Goal: Task Accomplishment & Management: Use online tool/utility

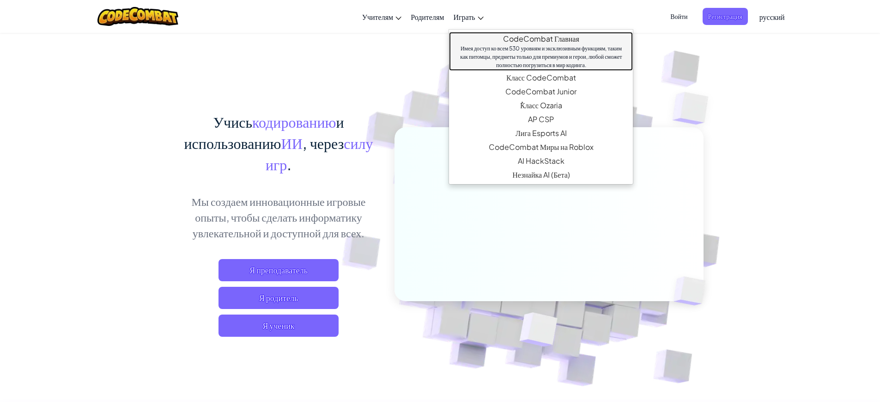
click at [496, 38] on link "CodeCombat Главная Имея доступ ко всем 530 уровням и эксклюзивным функциям, так…" at bounding box center [541, 51] width 184 height 39
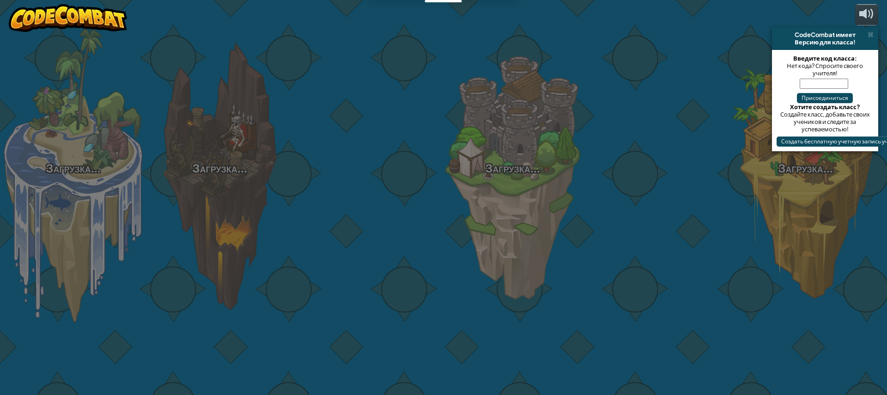
select select "ru"
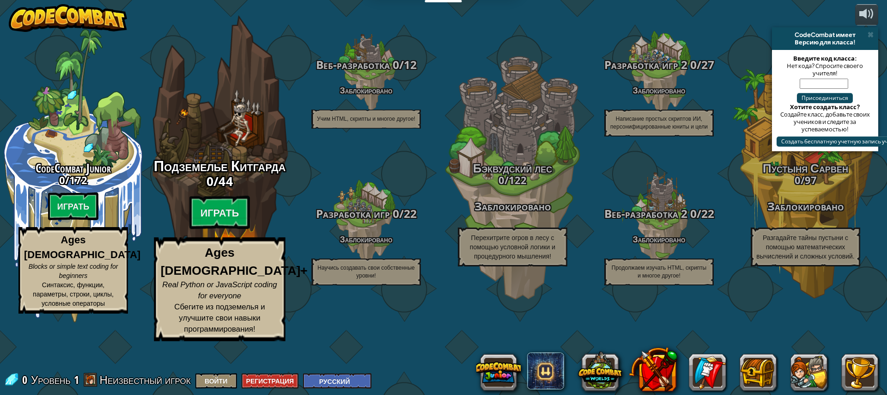
click at [208, 176] on span "Подземелье Китгарда" at bounding box center [220, 166] width 132 height 20
select select "ru"
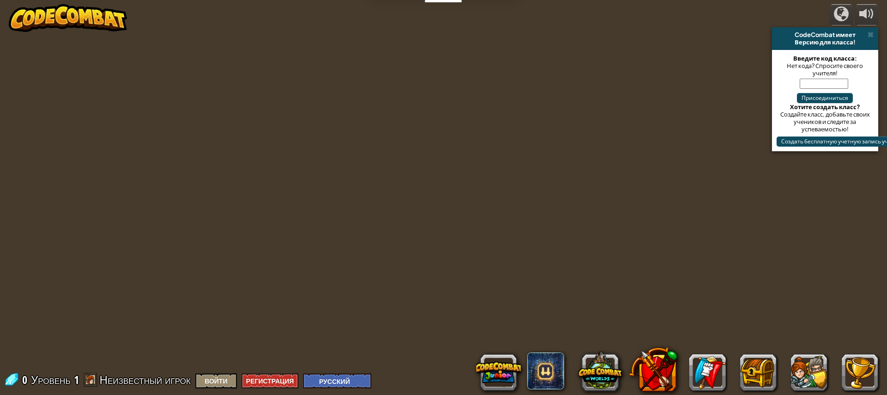
select select "ru"
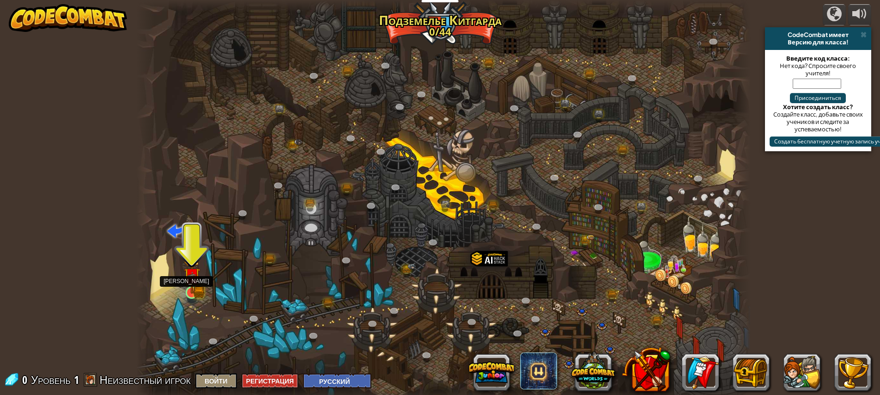
click at [195, 292] on img at bounding box center [192, 276] width 16 height 36
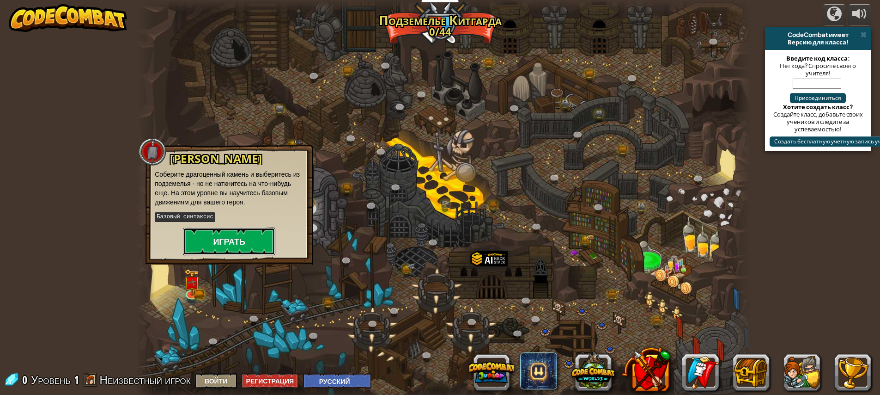
click at [238, 247] on button "Играть" at bounding box center [229, 241] width 92 height 28
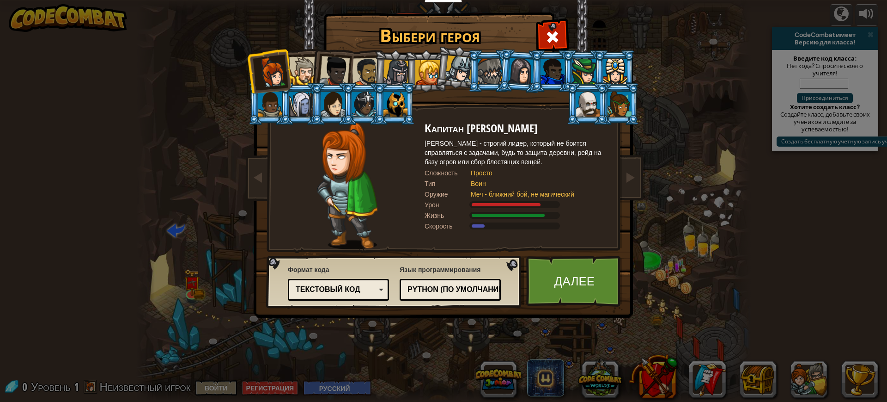
click at [375, 73] on li at bounding box center [395, 71] width 44 height 44
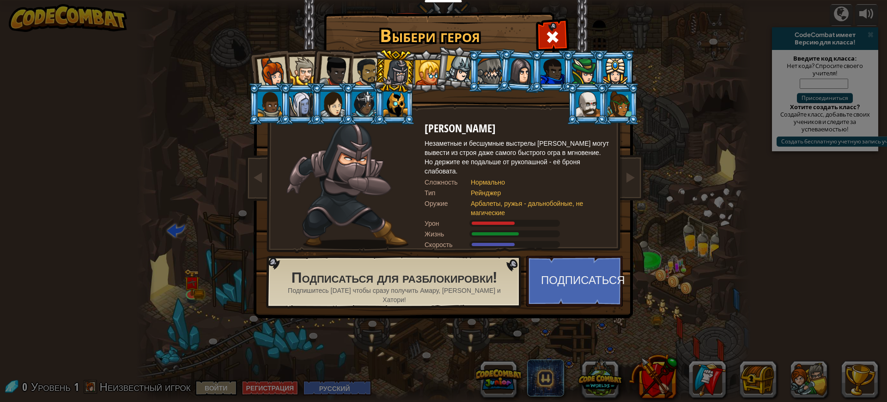
click at [412, 73] on li at bounding box center [395, 71] width 44 height 44
click at [464, 79] on div at bounding box center [458, 68] width 27 height 27
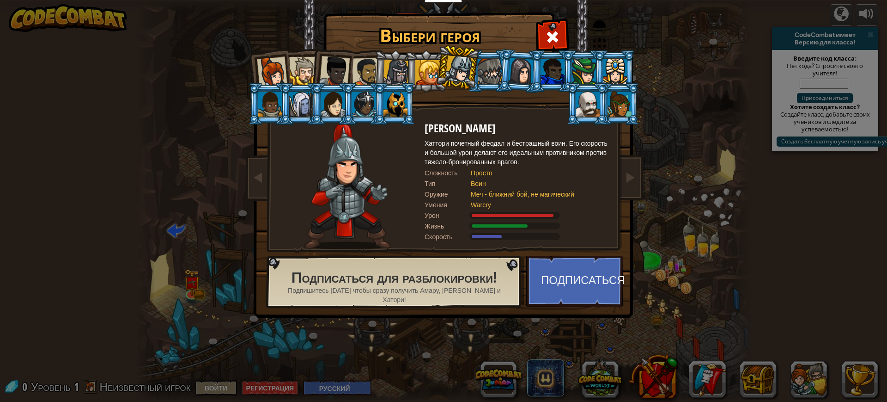
drag, startPoint x: 489, startPoint y: 67, endPoint x: 487, endPoint y: 73, distance: 6.6
click at [489, 67] on div at bounding box center [490, 71] width 24 height 25
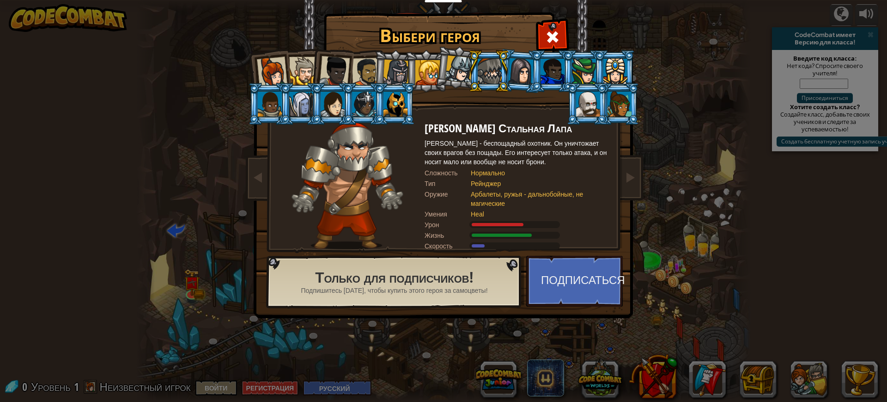
click at [598, 124] on div "Капитан [PERSON_NAME] [PERSON_NAME] - строгий лидер, который не боится справлят…" at bounding box center [443, 145] width 347 height 201
click at [591, 120] on li at bounding box center [588, 104] width 42 height 42
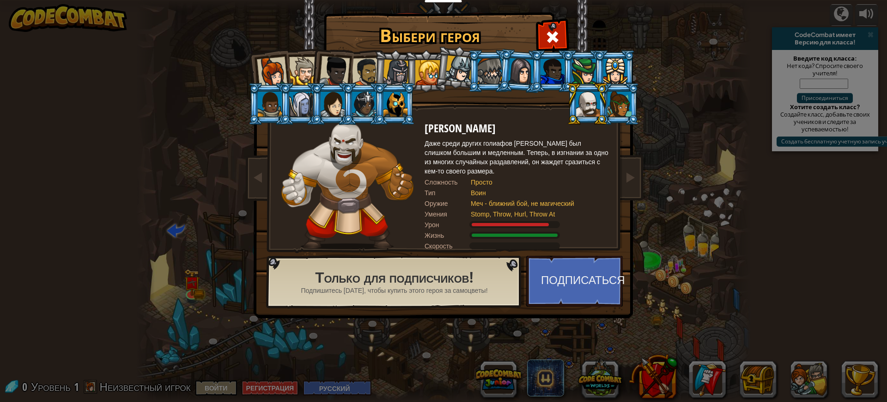
click at [379, 73] on li at bounding box center [395, 71] width 44 height 44
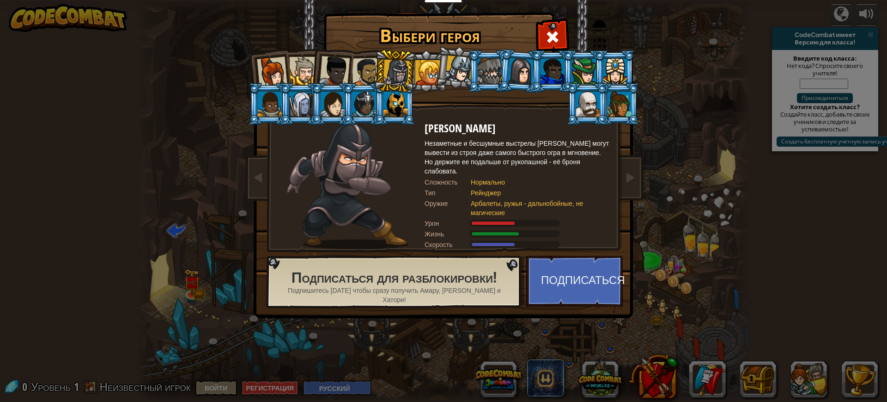
click at [362, 75] on div at bounding box center [366, 72] width 29 height 29
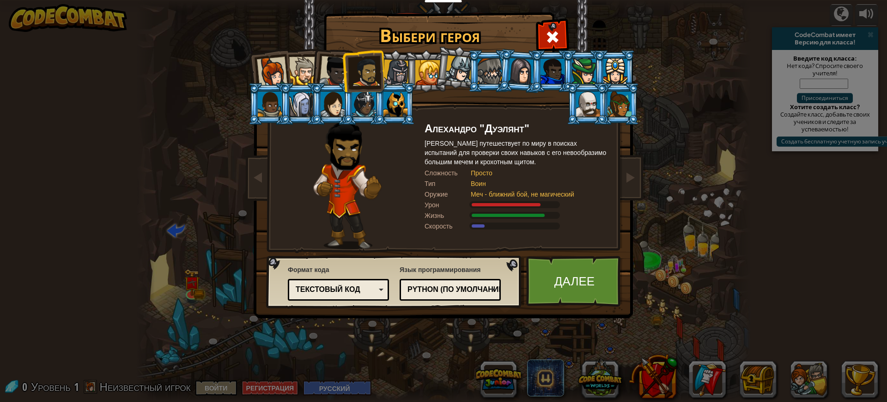
click at [339, 72] on div at bounding box center [334, 71] width 30 height 30
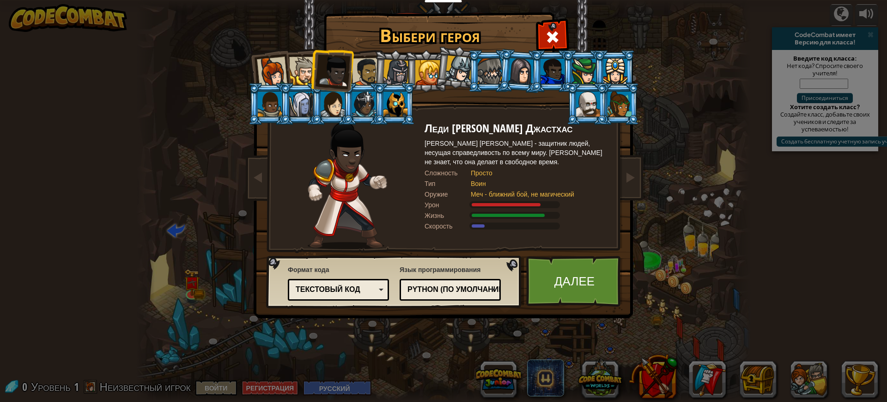
click at [305, 77] on div at bounding box center [303, 71] width 28 height 28
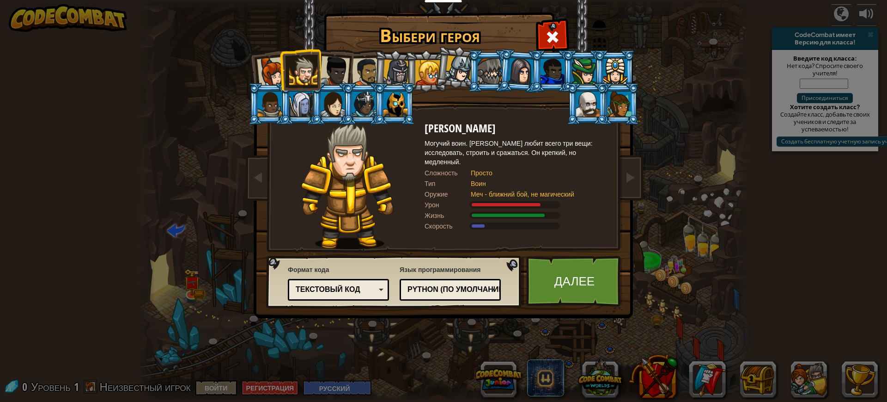
click at [266, 79] on div at bounding box center [272, 72] width 30 height 30
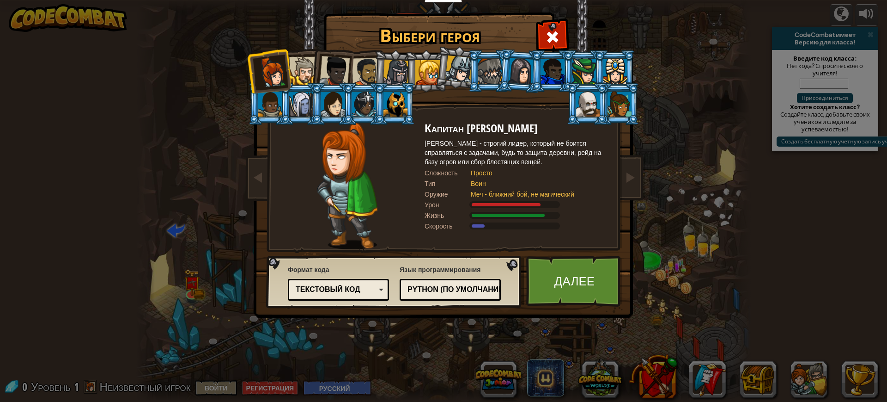
click at [366, 70] on div at bounding box center [366, 72] width 29 height 29
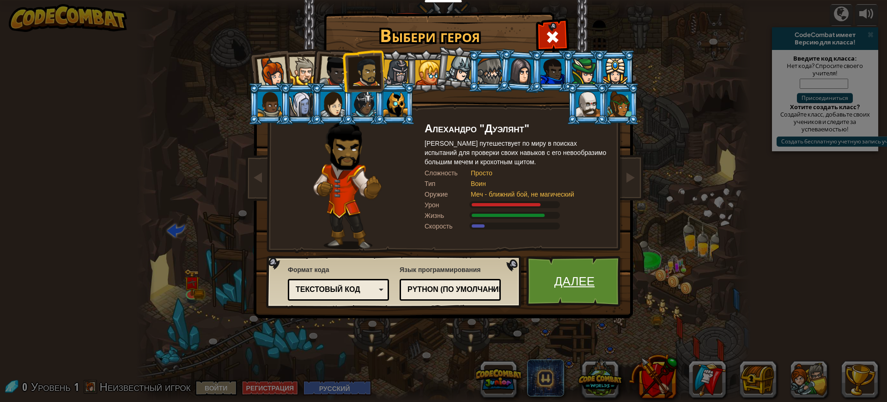
click at [583, 287] on link "Далее" at bounding box center [574, 281] width 97 height 51
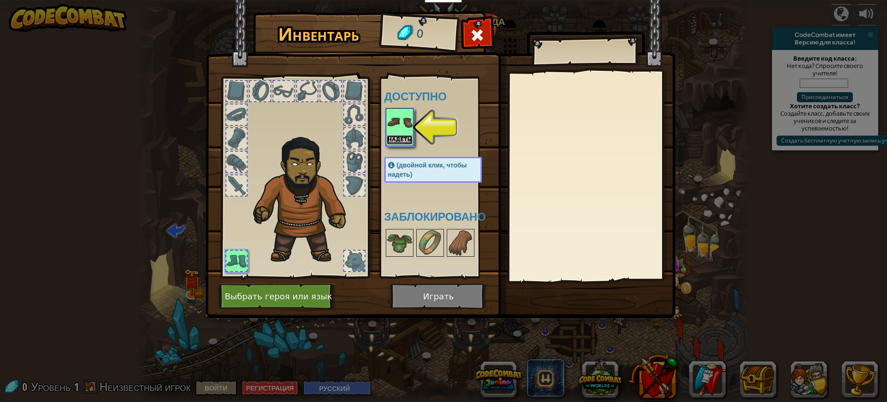
click at [406, 135] on button "Надеть" at bounding box center [400, 140] width 26 height 10
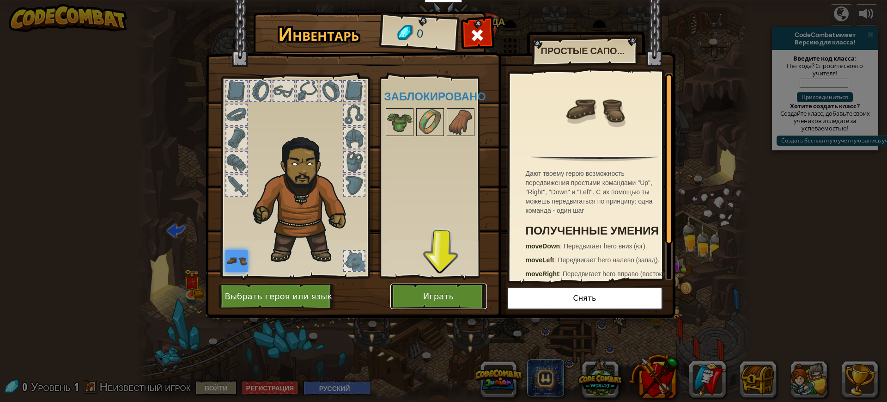
click at [457, 302] on button "Играть" at bounding box center [438, 295] width 97 height 25
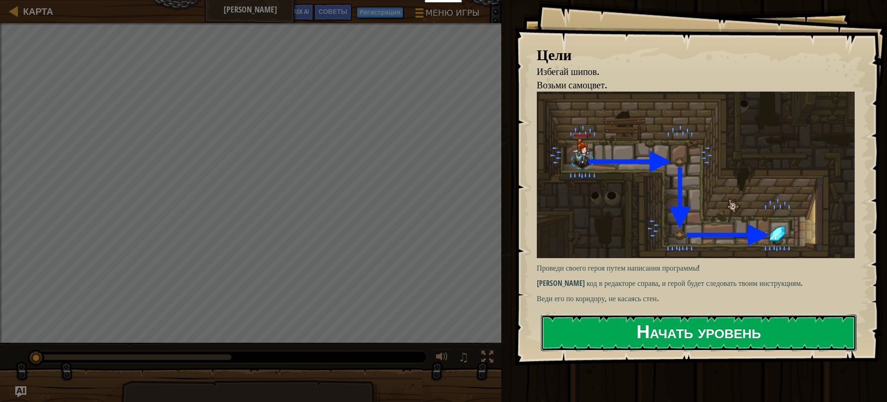
click at [685, 331] on button "Начать уровень" at bounding box center [699, 332] width 316 height 37
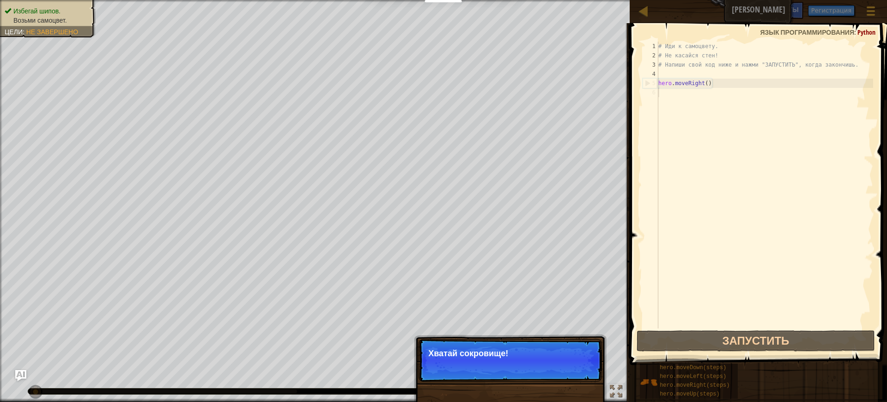
click at [530, 376] on p "Пропуск (Esc) Продолжить Хватай сокровище!" at bounding box center [510, 360] width 183 height 43
click at [686, 101] on div "# Иди к самоцвету. # Не касайся стен! # Напиши свой код ниже и нажми "ЗАПУСТИТЬ…" at bounding box center [765, 194] width 217 height 305
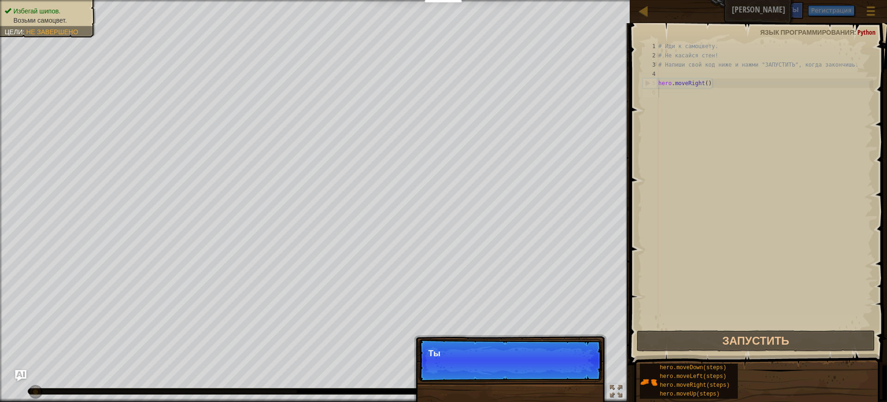
click at [578, 366] on p "Пропуск (Esc) Продолжить Ты" at bounding box center [510, 360] width 183 height 43
click at [548, 371] on p "Пропуск (Esc) Продолжить Ты можешь использоват" at bounding box center [510, 360] width 183 height 43
click at [569, 370] on p "Пропуск (Esc) Продолжить Ты можешь использовать эти ме" at bounding box center [510, 360] width 183 height 43
click at [564, 369] on p "Пропуск (Esc) Продолжить Ты можешь использовать эти ме" at bounding box center [510, 360] width 183 height 43
click at [564, 369] on button "Продолжить" at bounding box center [566, 366] width 55 height 12
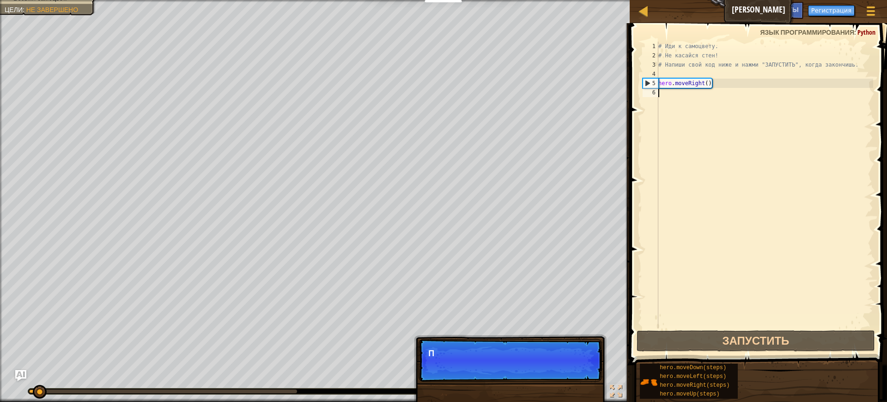
scroll to position [4, 0]
click at [564, 370] on p "Пропуск (Esc) Продолжить [PERSON_NAME]" at bounding box center [510, 360] width 183 height 43
click at [577, 372] on p "Пропуск (Esc) Продолжить Пиши свой код" at bounding box center [510, 360] width 183 height 43
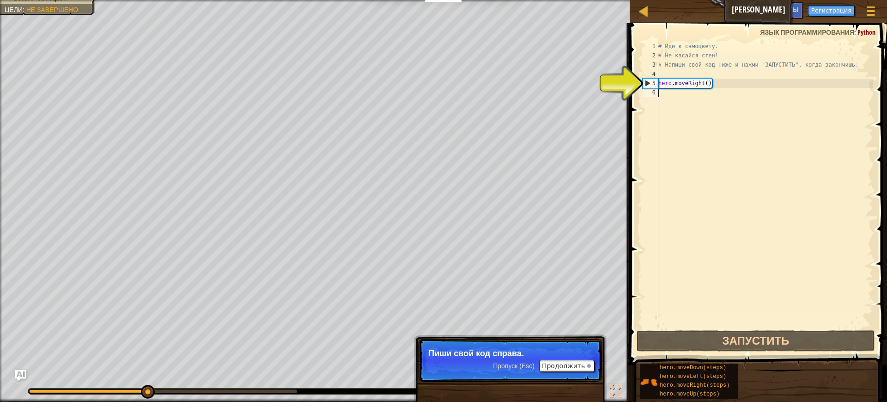
click at [675, 102] on div "# Иди к самоцвету. # Не касайся стен! # Напиши свой код ниже и нажми "ЗАПУСТИТЬ…" at bounding box center [765, 194] width 217 height 305
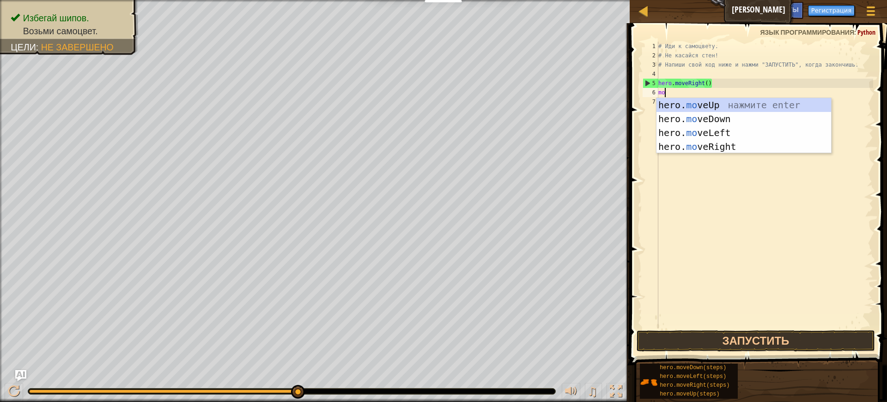
type textarea "mov"
click at [753, 119] on div "hero. mov eUp нажмите enter hero. mov eDown нажмите enter hero. mov eLeft нажми…" at bounding box center [744, 139] width 175 height 83
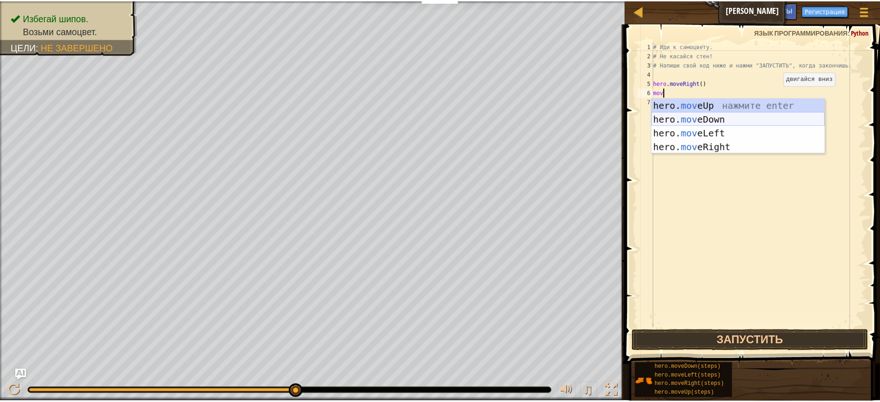
scroll to position [4, 0]
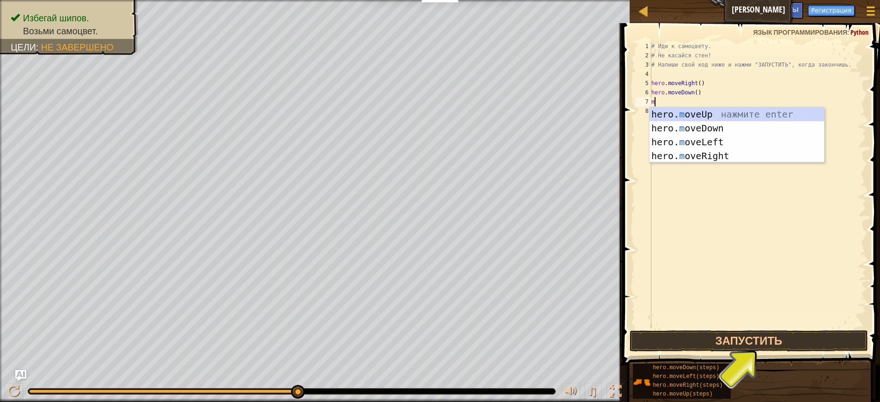
type textarea "moi"
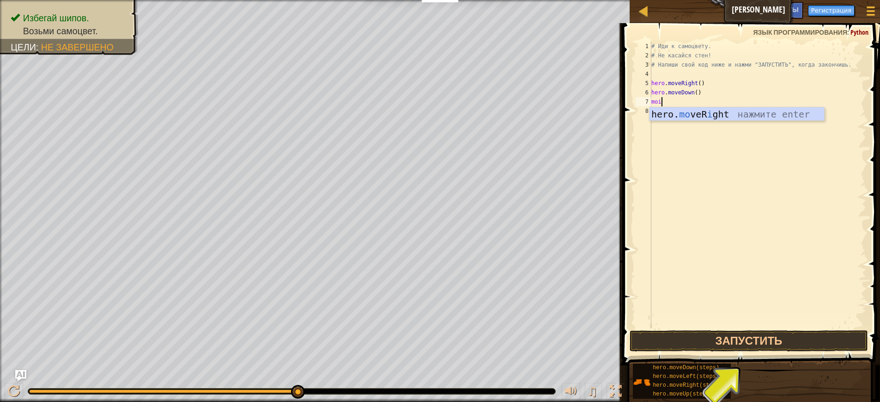
scroll to position [4, 0]
click at [704, 120] on div "hero. mo veR i ght нажмите enter" at bounding box center [737, 128] width 175 height 42
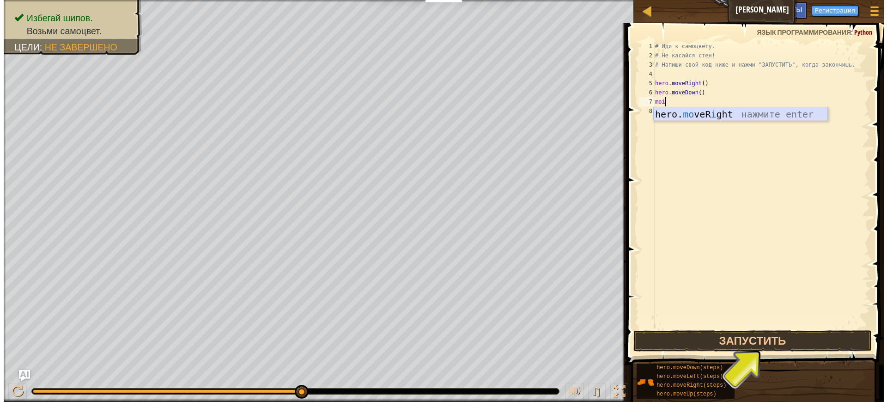
scroll to position [4, 0]
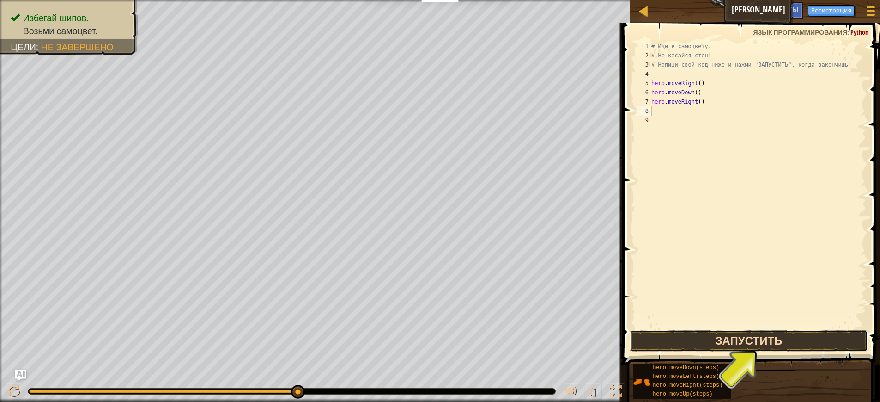
click at [740, 346] on button "Запустить" at bounding box center [749, 340] width 239 height 21
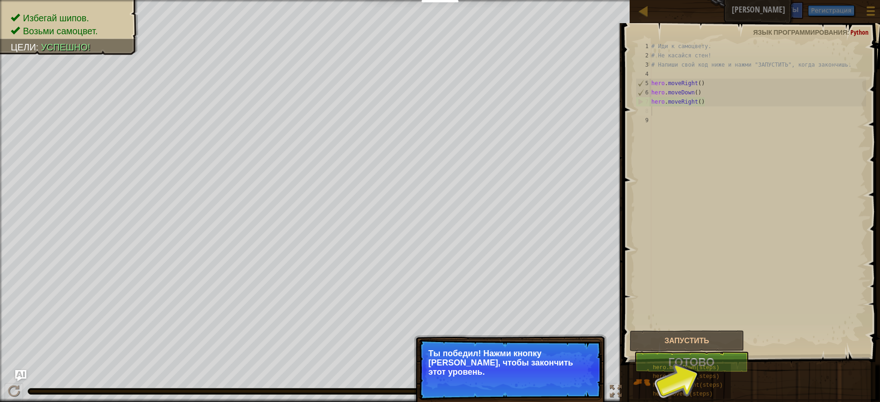
click at [739, 351] on button "Готово" at bounding box center [691, 361] width 115 height 21
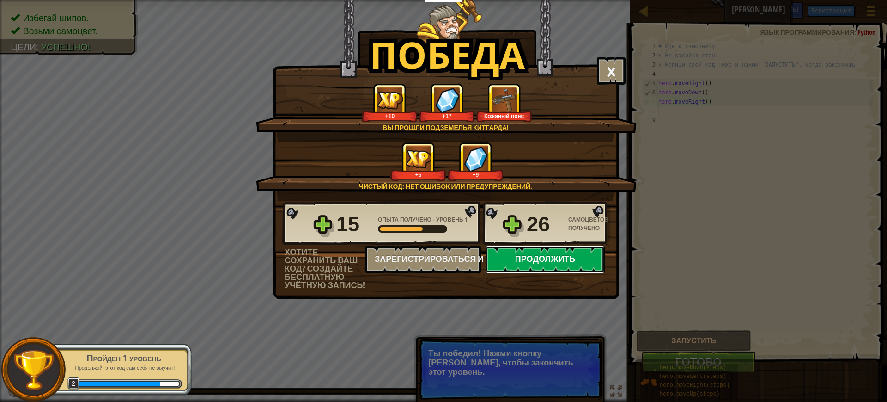
click at [552, 267] on button "Продолжить" at bounding box center [545, 259] width 119 height 28
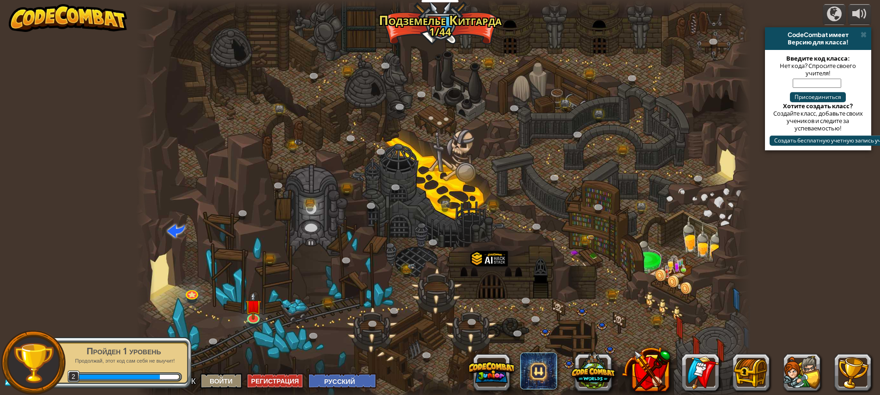
select select "ru"
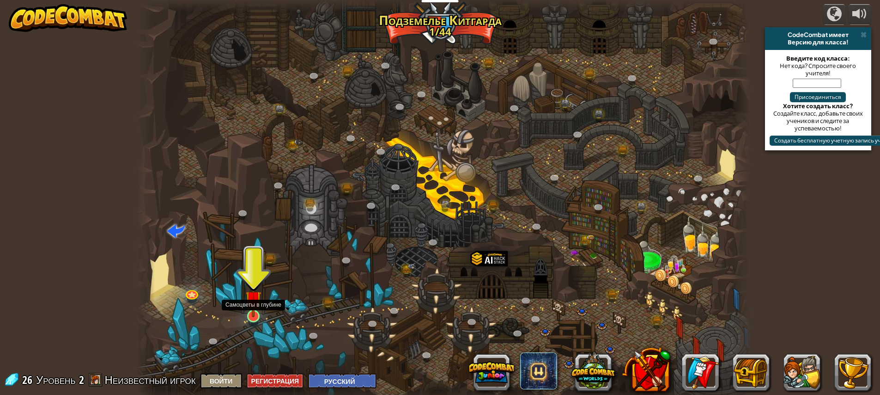
click at [250, 317] on img at bounding box center [253, 298] width 16 height 37
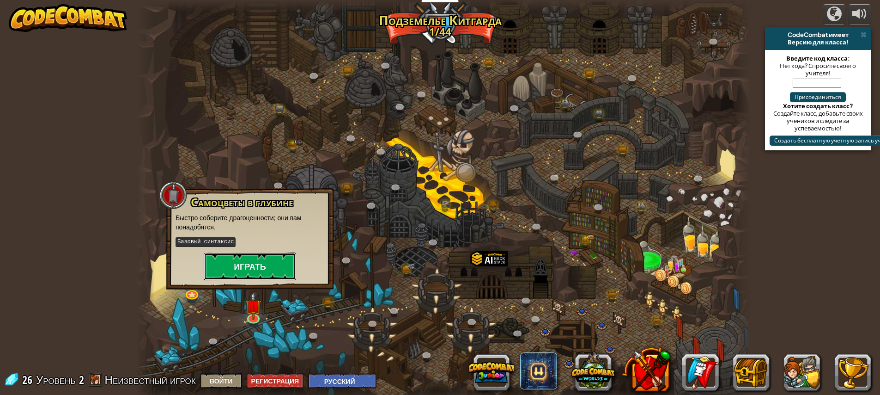
click at [261, 260] on button "Играть" at bounding box center [250, 266] width 92 height 28
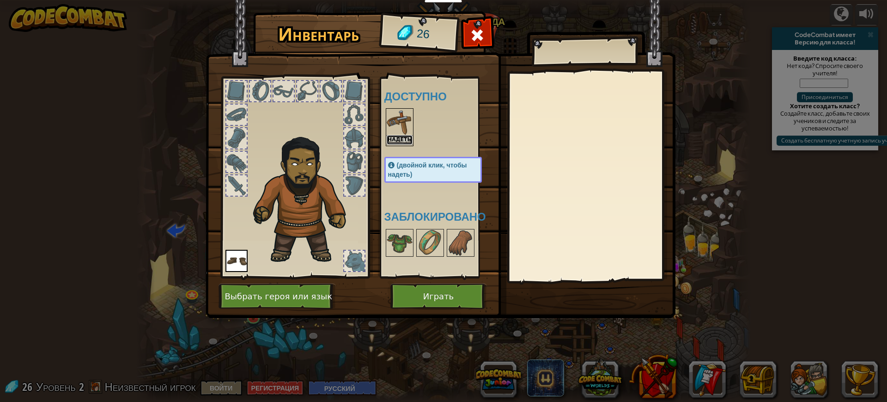
click at [394, 142] on button "Надеть" at bounding box center [400, 140] width 26 height 10
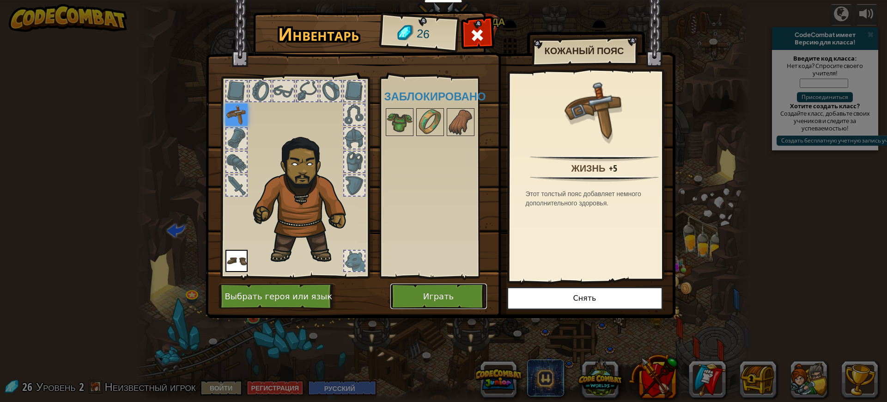
click at [432, 292] on button "Играть" at bounding box center [438, 295] width 97 height 25
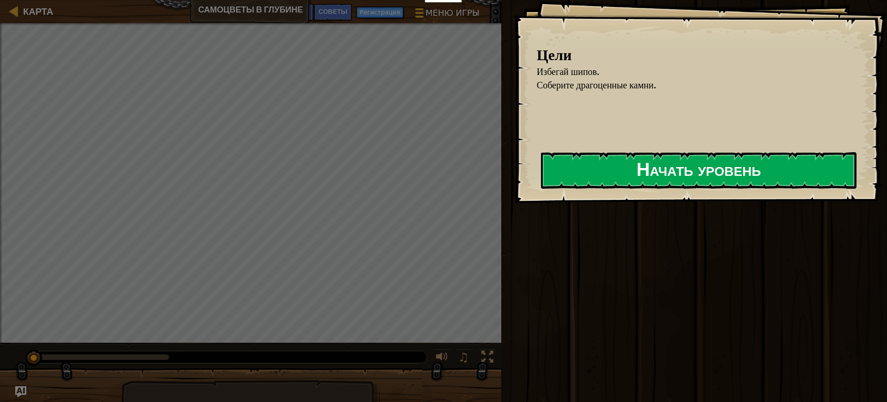
click at [706, 163] on button "Начать уровень" at bounding box center [699, 170] width 316 height 37
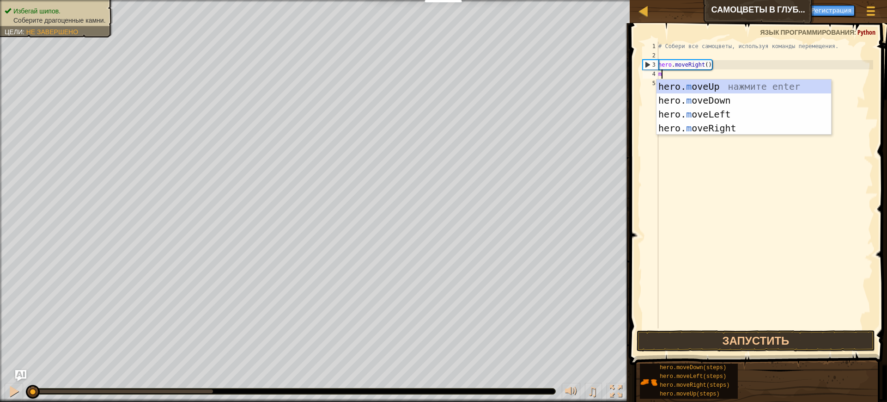
scroll to position [4, 0]
type textarea "mov"
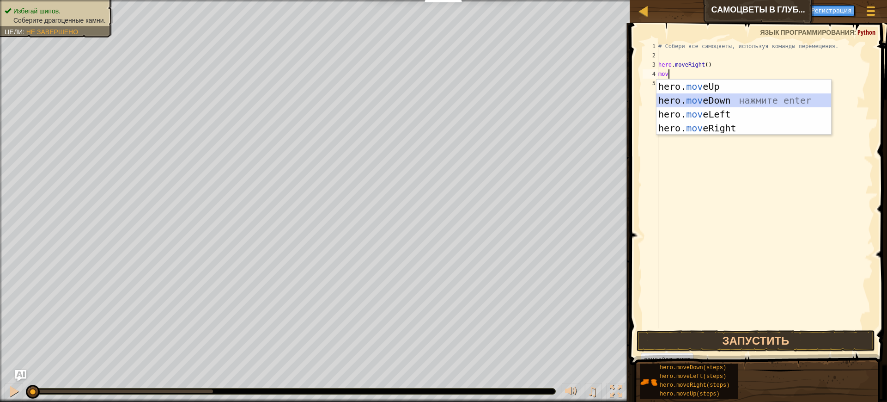
click at [693, 95] on div "hero. mov eUp нажмите enter hero. mov eDown нажмите enter hero. mov eLeft нажми…" at bounding box center [744, 120] width 175 height 83
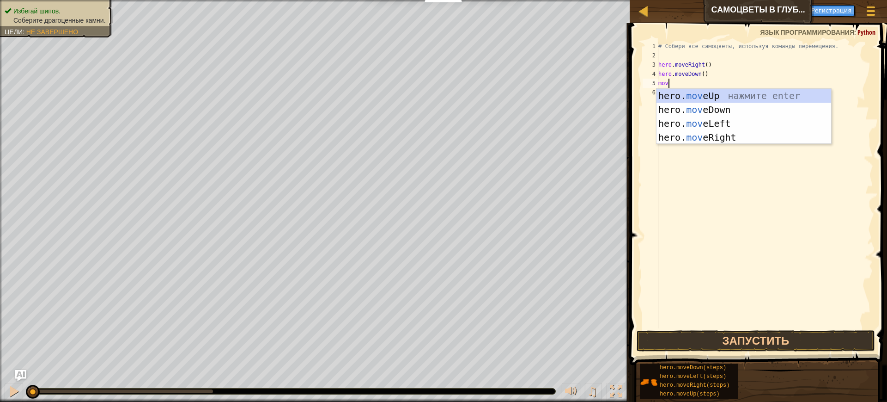
type textarea "move"
click at [707, 94] on div "hero. move Up нажмите enter hero. move Down нажмите enter hero. move Left нажми…" at bounding box center [744, 130] width 175 height 83
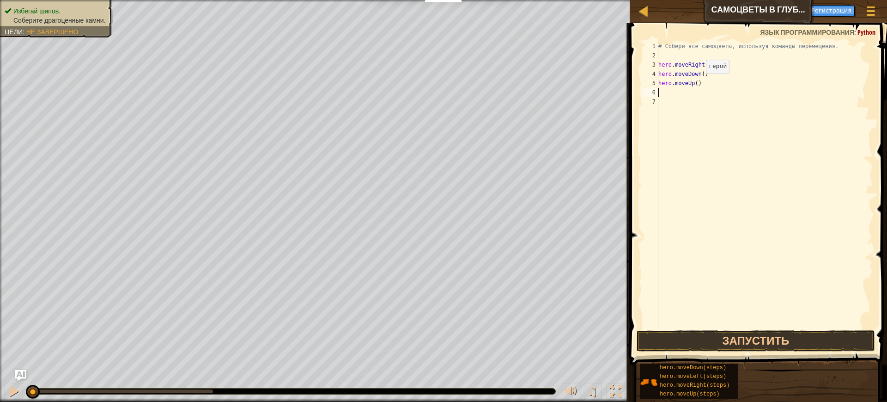
click at [699, 83] on div "# Собери все самоцветы, используя команды перемещения. hero . moveRight ( ) her…" at bounding box center [765, 194] width 217 height 305
type textarea "hero.moveUp(2)"
click at [685, 94] on div "# Собери все самоцветы, используя команды перемещения. hero . moveRight ( ) her…" at bounding box center [765, 194] width 217 height 305
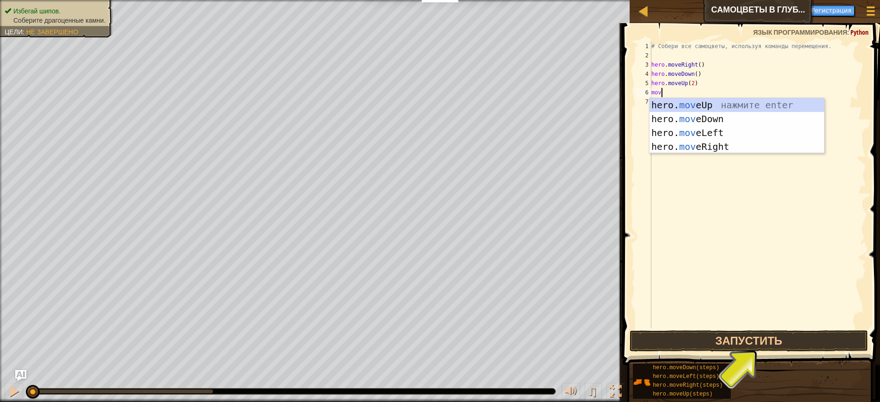
scroll to position [4, 0]
type textarea "move"
click at [714, 149] on div "hero. move Up нажмите enter hero. move Down нажмите enter hero. move Left нажми…" at bounding box center [737, 139] width 175 height 83
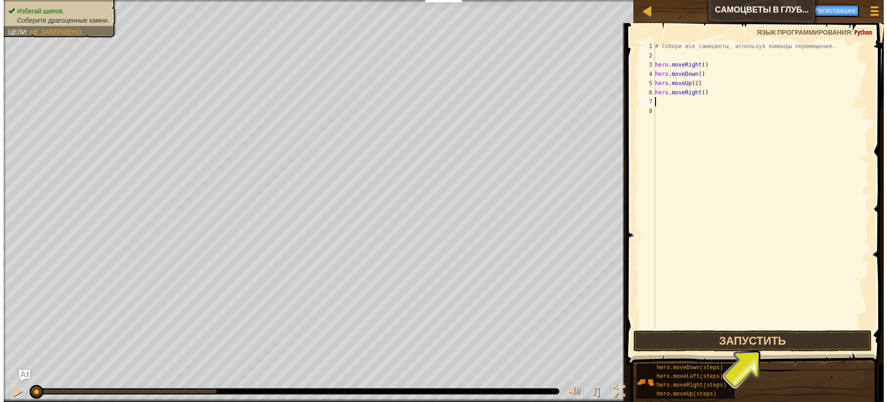
scroll to position [4, 0]
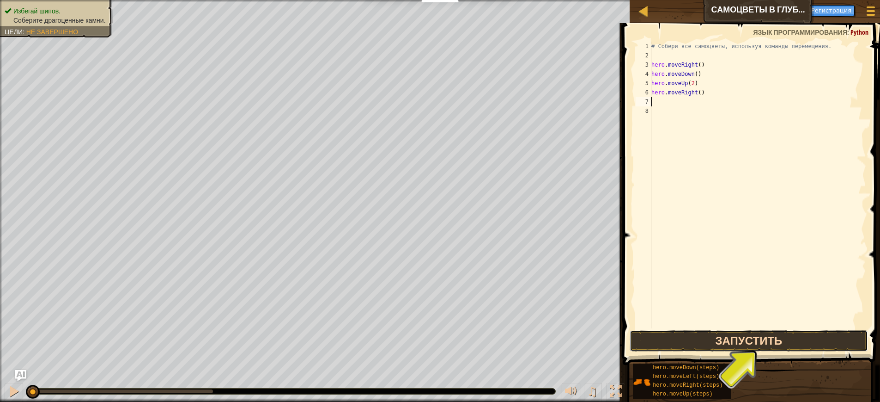
click at [731, 336] on button "Запустить" at bounding box center [749, 340] width 239 height 21
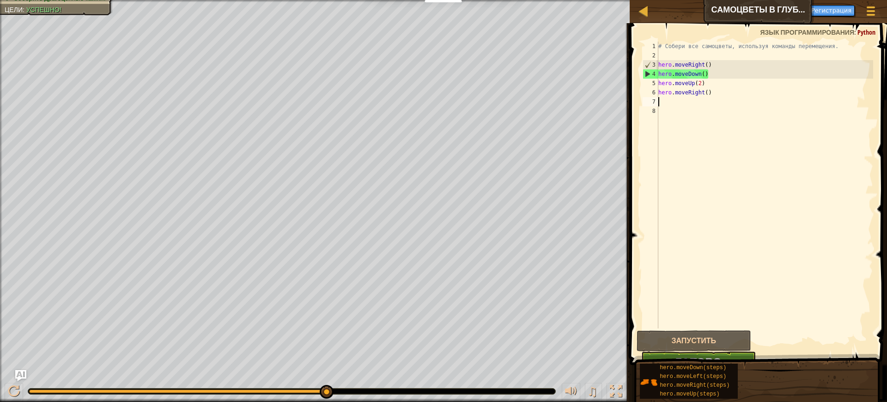
click at [327, 391] on div "0:11.2 Текущее: 0:02.1 Максимальное: 0:11.3" at bounding box center [178, 391] width 299 height 4
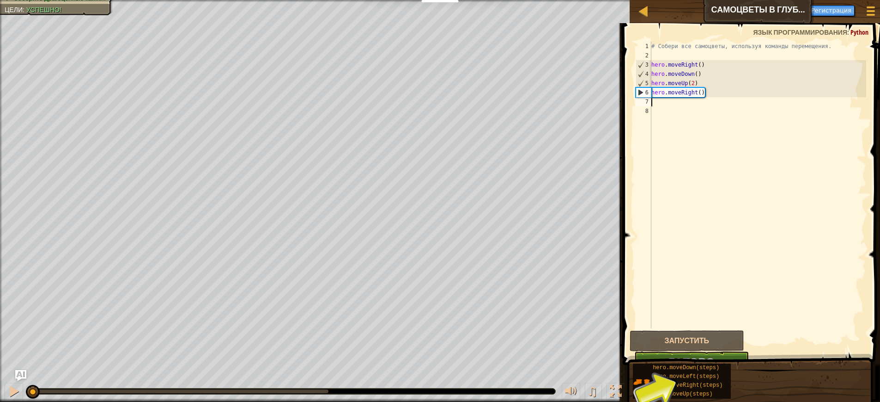
click at [747, 352] on button "Готово" at bounding box center [691, 361] width 115 height 21
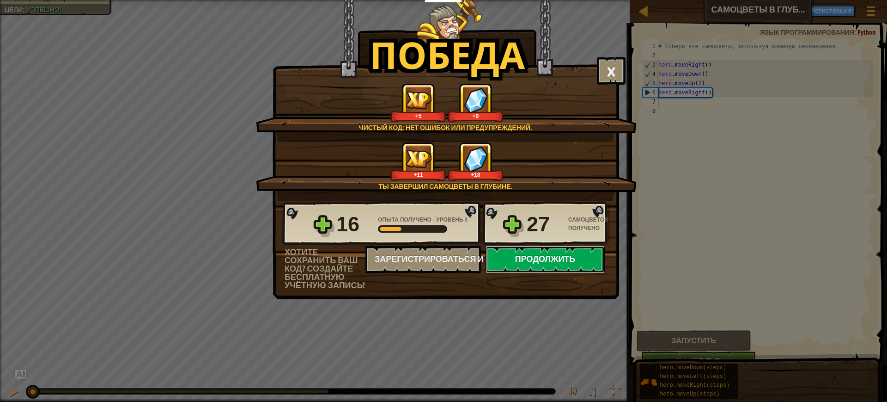
drag, startPoint x: 556, startPoint y: 260, endPoint x: 535, endPoint y: 263, distance: 22.0
click at [535, 263] on button "Продолжить" at bounding box center [545, 259] width 119 height 28
select select "ru"
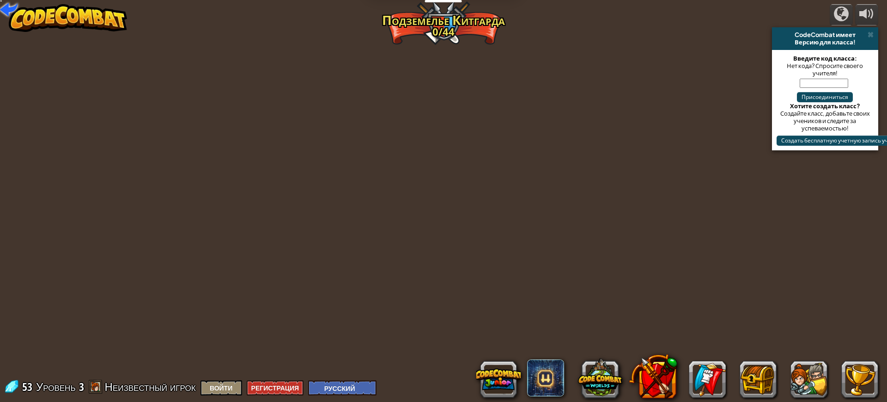
click at [535, 263] on div "powered by CodeCombat имеет Версию для класса! Введите код класса: Нет кода? Сп…" at bounding box center [443, 201] width 887 height 402
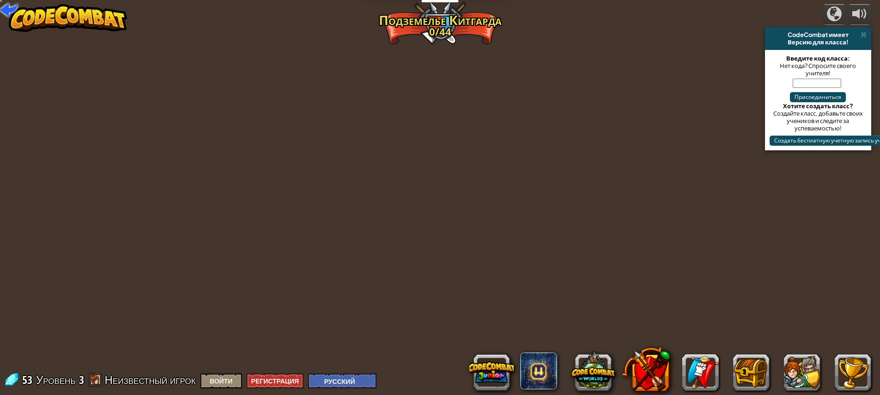
select select "ru"
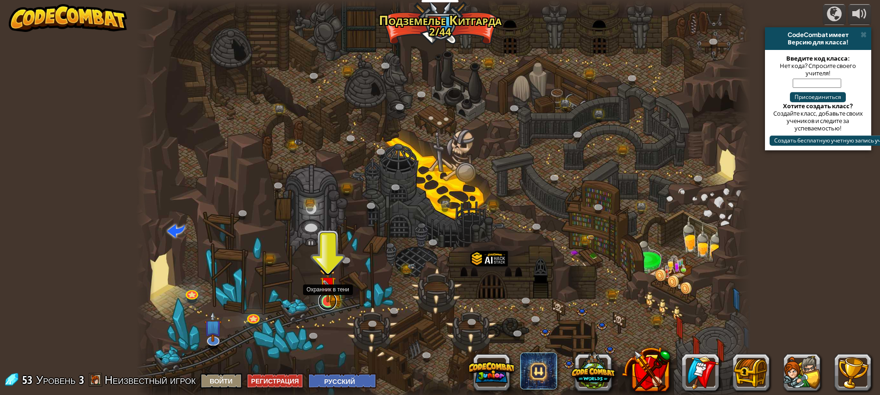
click at [333, 303] on link at bounding box center [327, 301] width 18 height 18
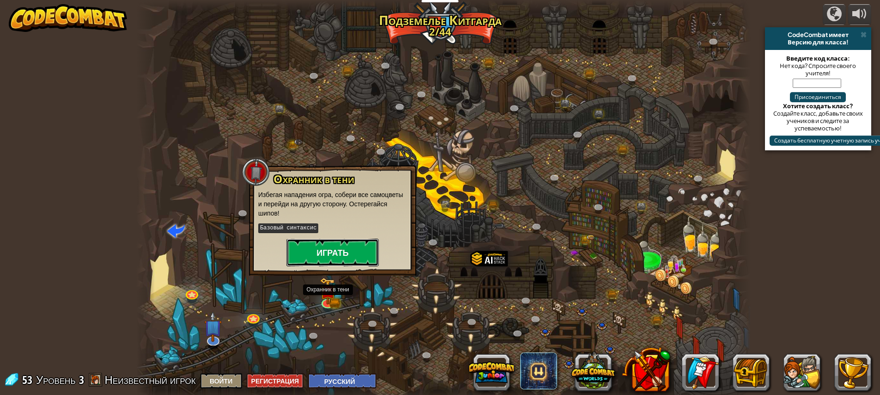
click at [344, 254] on button "Играть" at bounding box center [333, 252] width 92 height 28
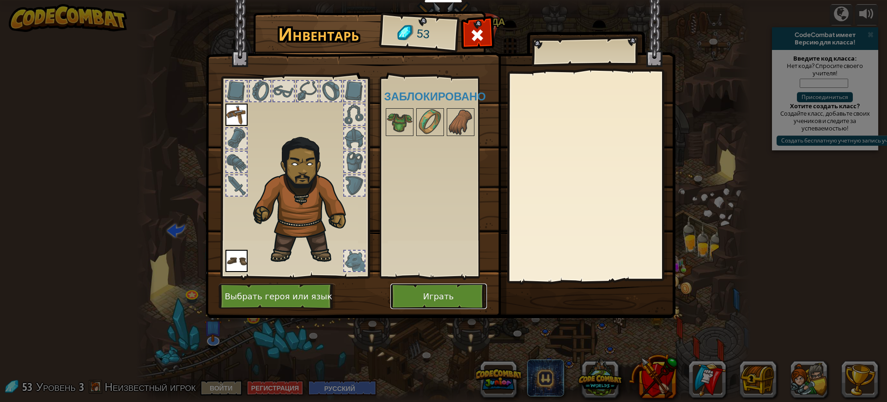
click at [431, 284] on button "Играть" at bounding box center [438, 295] width 97 height 25
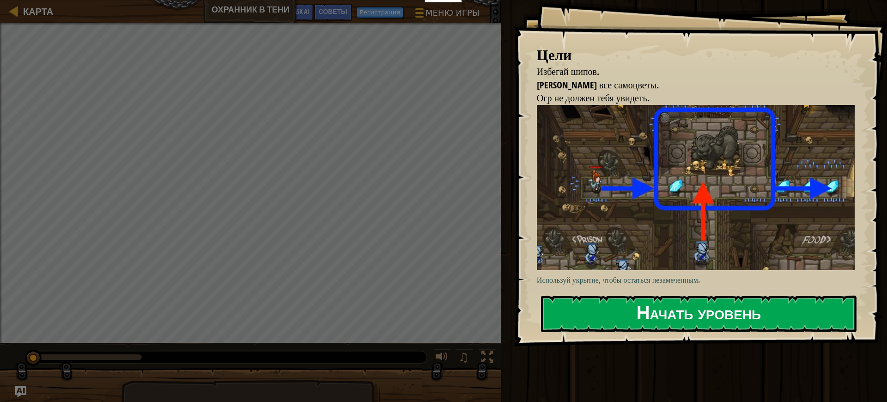
click at [630, 308] on button "Начать уровень" at bounding box center [699, 313] width 316 height 37
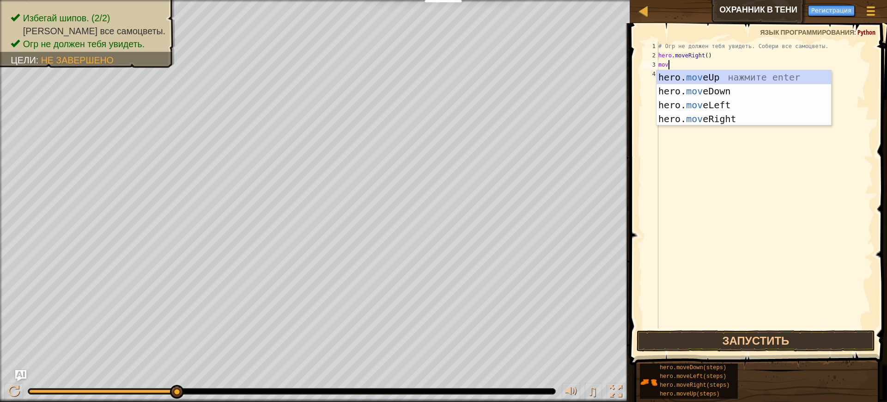
scroll to position [4, 0]
type textarea "move"
click at [719, 76] on div "hero. move Up нажмите enter hero. move Down нажмите enter hero. move Left нажми…" at bounding box center [744, 111] width 175 height 83
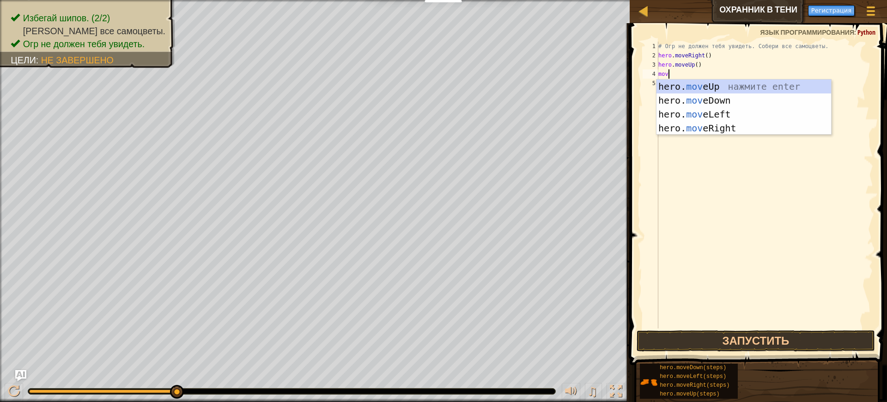
type textarea "move"
click at [698, 125] on div "hero. move Up нажмите enter hero. move Down нажмите enter hero. move Left нажми…" at bounding box center [744, 120] width 175 height 83
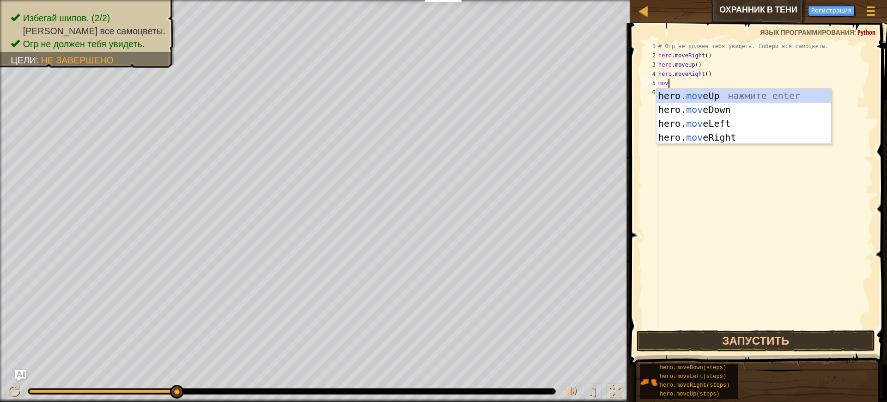
type textarea "move"
click at [710, 113] on div "hero. move Up нажмите enter hero. move Down нажмите enter hero. move Left нажми…" at bounding box center [744, 130] width 175 height 83
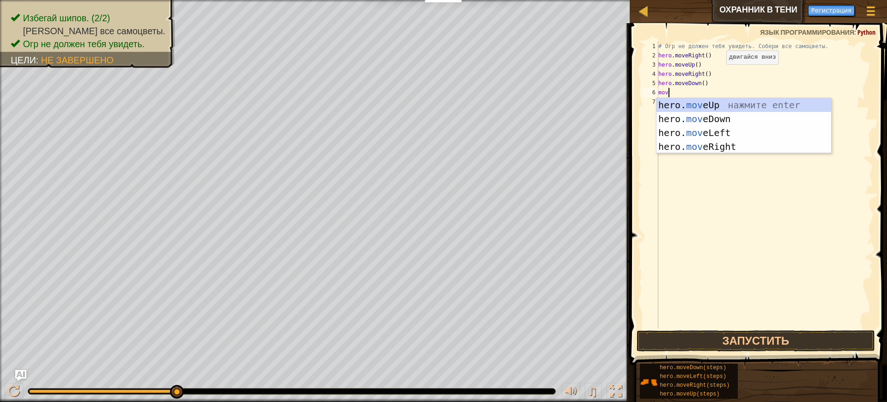
type textarea "move"
click at [744, 146] on div "hero. move Up нажмите enter hero. move Down нажмите enter hero. move Left нажми…" at bounding box center [744, 139] width 175 height 83
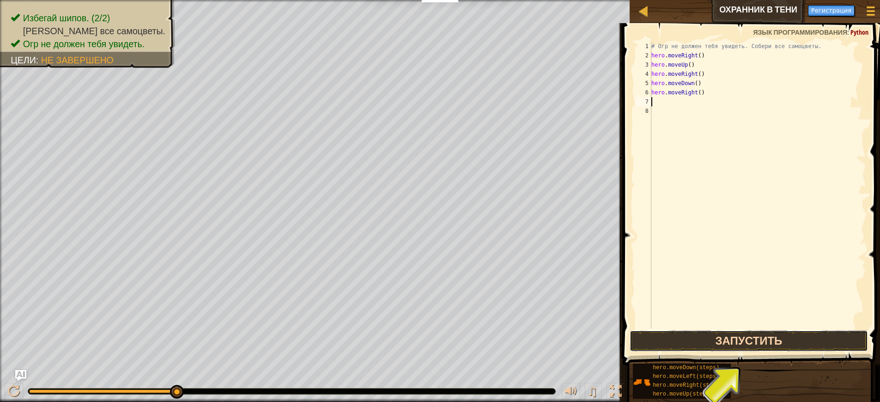
click at [732, 342] on button "Запустить" at bounding box center [749, 340] width 239 height 21
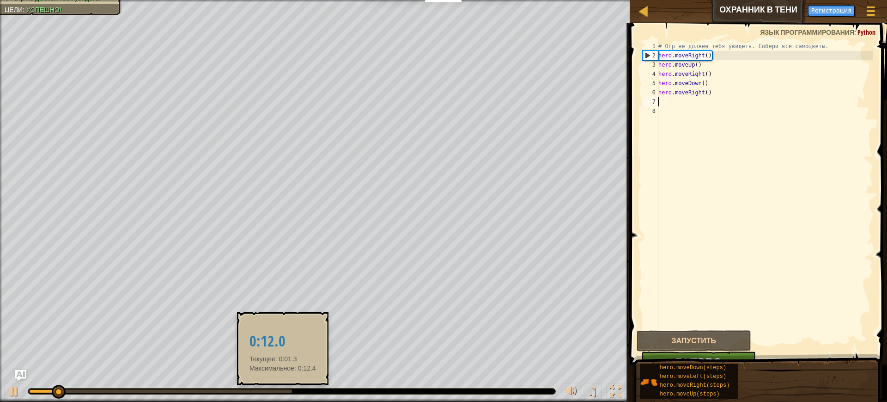
click at [283, 392] on div at bounding box center [160, 391] width 263 height 4
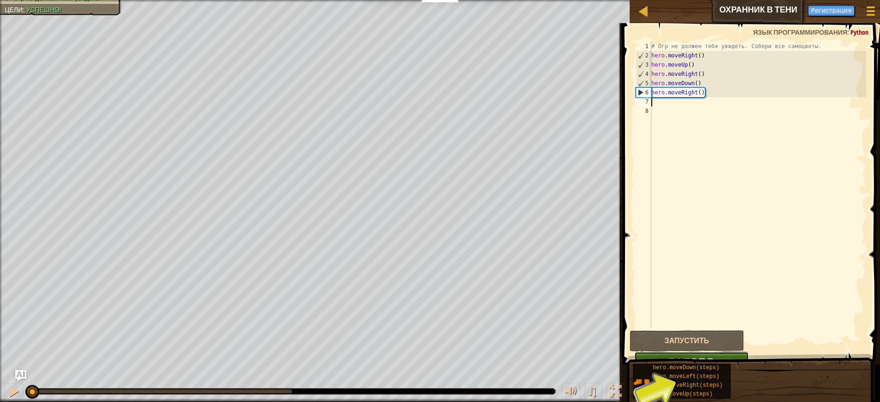
click at [748, 353] on button "Готово" at bounding box center [691, 361] width 115 height 21
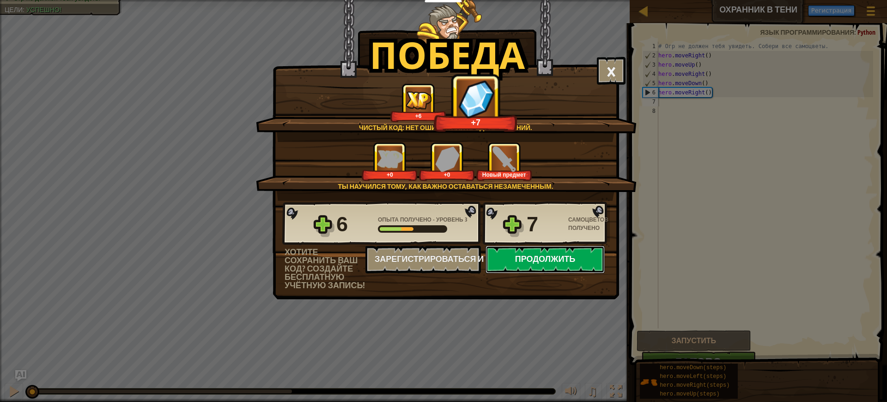
click at [564, 259] on button "Продолжить" at bounding box center [545, 259] width 119 height 28
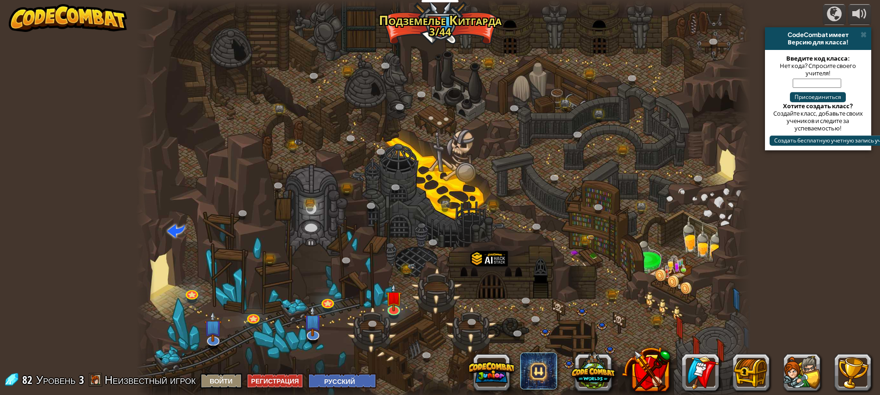
select select "ru"
click at [396, 310] on div at bounding box center [394, 308] width 12 height 12
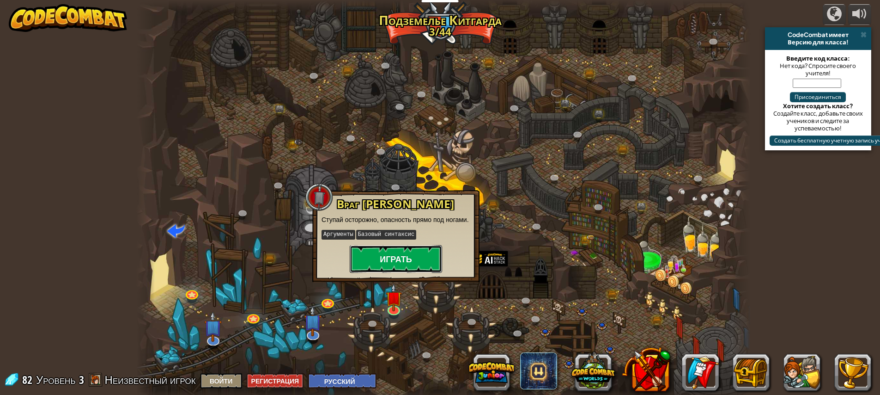
click at [398, 259] on button "Играть" at bounding box center [396, 259] width 92 height 28
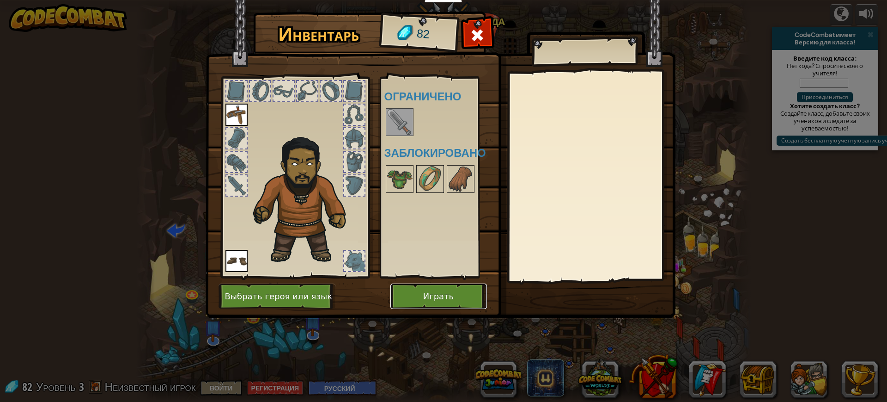
click at [436, 296] on button "Играть" at bounding box center [438, 295] width 97 height 25
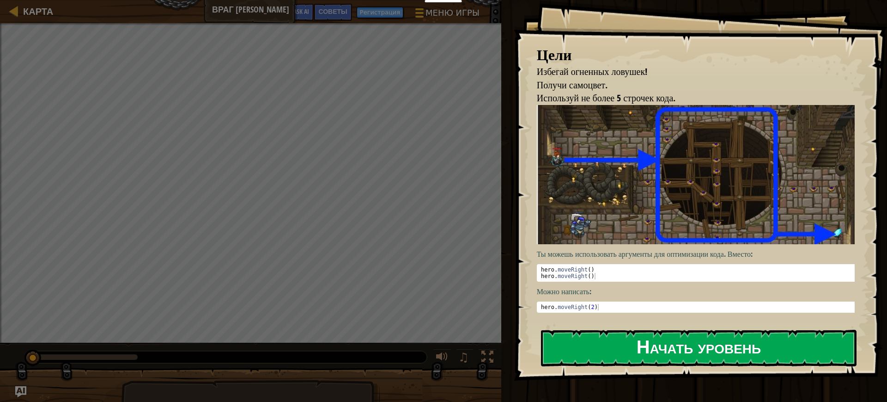
click at [702, 340] on button "Начать уровень" at bounding box center [699, 347] width 316 height 37
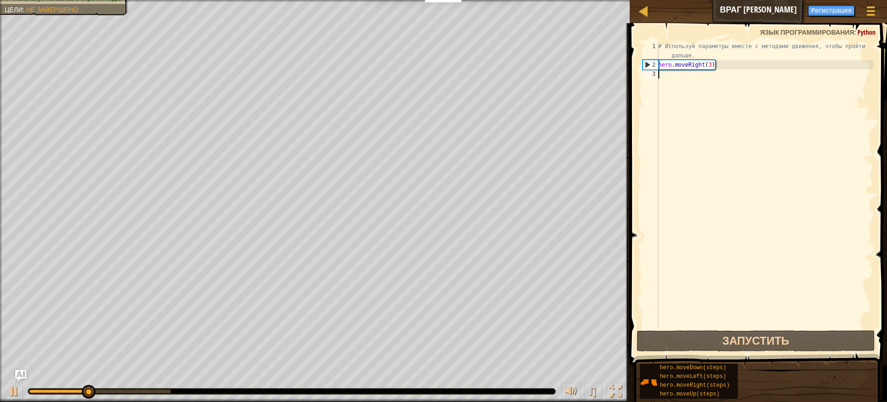
scroll to position [4, 0]
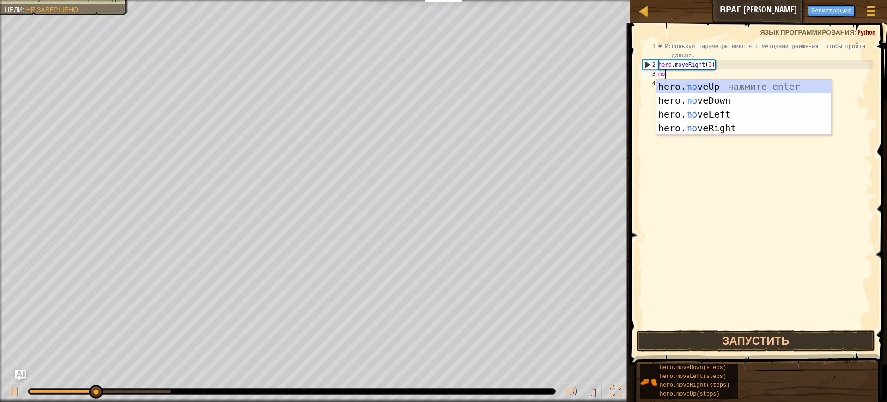
type textarea "mov"
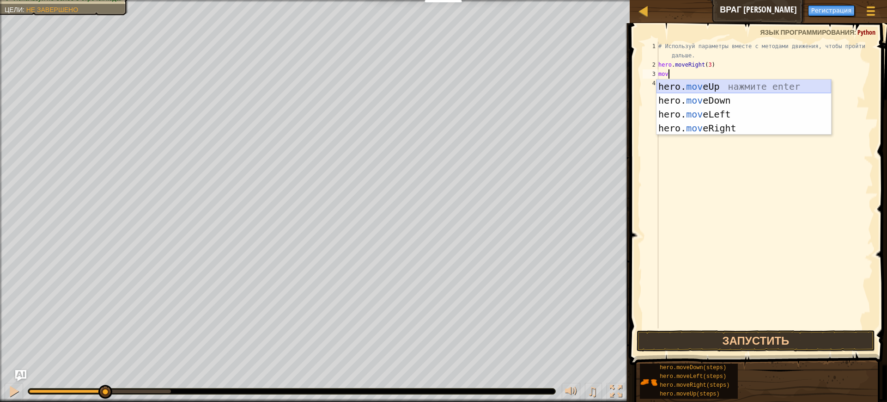
click at [685, 83] on div "hero. mov eUp нажмите enter hero. mov eDown нажмите enter hero. mov eLeft нажми…" at bounding box center [744, 120] width 175 height 83
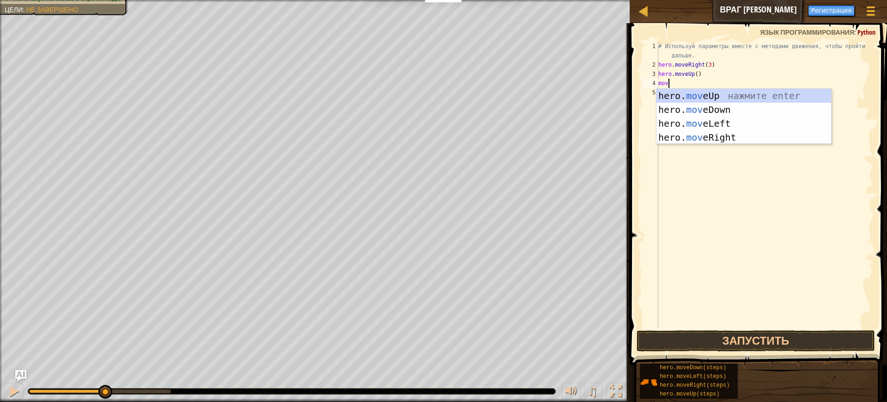
type textarea "move"
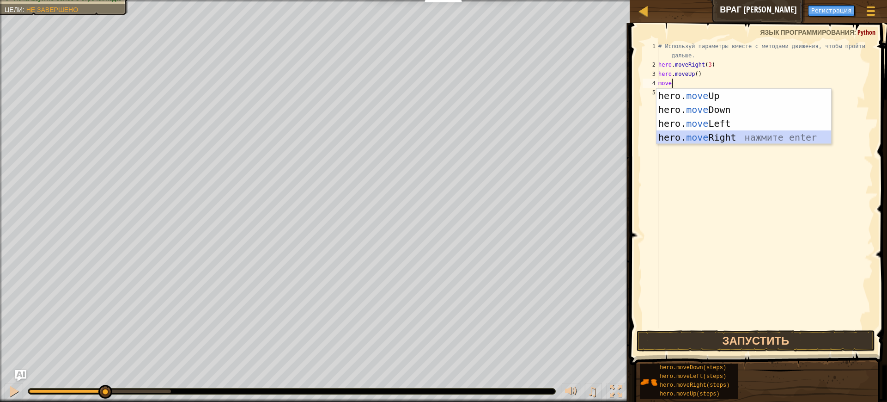
click at [733, 136] on div "hero. move Up нажмите enter hero. move Down нажмите enter hero. move Left нажми…" at bounding box center [744, 130] width 175 height 83
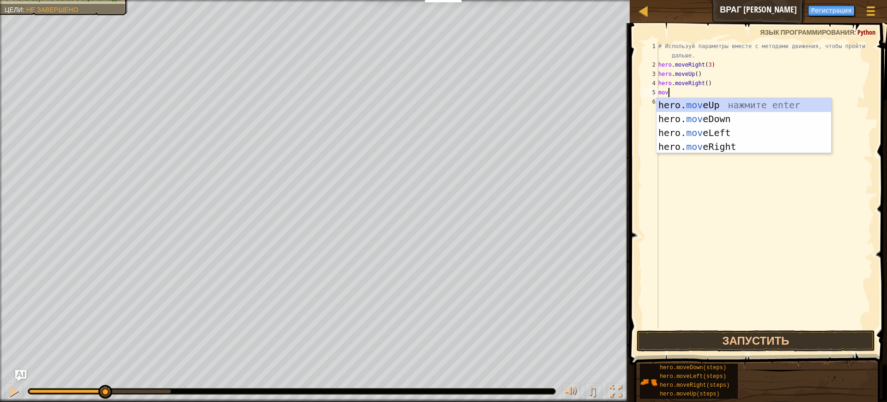
type textarea "move"
click at [725, 122] on div "hero. move Up нажмите enter hero. move Down нажмите enter hero. move Left нажми…" at bounding box center [744, 139] width 175 height 83
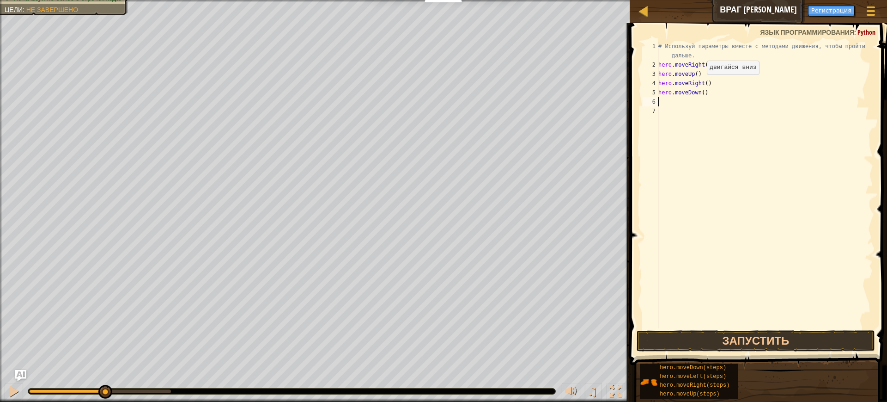
scroll to position [4, 0]
click at [706, 98] on div "# Используй параметры вместе с методами движения, чтобы пройти дальше. hero . m…" at bounding box center [765, 199] width 217 height 314
click at [706, 92] on div "# Используй параметры вместе с методами движения, чтобы пройти дальше. hero . m…" at bounding box center [765, 199] width 217 height 314
type textarea "hero.moveDown(3)"
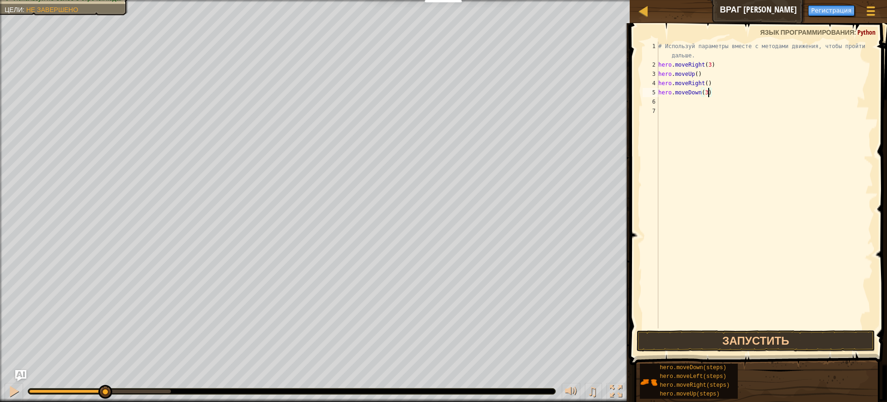
click at [680, 105] on div "# Используй параметры вместе с методами движения, чтобы пройти дальше. hero . m…" at bounding box center [765, 199] width 217 height 314
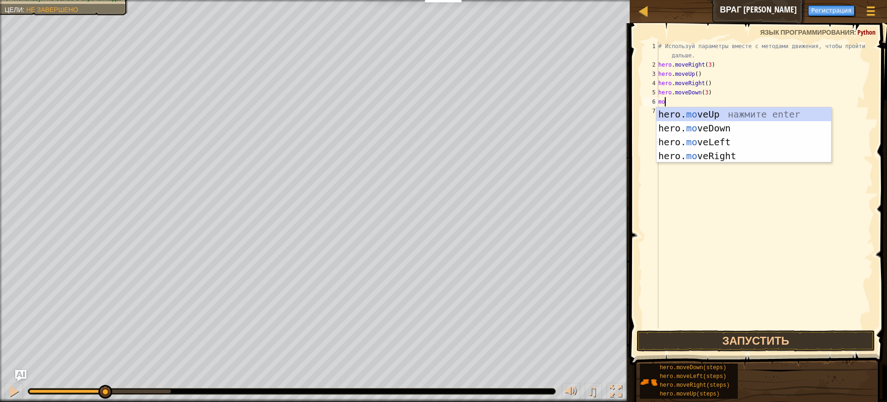
type textarea "mov"
click at [729, 152] on div "hero. mov eUp нажмите enter hero. mov eDown нажмите enter hero. mov eLeft нажми…" at bounding box center [744, 148] width 175 height 83
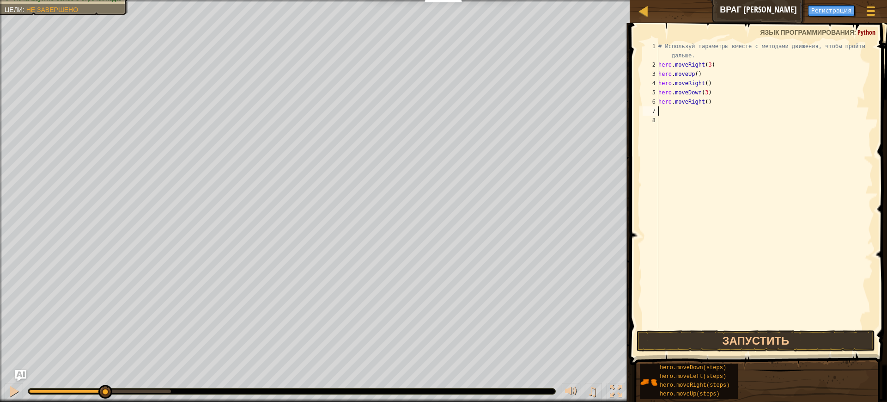
scroll to position [4, 0]
click at [710, 100] on div "# Используй параметры вместе с методами движения, чтобы пройти дальше. hero . m…" at bounding box center [765, 199] width 217 height 314
type textarea "hero.moveRight(2)"
click at [720, 335] on button "Запустить" at bounding box center [756, 340] width 239 height 21
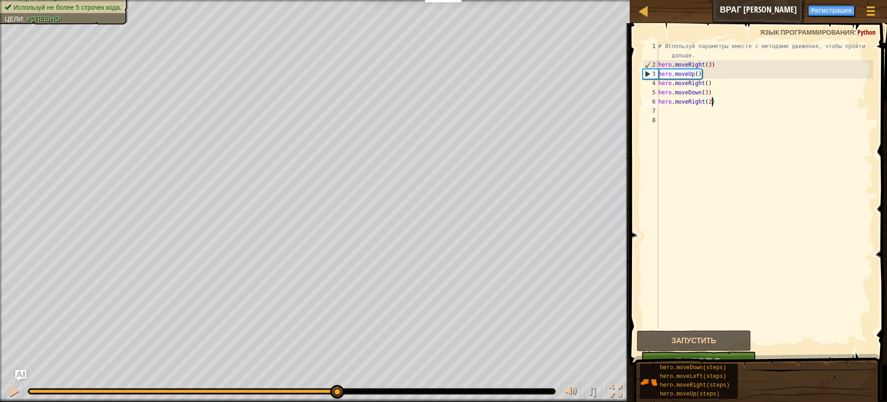
click at [337, 390] on div at bounding box center [186, 391] width 315 height 4
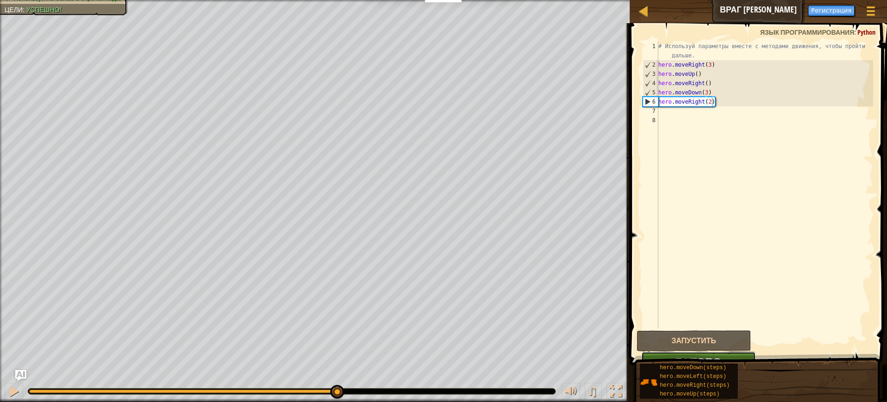
click at [752, 353] on button "Готово" at bounding box center [698, 361] width 115 height 21
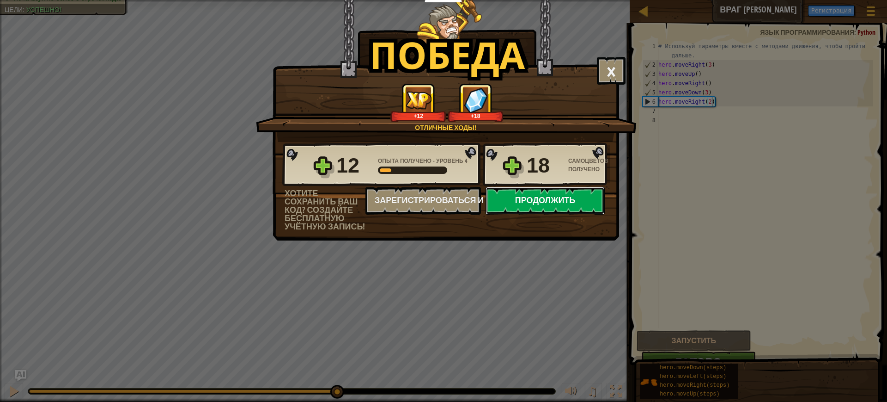
click at [525, 199] on button "Продолжить" at bounding box center [545, 201] width 119 height 28
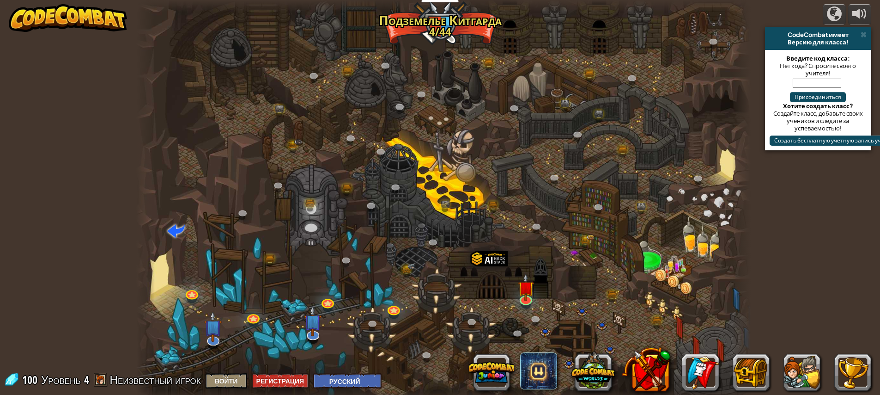
select select "ru"
click at [532, 300] on div at bounding box center [526, 298] width 12 height 12
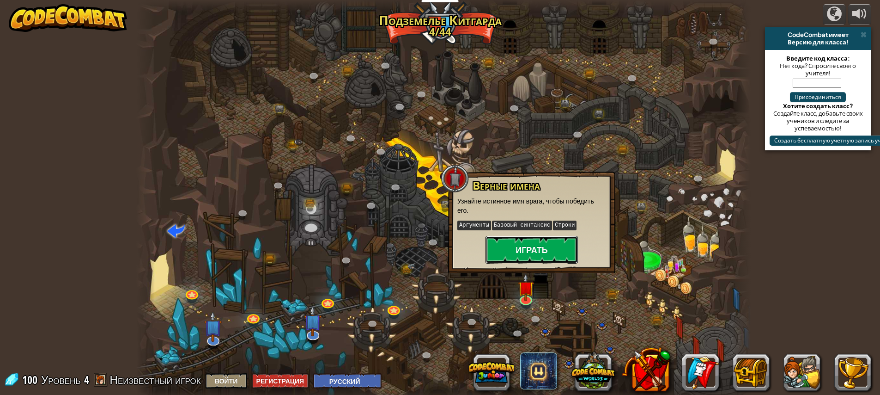
click at [536, 254] on button "Играть" at bounding box center [532, 250] width 92 height 28
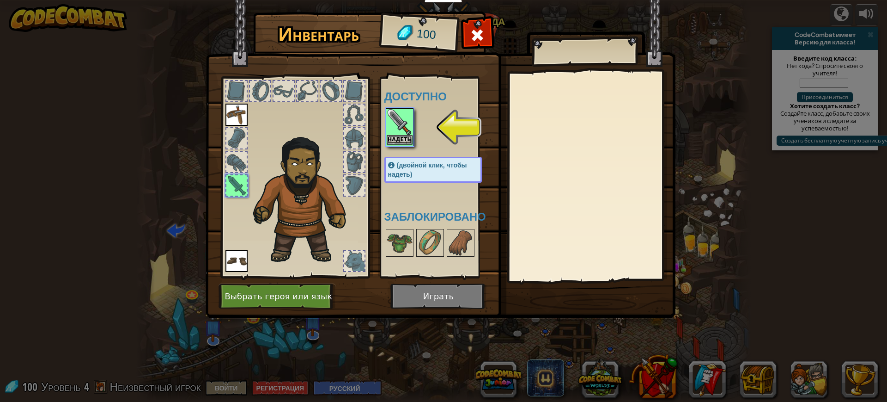
click at [402, 129] on img at bounding box center [400, 122] width 26 height 26
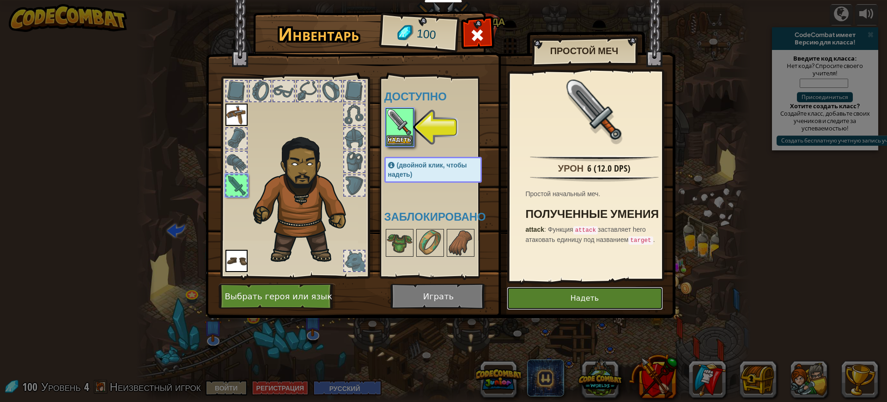
click at [616, 300] on button "Надеть" at bounding box center [585, 298] width 156 height 23
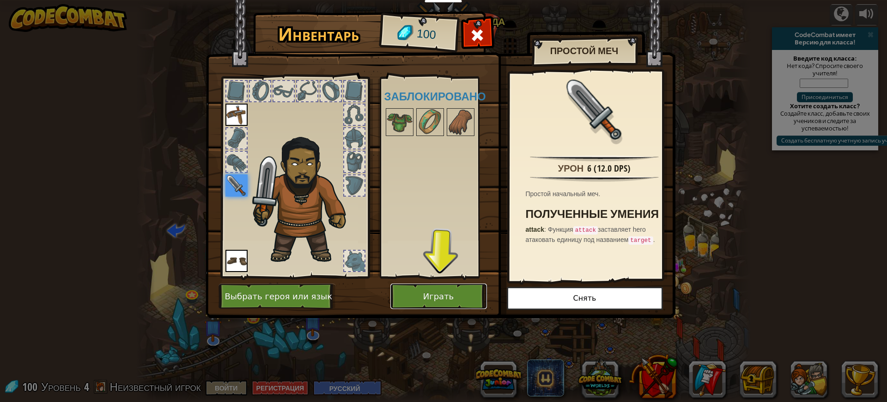
click at [466, 296] on button "Играть" at bounding box center [438, 295] width 97 height 25
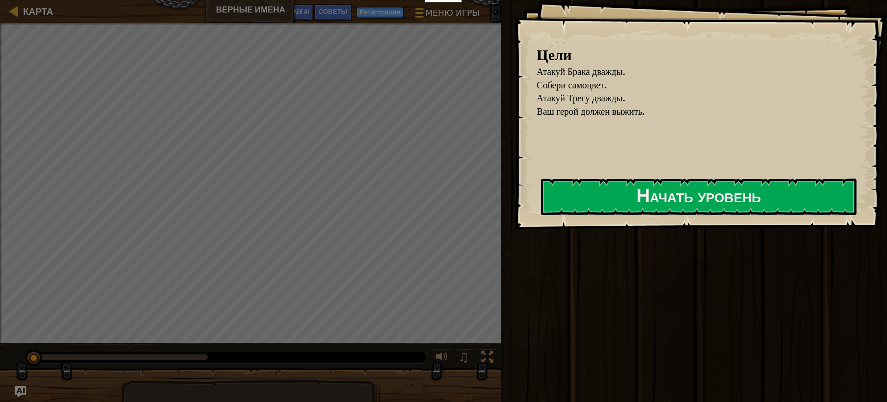
drag, startPoint x: 466, startPoint y: 296, endPoint x: 590, endPoint y: 333, distance: 129.2
click at [591, 333] on div "Учителям Создать бесплатный аккаунт Решения для школ и округов Превью Учительск…" at bounding box center [443, 201] width 887 height 402
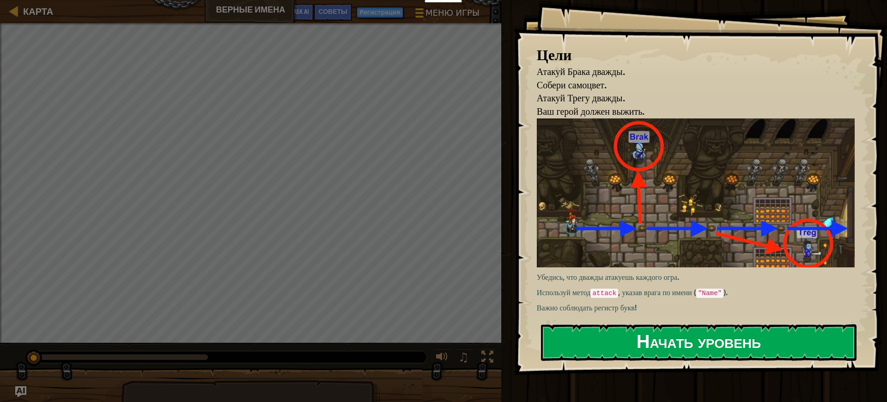
click at [592, 344] on button "Начать уровень" at bounding box center [699, 342] width 316 height 37
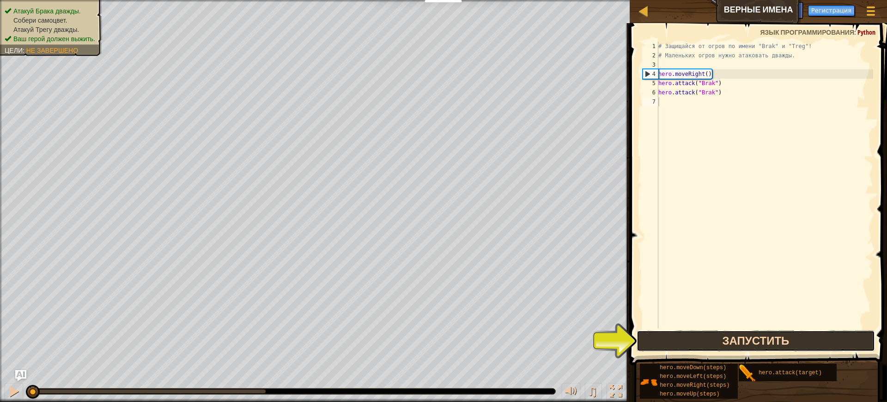
click at [761, 348] on button "Запустить" at bounding box center [756, 340] width 239 height 21
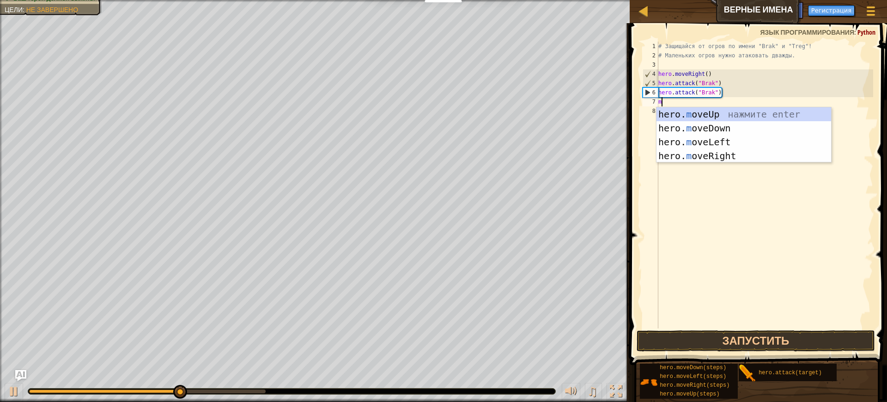
scroll to position [4, 0]
type textarea "mov"
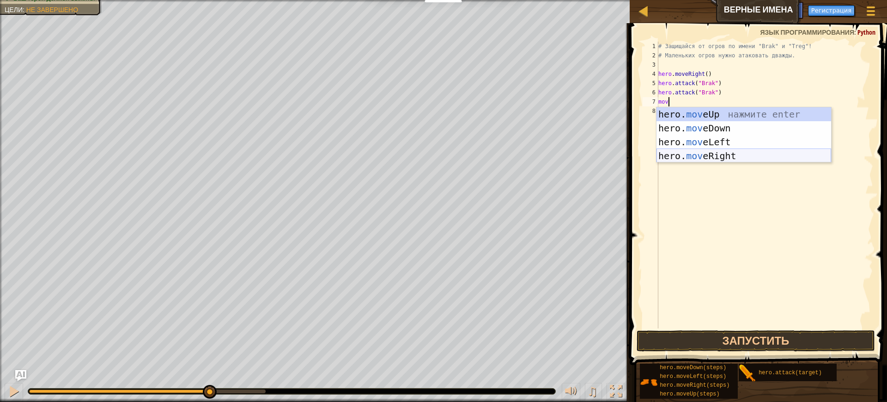
click at [722, 156] on div "hero. mov eUp нажмите enter hero. mov eDown нажмите enter hero. mov eLeft нажми…" at bounding box center [744, 148] width 175 height 83
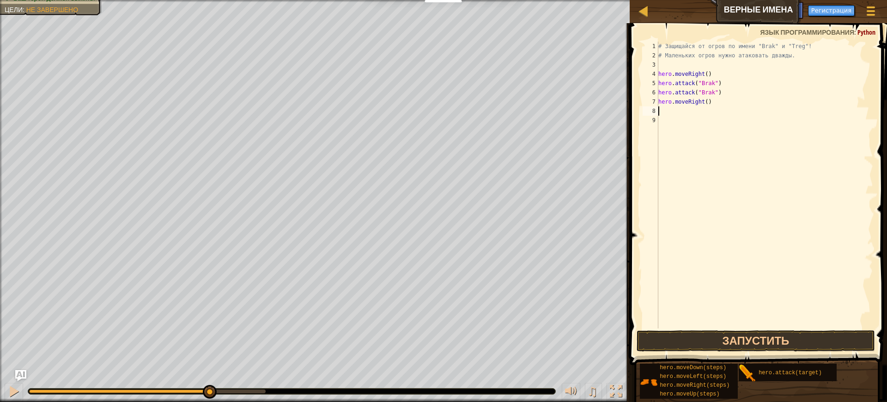
scroll to position [4, 0]
click at [704, 122] on div "hero. at tack нажмите enter" at bounding box center [744, 137] width 175 height 42
type textarea "hero.attack("Treg")"
drag, startPoint x: 726, startPoint y: 115, endPoint x: 653, endPoint y: 106, distance: 73.9
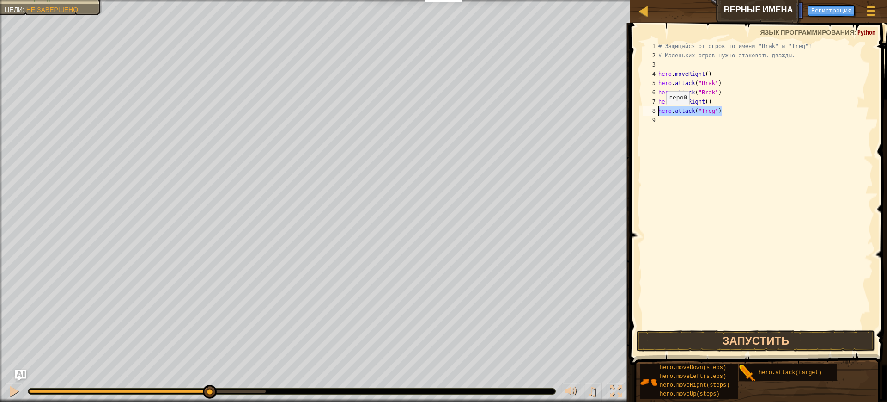
click at [653, 106] on div "hero.attack("Treg") 1 2 3 4 5 6 7 8 9 # Защищайся от огров по имени "Brak" и "T…" at bounding box center [757, 185] width 232 height 287
click at [677, 119] on div "# Защищайся от огров по имени "Brak" и "Treg"! # Маленьких огров нужно атаковат…" at bounding box center [765, 194] width 217 height 305
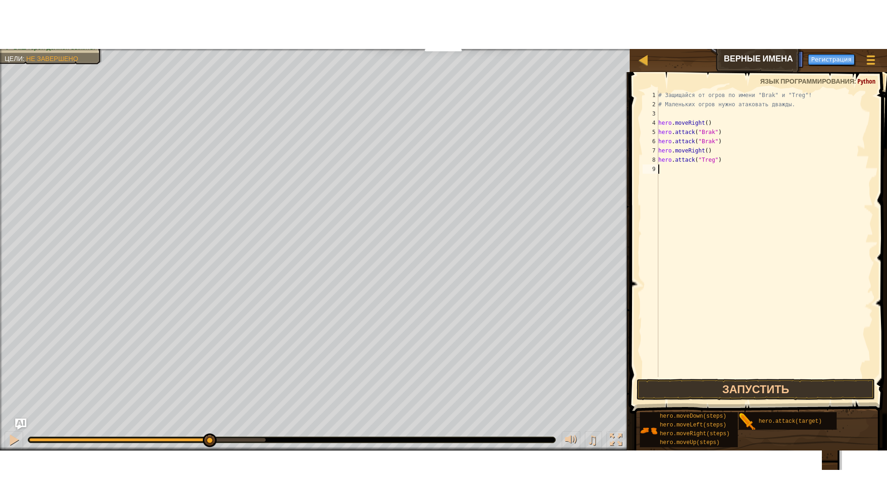
scroll to position [4, 0]
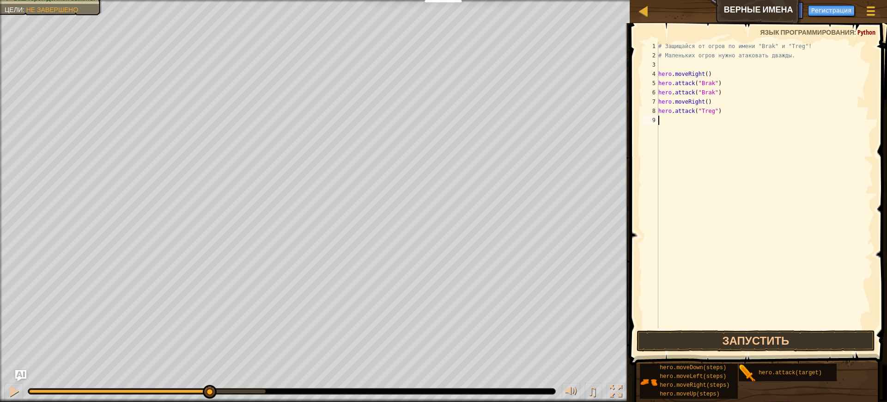
paste textarea "hero.attack("Treg")"
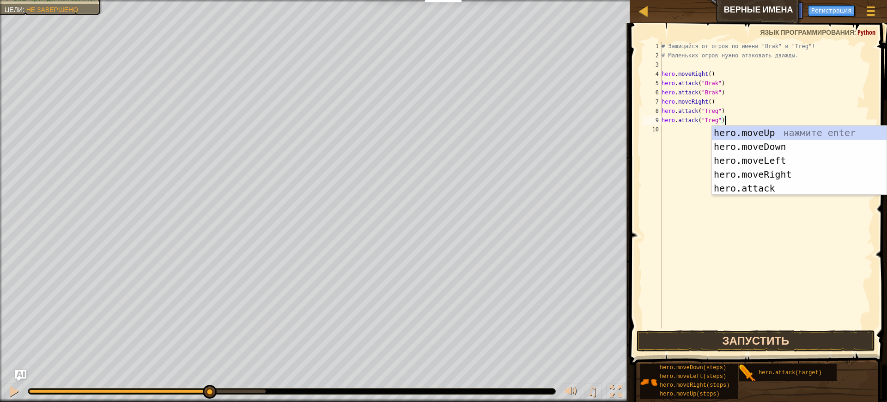
type textarea "hero.attack("Treg")"
click at [704, 332] on button "Запустить" at bounding box center [756, 340] width 239 height 21
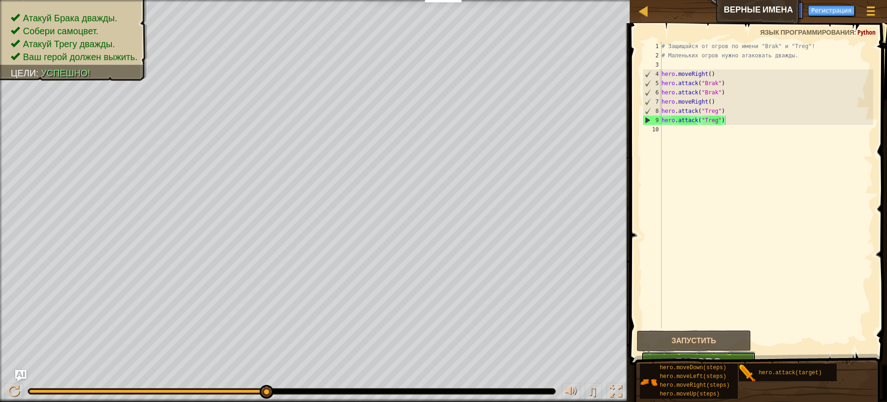
click at [751, 353] on button "Готово" at bounding box center [698, 361] width 115 height 21
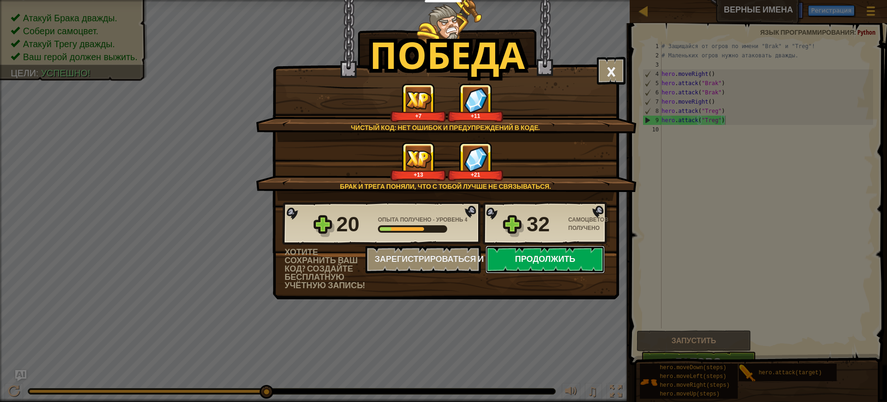
click at [534, 247] on button "Продолжить" at bounding box center [545, 259] width 119 height 28
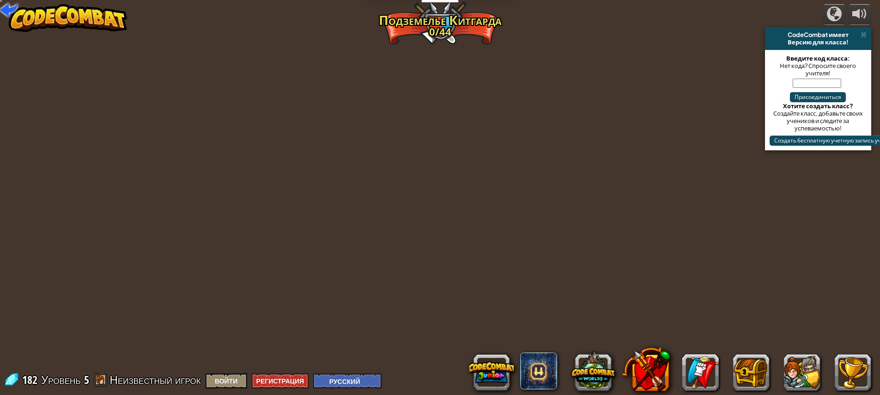
select select "ru"
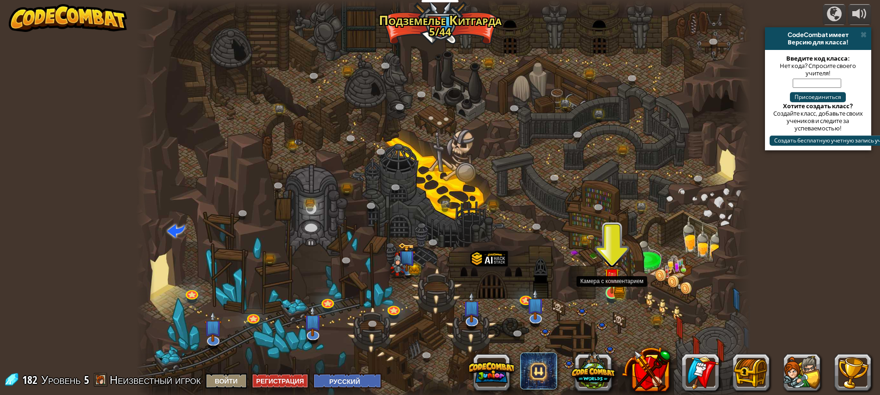
click at [616, 287] on img at bounding box center [612, 276] width 16 height 36
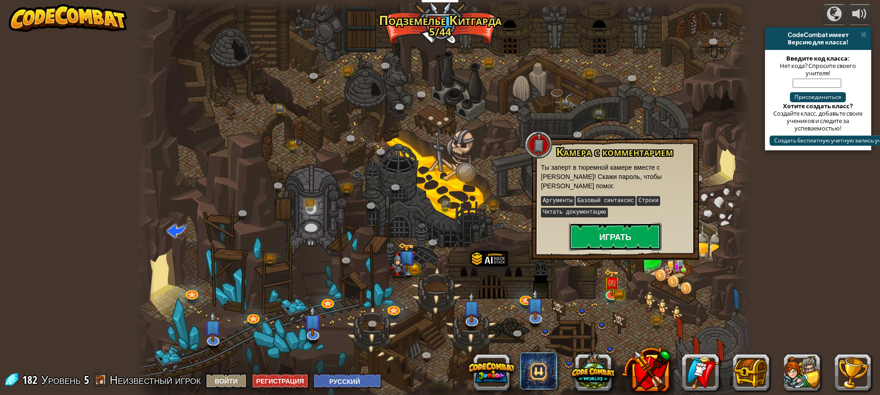
click at [625, 237] on button "Играть" at bounding box center [615, 237] width 92 height 28
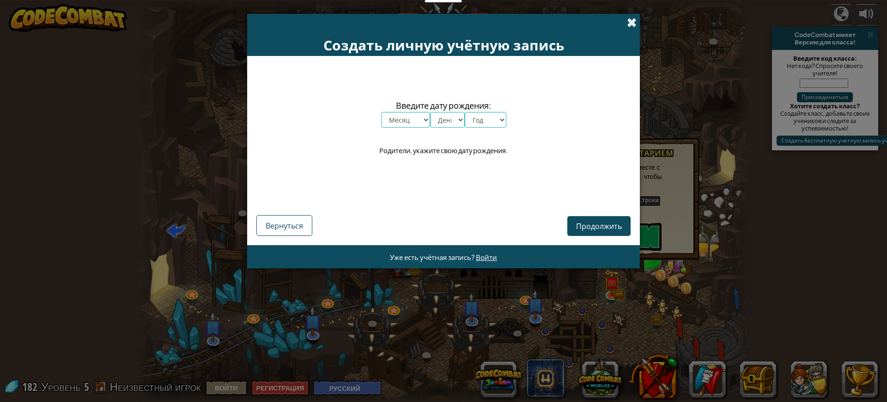
click at [629, 24] on span at bounding box center [632, 23] width 10 height 10
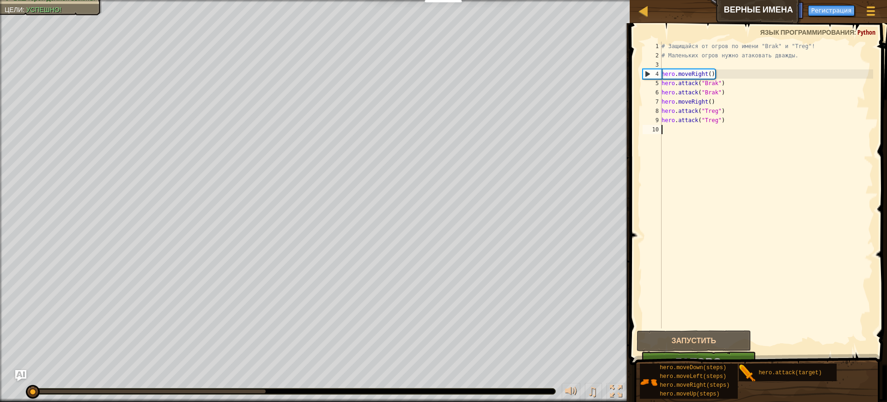
select select "ru"
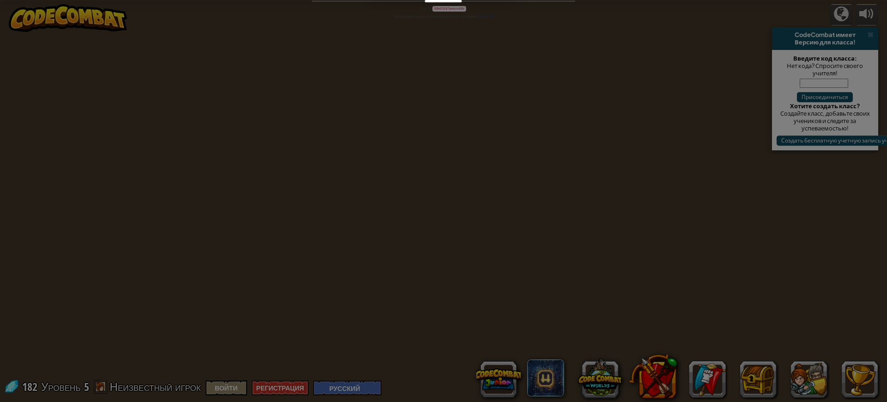
select select "ru"
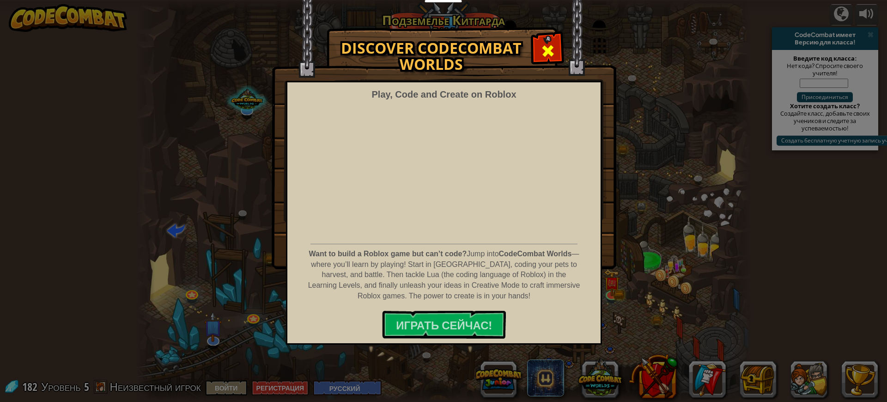
click at [545, 36] on div at bounding box center [547, 49] width 29 height 29
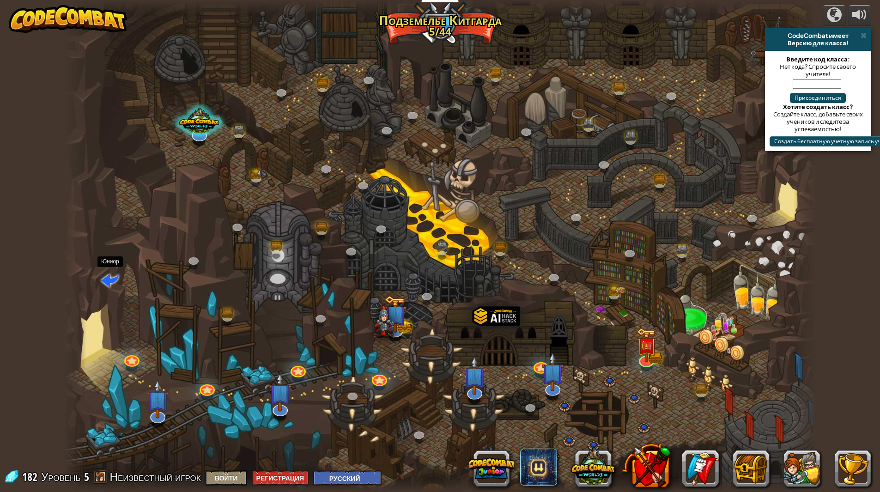
click at [107, 272] on span at bounding box center [110, 280] width 18 height 18
select select "ru"
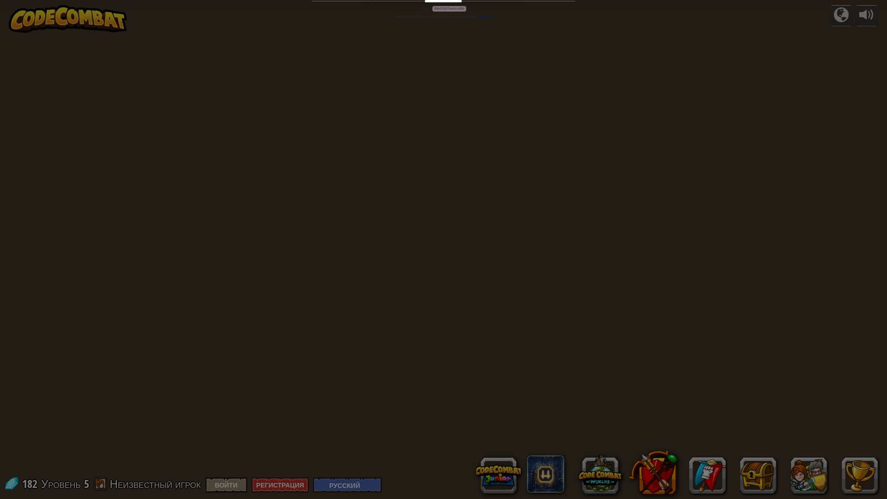
select select "ru"
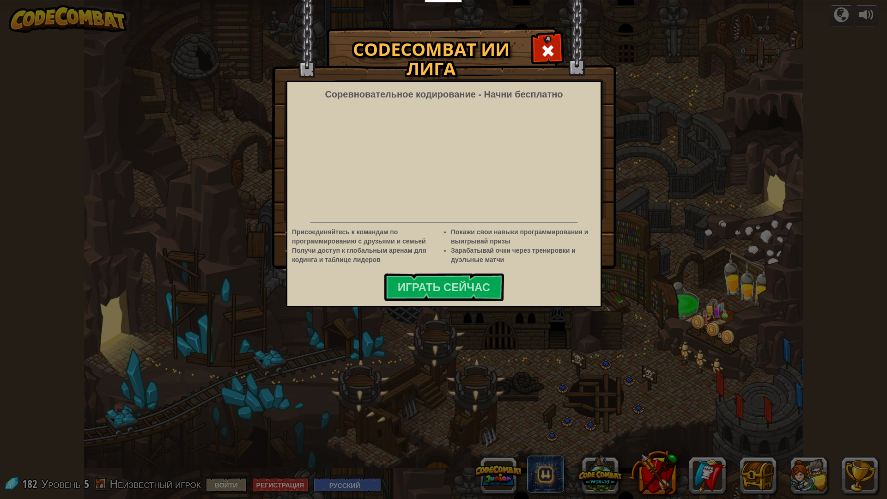
select select "ru"
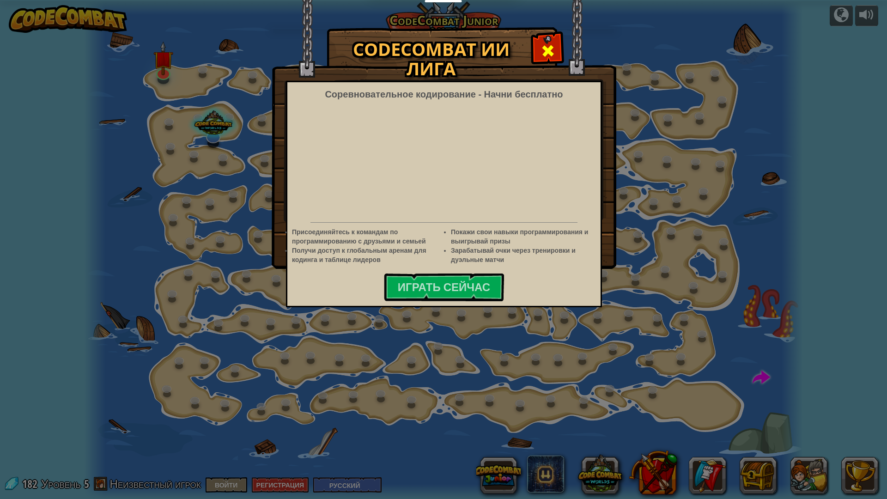
click at [543, 50] on span at bounding box center [548, 50] width 15 height 15
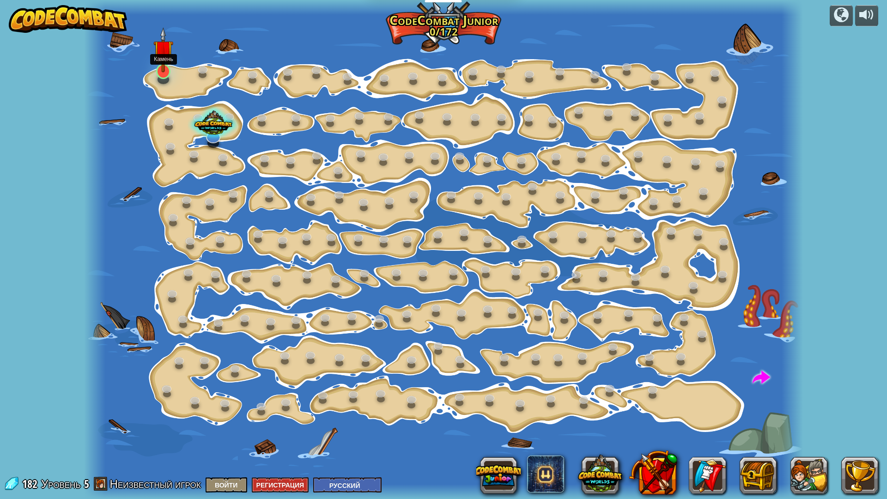
click at [165, 63] on img at bounding box center [163, 49] width 20 height 45
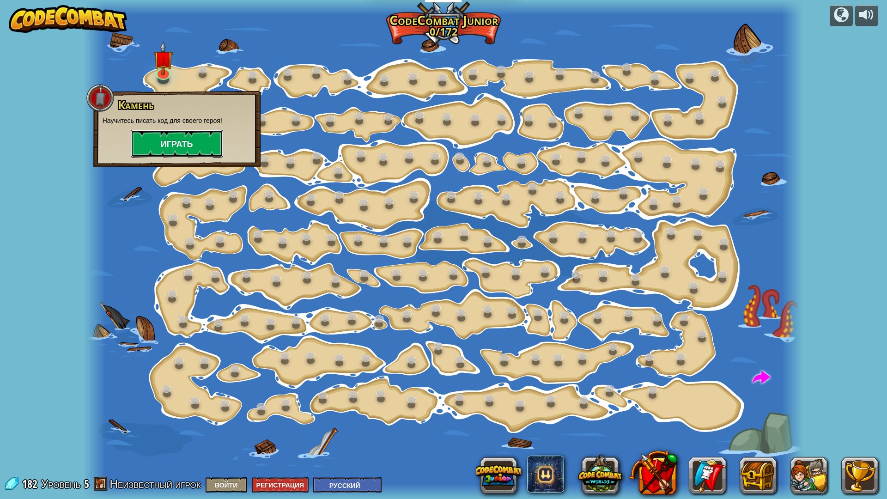
click at [172, 145] on button "Играть" at bounding box center [177, 144] width 92 height 28
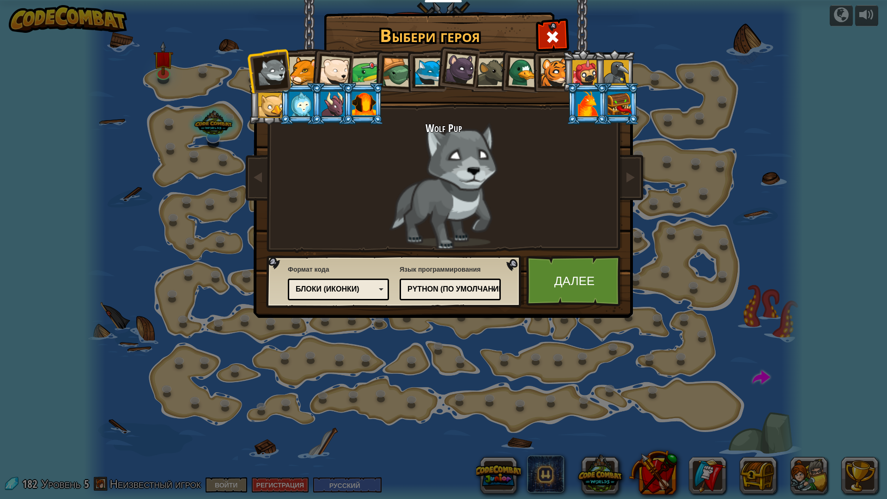
click at [428, 73] on div at bounding box center [429, 72] width 28 height 28
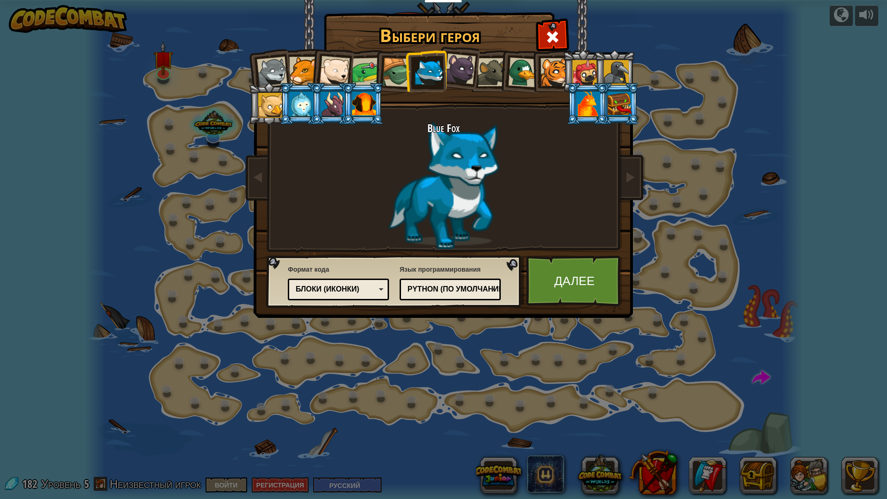
click at [467, 69] on div at bounding box center [460, 69] width 31 height 31
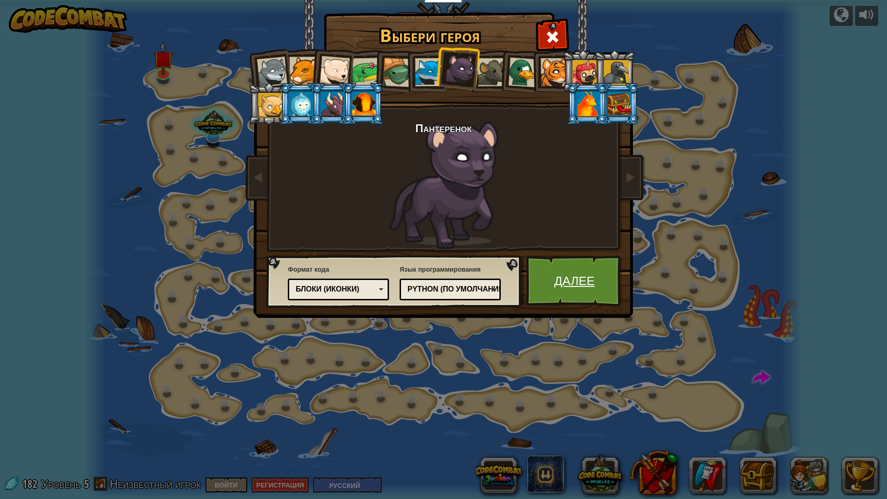
click at [586, 300] on link "Далее" at bounding box center [574, 281] width 97 height 51
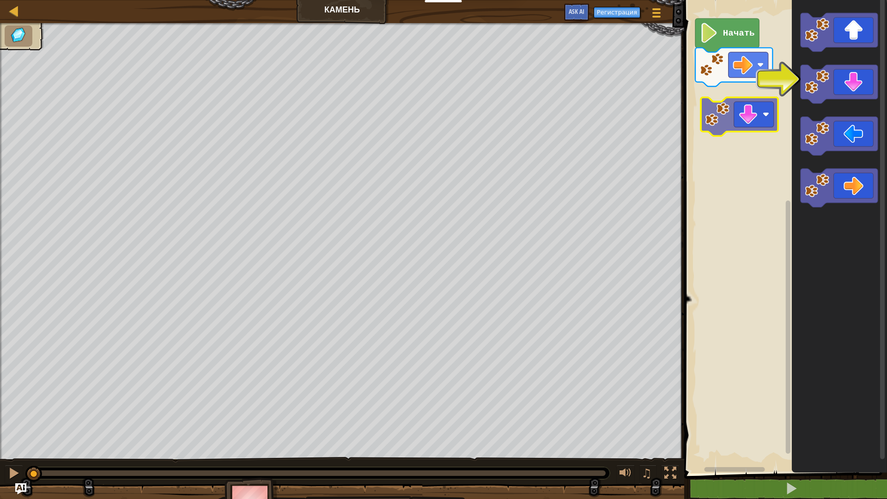
click at [726, 116] on div "Начать" at bounding box center [785, 234] width 206 height 478
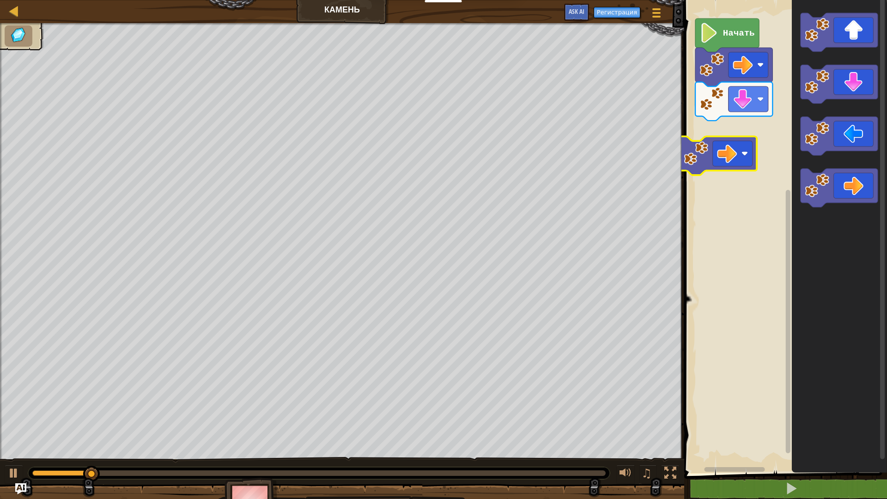
click at [738, 134] on div "Начать" at bounding box center [785, 234] width 206 height 478
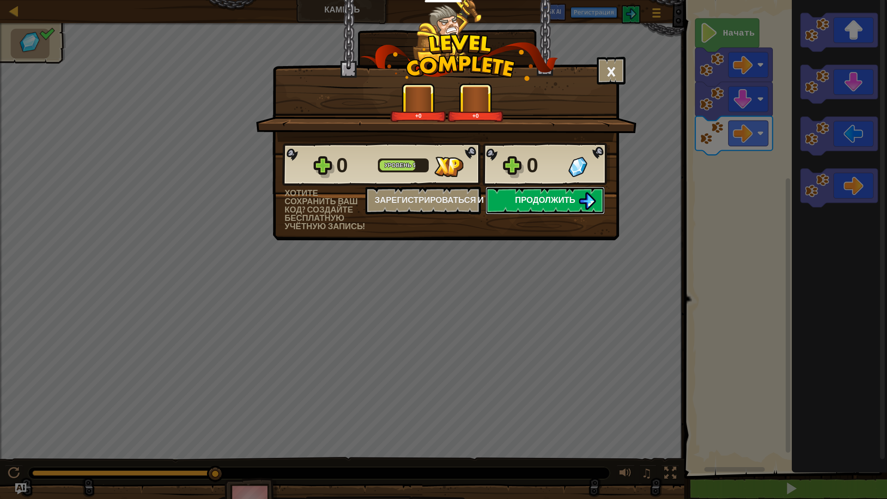
click at [582, 204] on img at bounding box center [588, 201] width 18 height 18
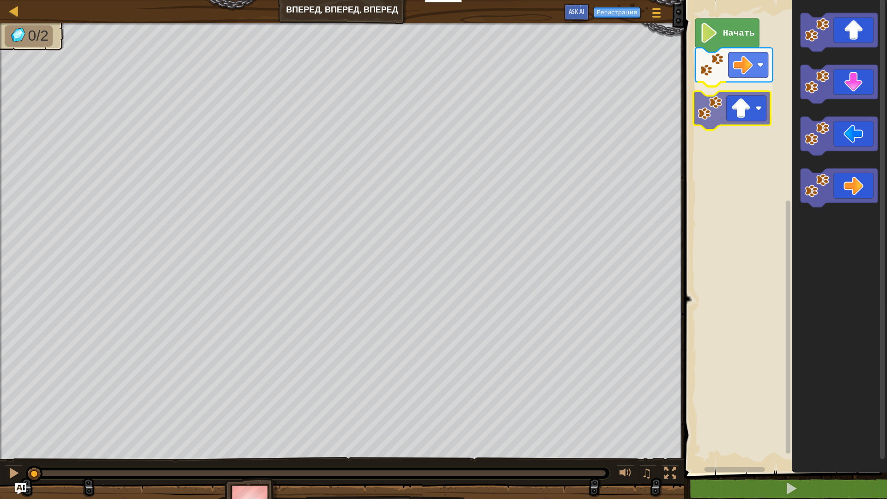
click at [753, 115] on div "Начать" at bounding box center [785, 234] width 206 height 478
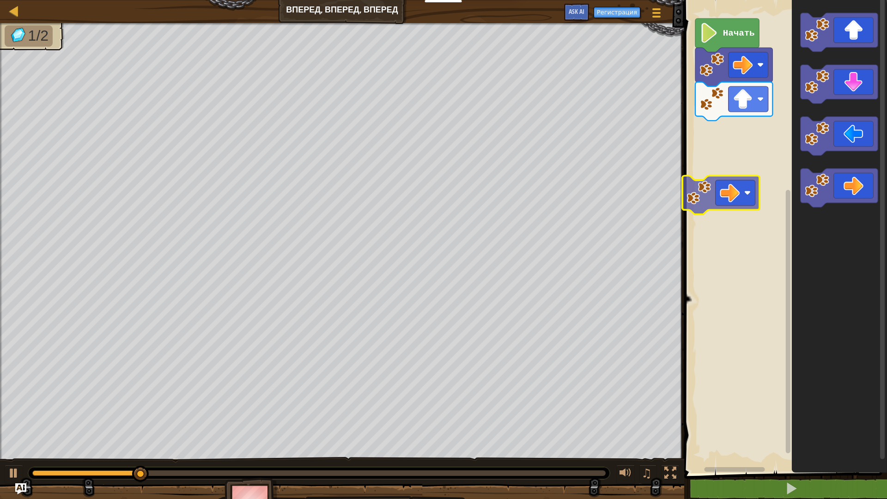
click at [740, 161] on div "Начать" at bounding box center [785, 234] width 206 height 478
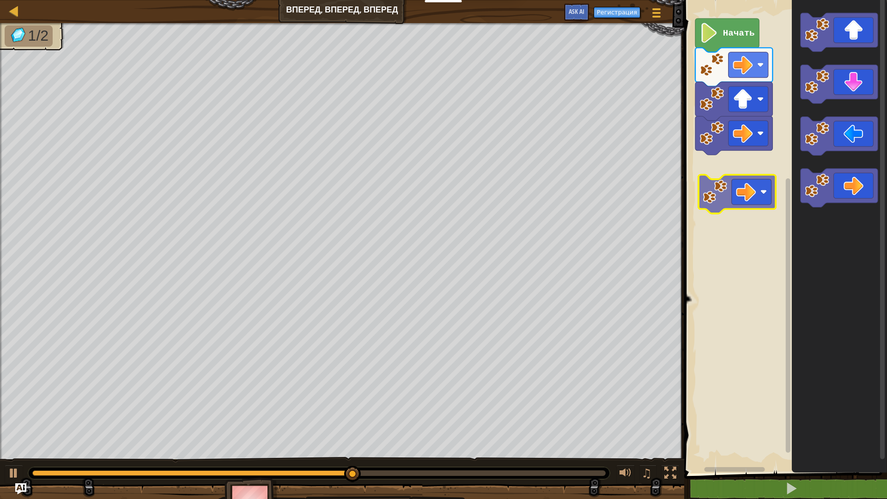
click at [756, 193] on div "Начать" at bounding box center [785, 234] width 206 height 478
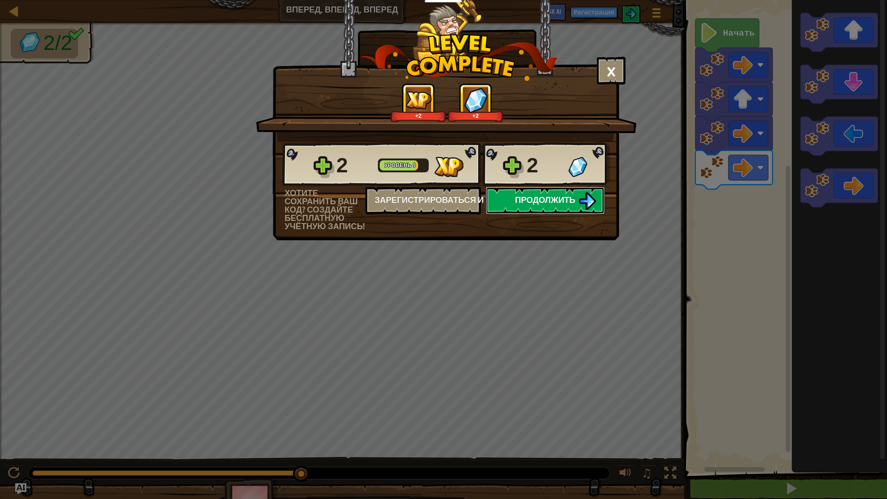
click at [516, 205] on span "Продолжить" at bounding box center [545, 200] width 61 height 12
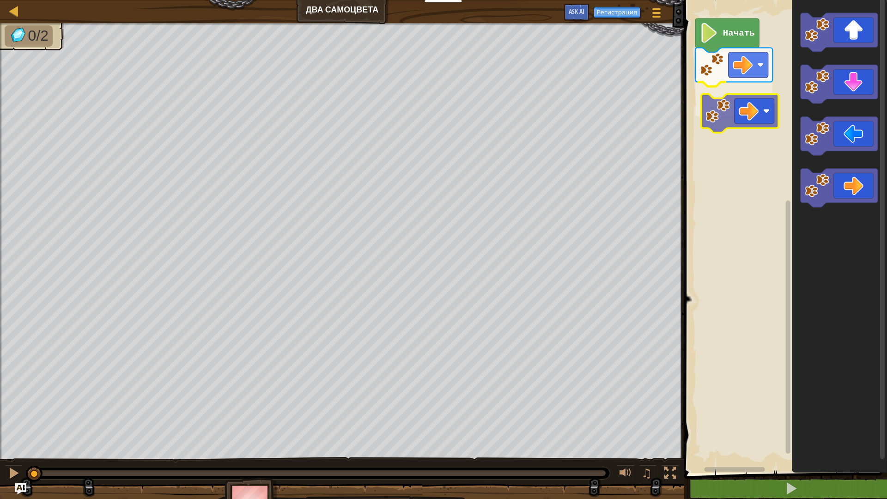
click at [741, 122] on div "Начать" at bounding box center [785, 234] width 206 height 478
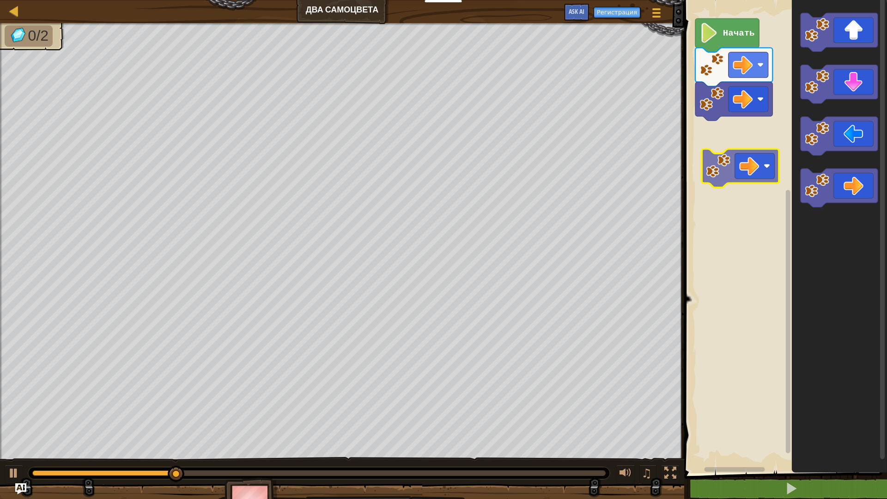
click at [750, 163] on div "Начать" at bounding box center [785, 234] width 206 height 478
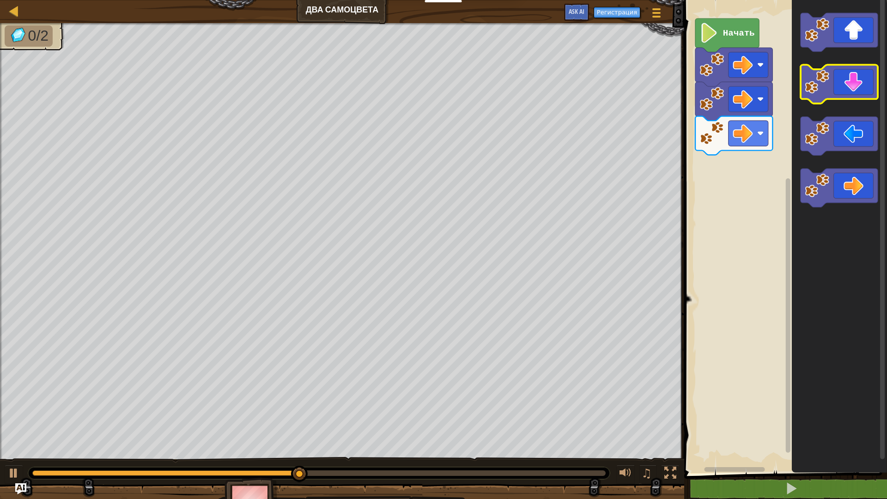
click at [848, 44] on icon "Рабочая область Blockly" at bounding box center [839, 234] width 95 height 478
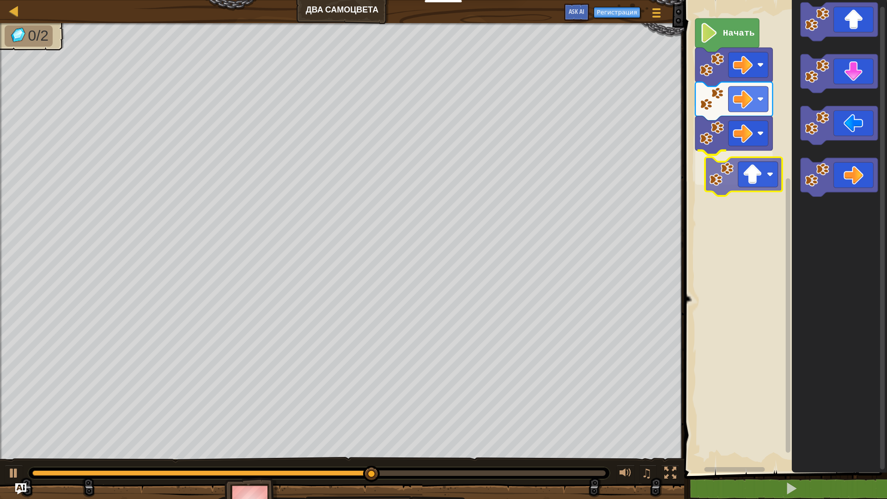
click at [745, 193] on div "Начать" at bounding box center [785, 234] width 206 height 478
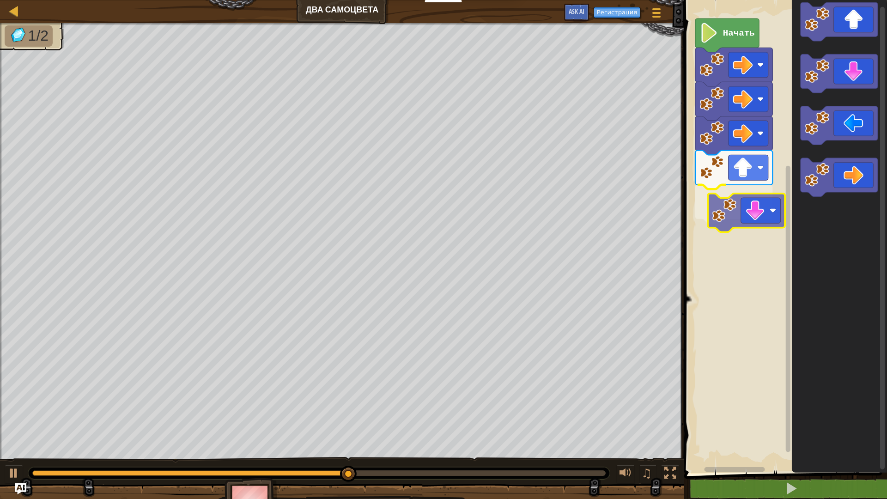
click at [770, 220] on div "Начать" at bounding box center [785, 234] width 206 height 478
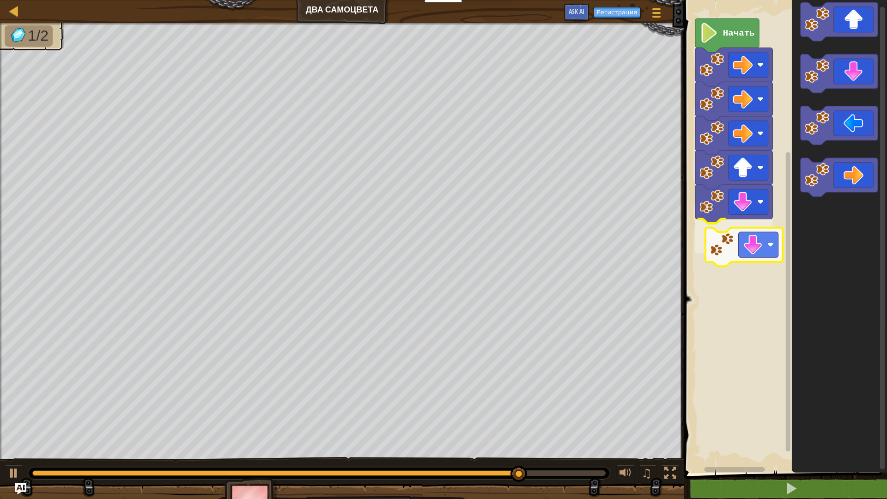
click at [762, 251] on div "Начать" at bounding box center [785, 234] width 206 height 478
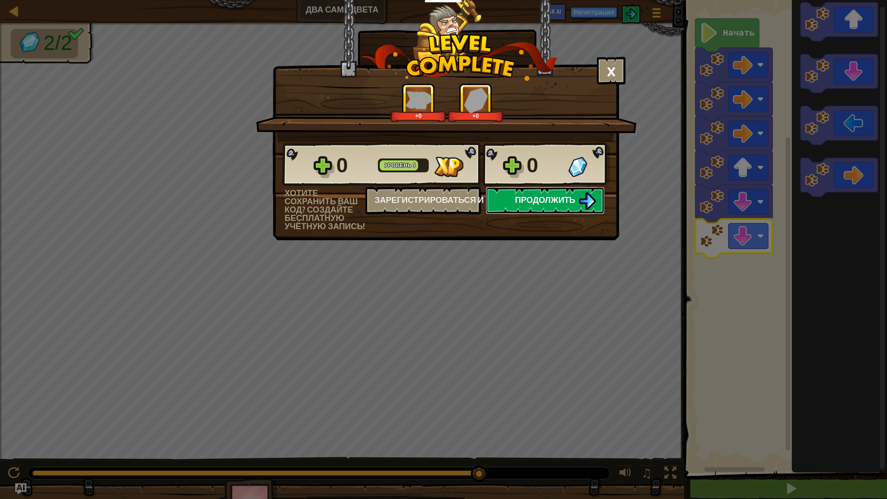
click at [553, 206] on button "Продолжить" at bounding box center [545, 201] width 119 height 28
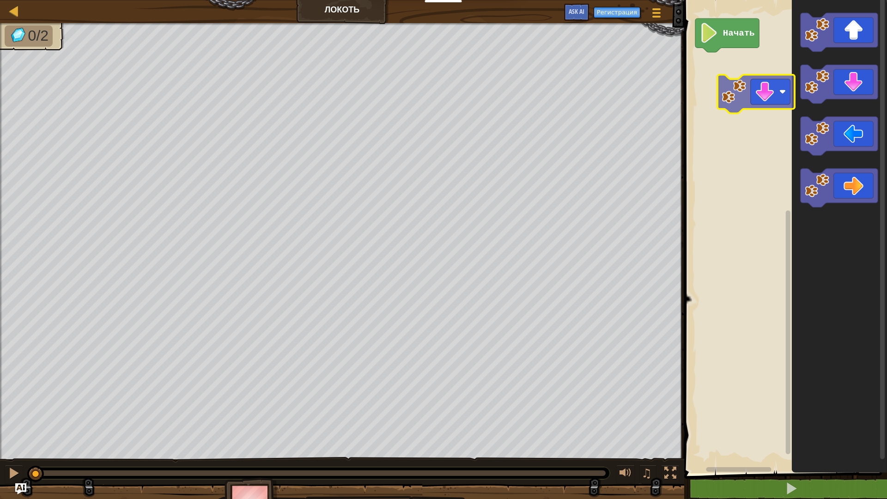
click at [762, 106] on div "Начать" at bounding box center [785, 234] width 206 height 478
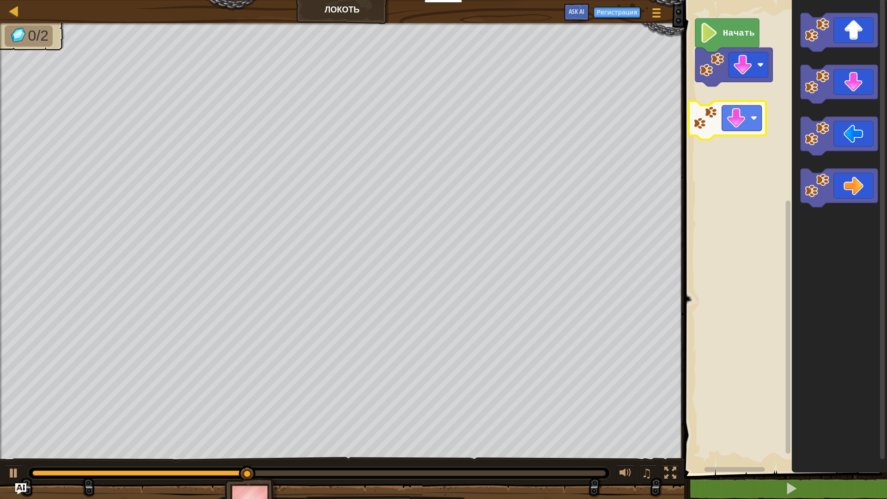
click at [732, 122] on div "Начать" at bounding box center [785, 234] width 206 height 478
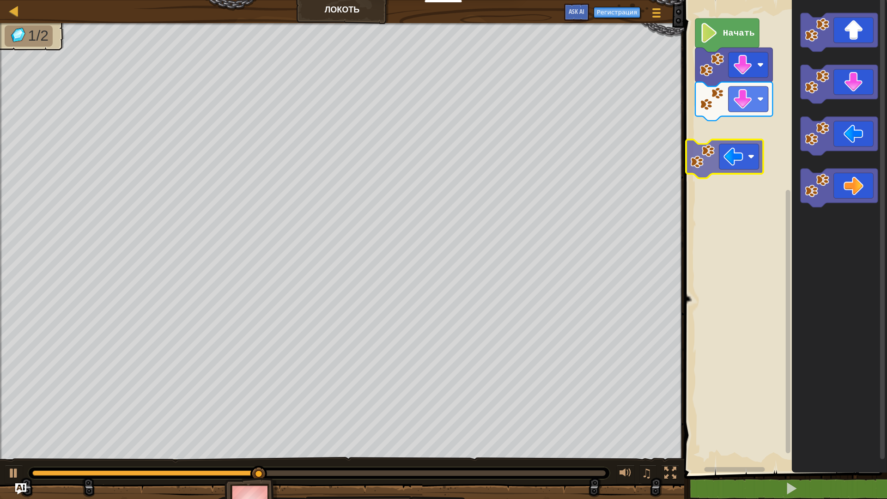
click at [737, 153] on div "Начать" at bounding box center [785, 234] width 206 height 478
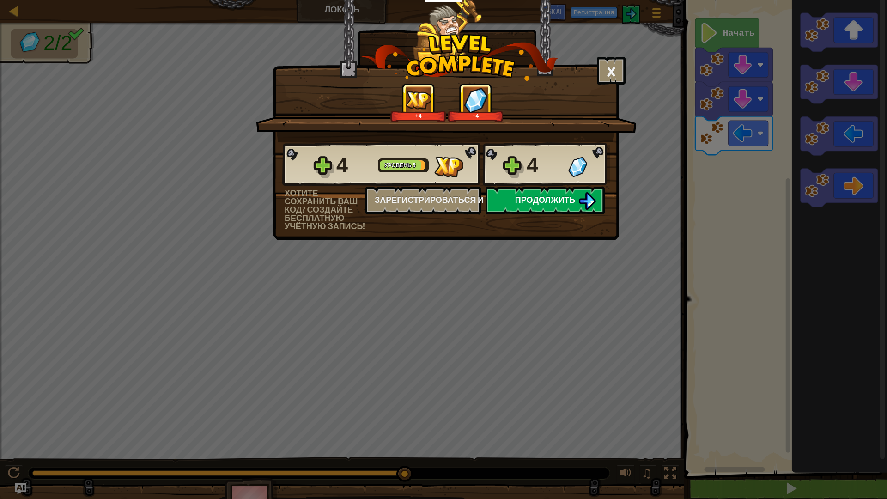
click at [604, 203] on div "Продолжить" at bounding box center [545, 201] width 128 height 28
click at [592, 204] on img at bounding box center [588, 201] width 18 height 18
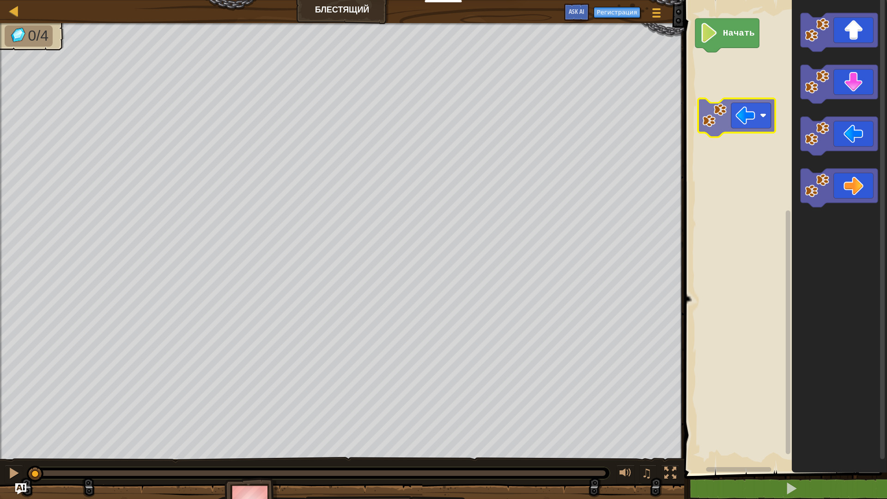
click at [767, 125] on div "Начать" at bounding box center [785, 234] width 206 height 478
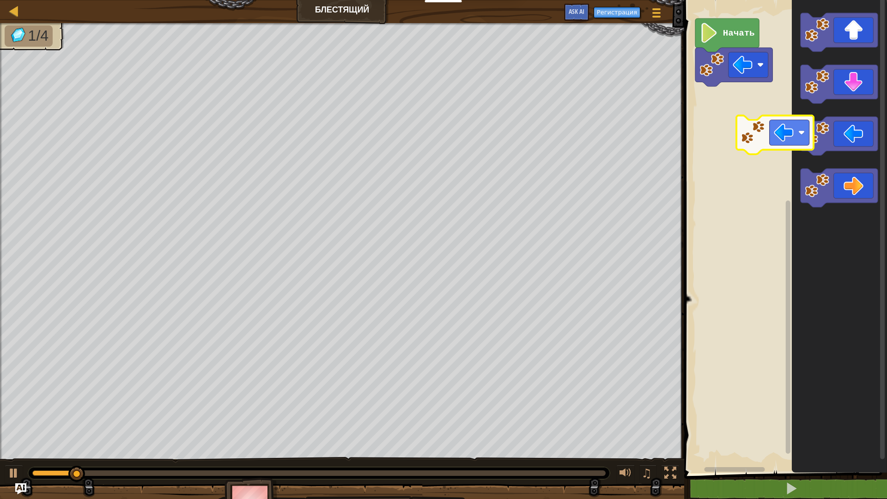
click at [787, 135] on div "Начать" at bounding box center [785, 234] width 206 height 478
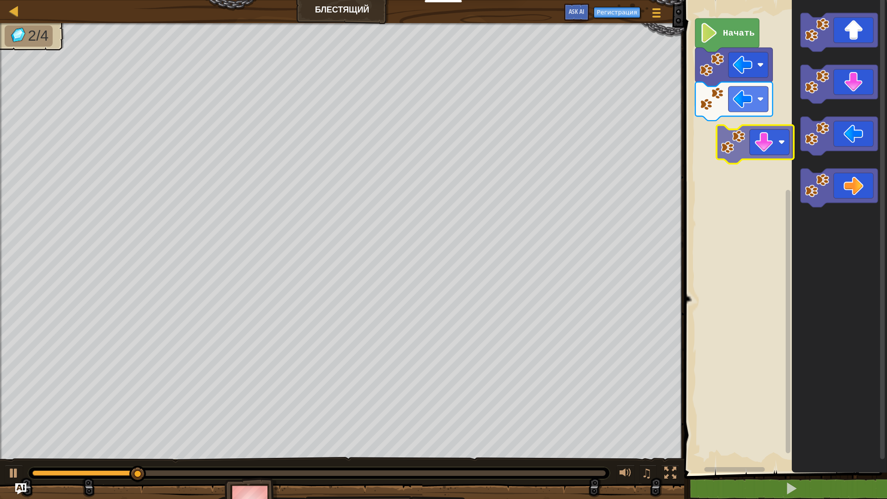
click at [732, 169] on div "Начать" at bounding box center [785, 234] width 206 height 478
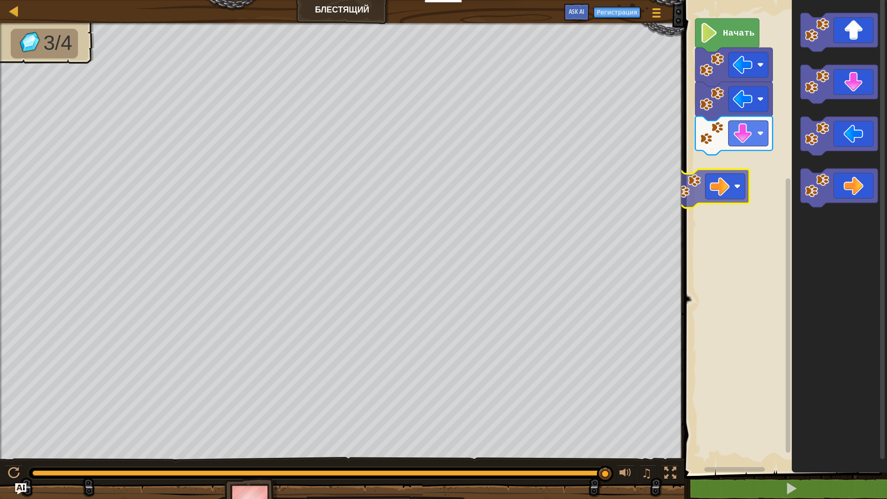
click at [727, 177] on div "Начать" at bounding box center [785, 234] width 206 height 478
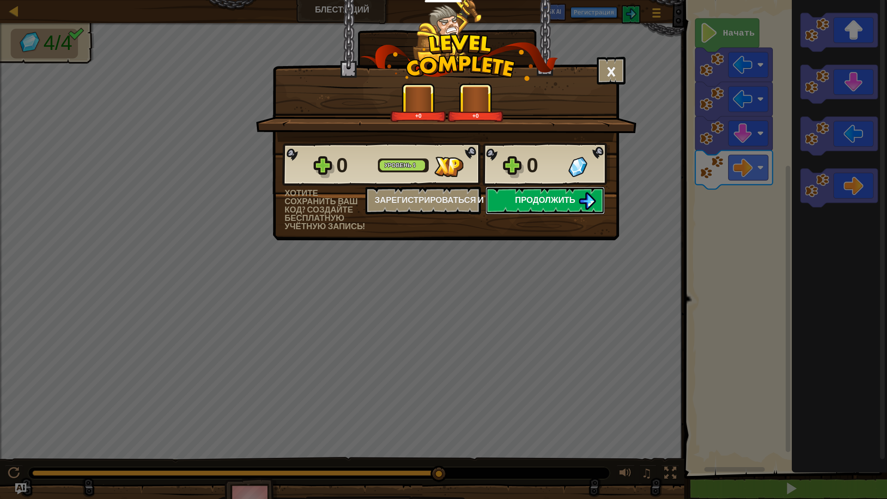
click at [573, 212] on button "Продолжить" at bounding box center [545, 201] width 119 height 28
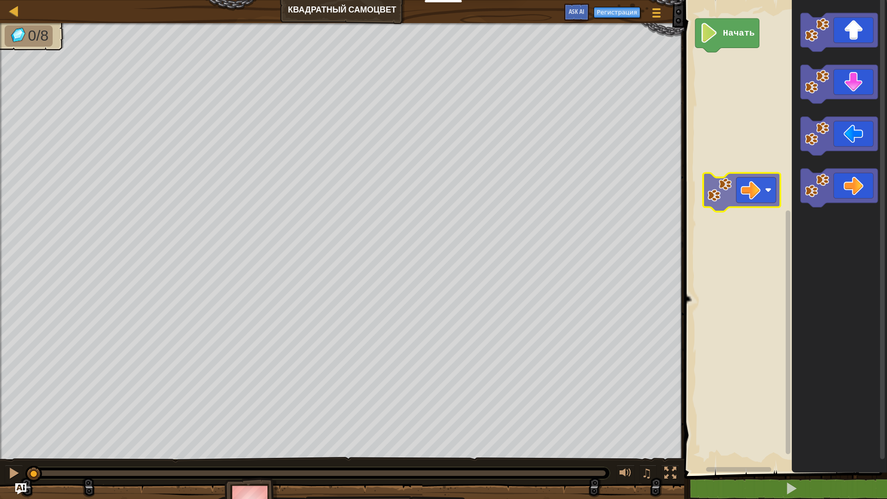
click at [753, 184] on div "Начать" at bounding box center [785, 234] width 206 height 478
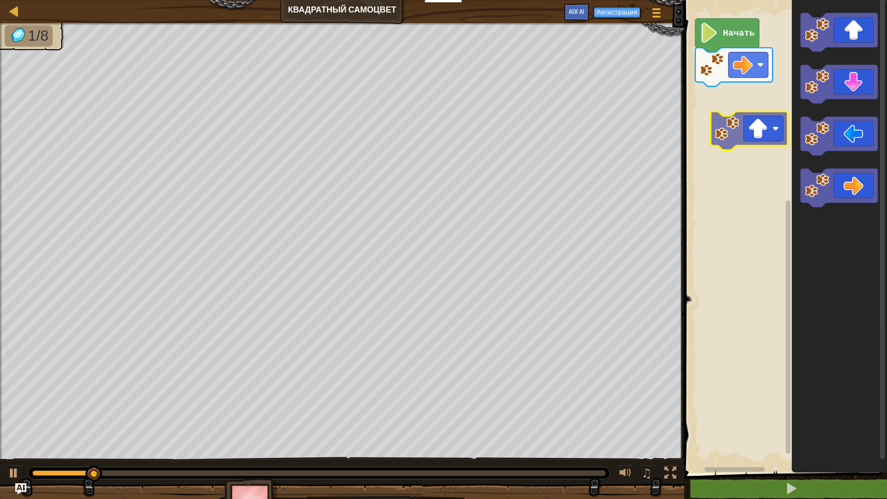
click at [747, 133] on div "Начать" at bounding box center [785, 234] width 206 height 478
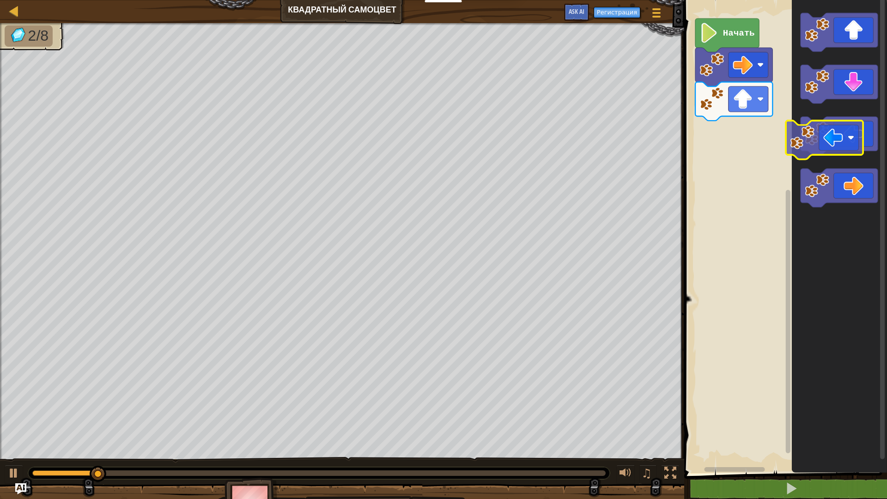
click at [743, 156] on div "Начать" at bounding box center [785, 234] width 206 height 478
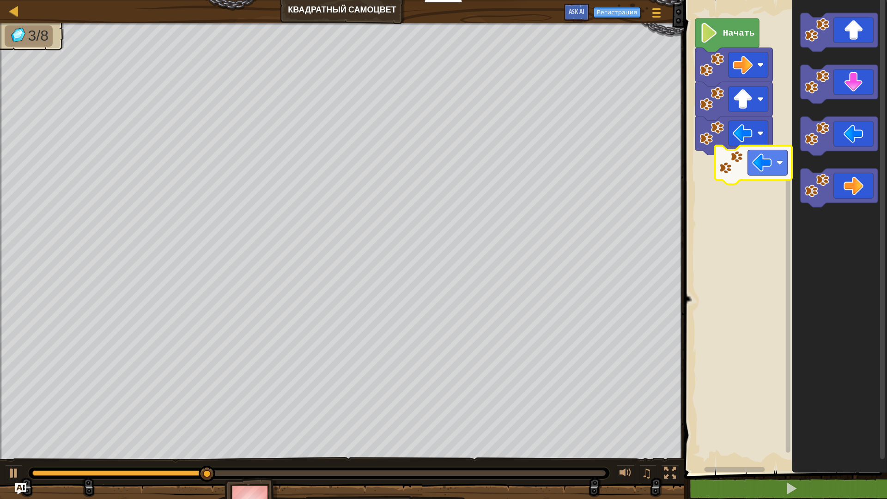
click at [762, 161] on div "Начать" at bounding box center [785, 234] width 206 height 478
click at [851, 107] on icon "Рабочая область Blockly" at bounding box center [839, 234] width 95 height 478
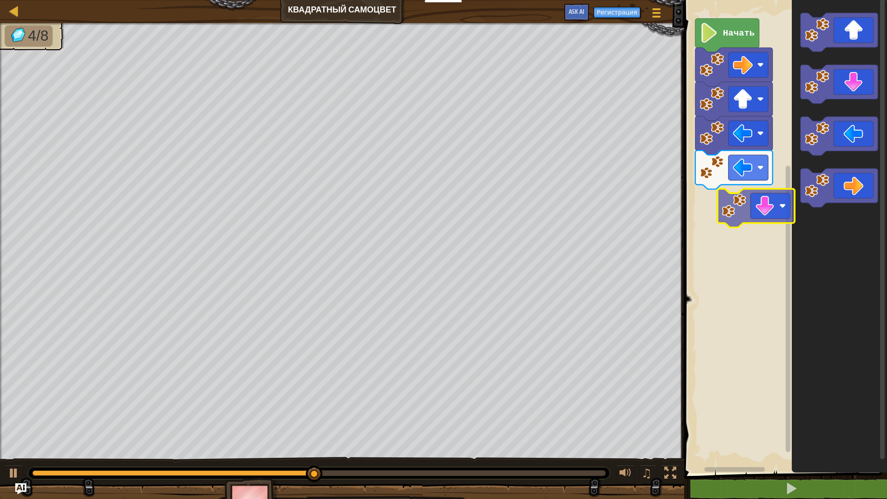
click at [773, 215] on div "Начать" at bounding box center [785, 234] width 206 height 478
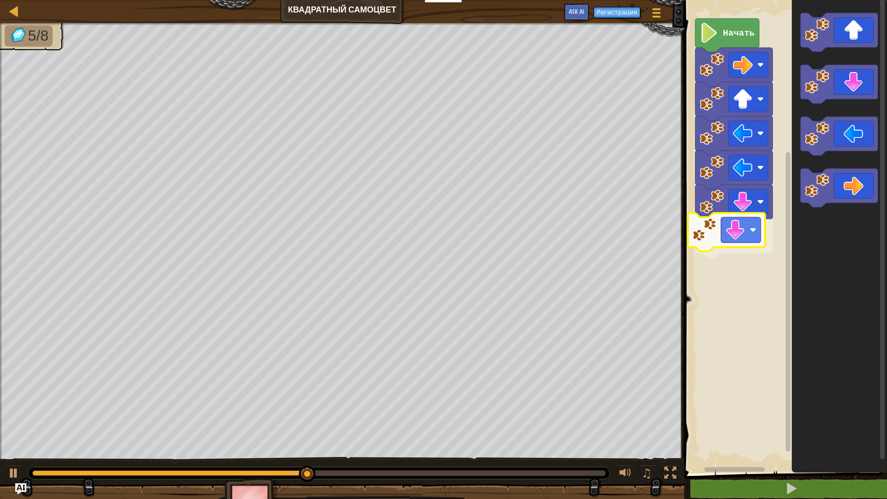
click at [740, 243] on div "Начать" at bounding box center [785, 234] width 206 height 478
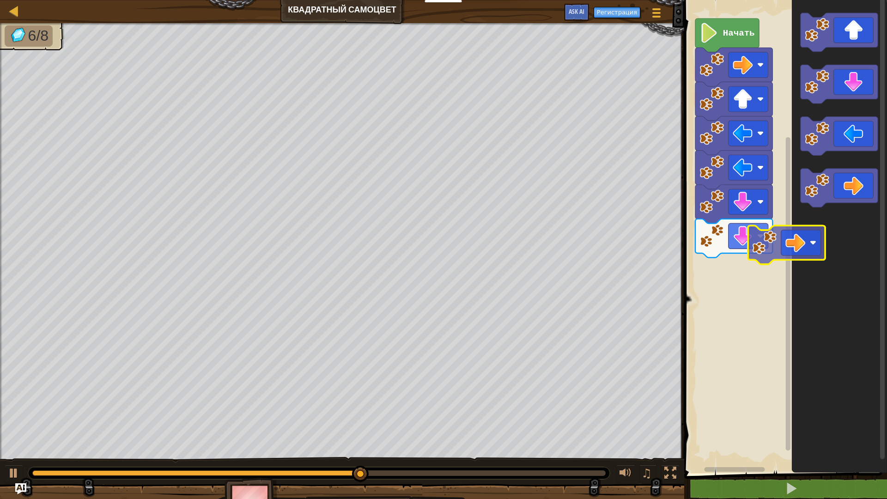
click at [768, 274] on div "Начать" at bounding box center [785, 234] width 206 height 478
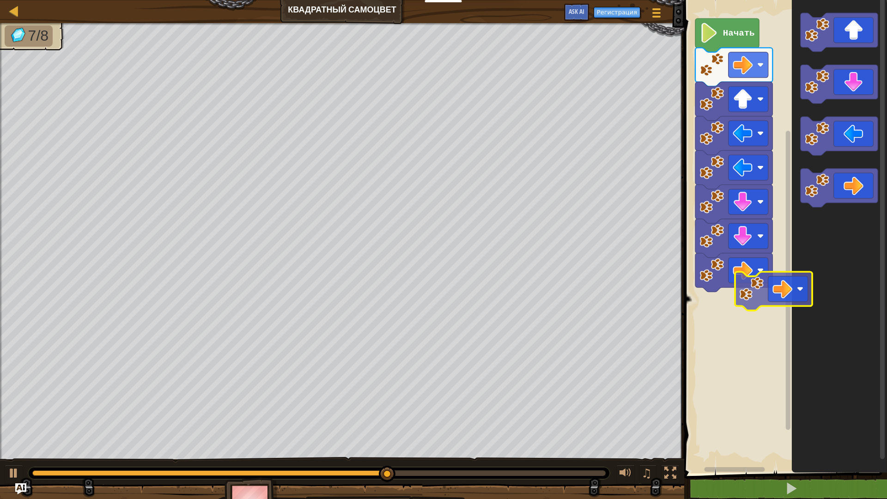
click at [768, 297] on div "Начать" at bounding box center [785, 234] width 206 height 478
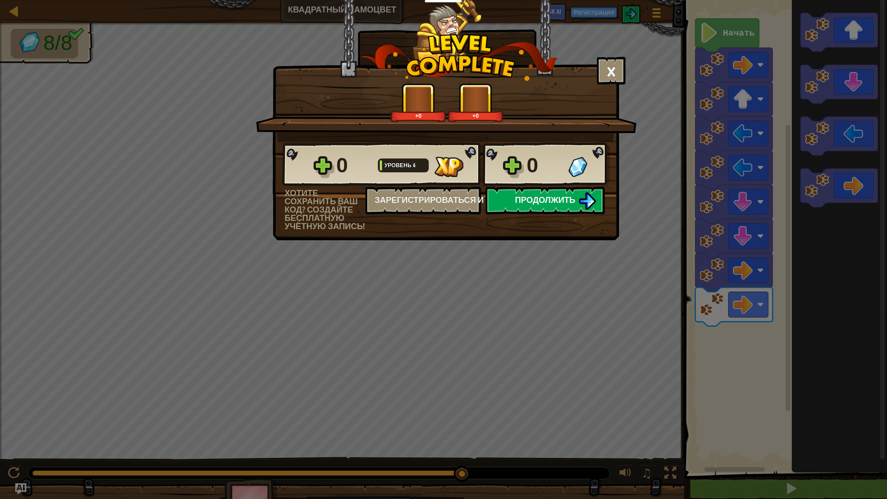
click at [583, 201] on img at bounding box center [588, 201] width 18 height 18
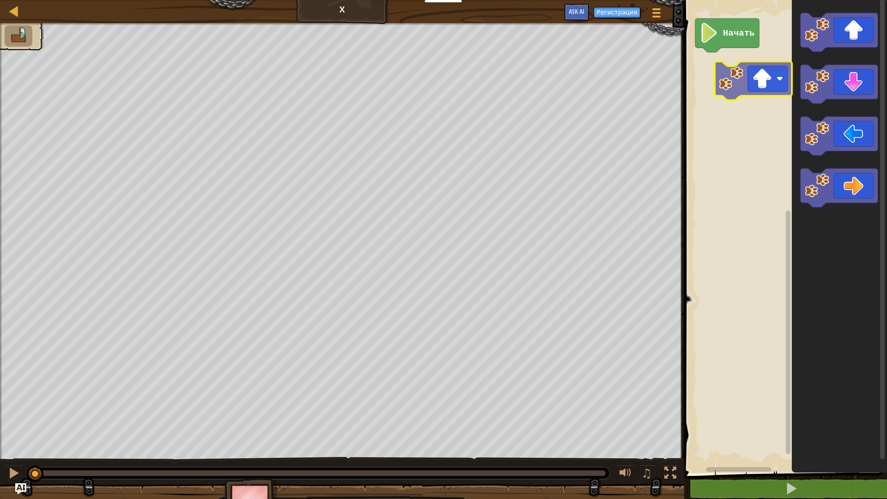
click at [740, 98] on div "Начать" at bounding box center [785, 234] width 206 height 478
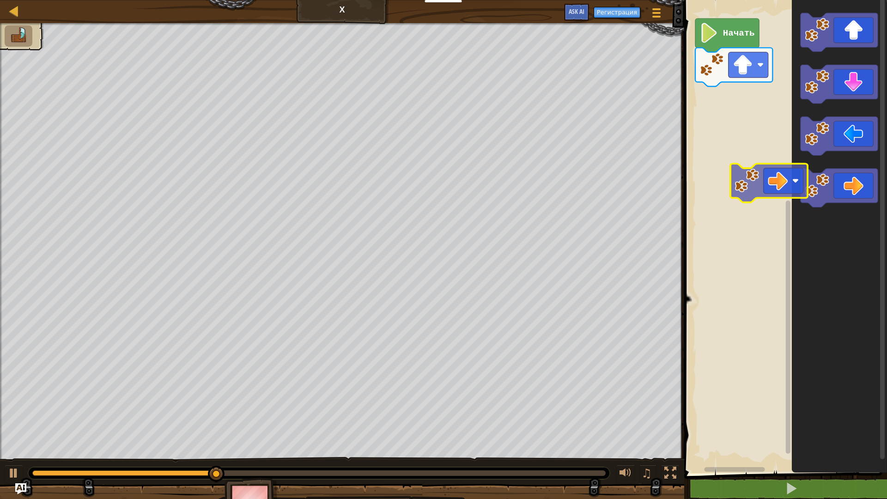
click at [767, 177] on div "Начать" at bounding box center [785, 234] width 206 height 478
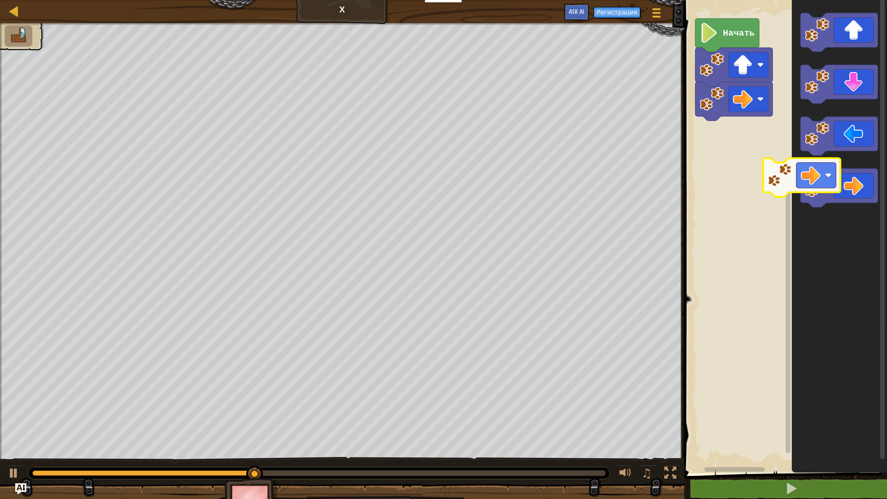
click at [773, 153] on div "Начать" at bounding box center [785, 234] width 206 height 478
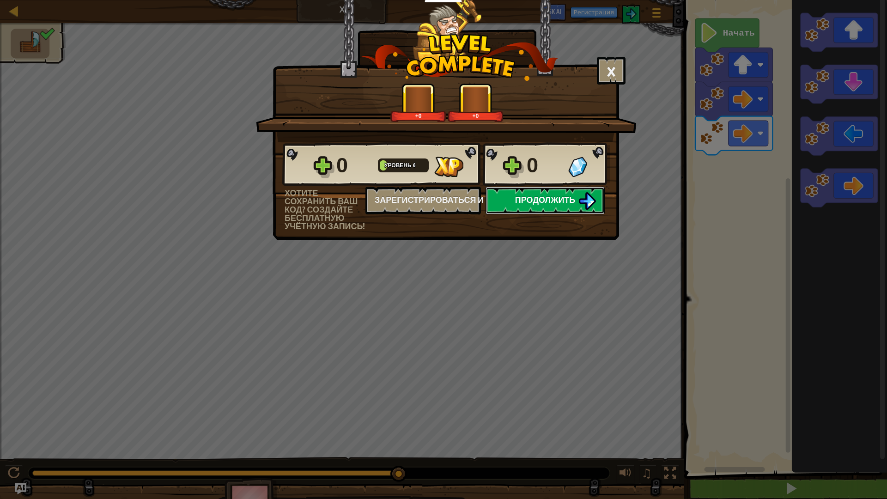
click at [537, 200] on span "Продолжить" at bounding box center [545, 200] width 61 height 12
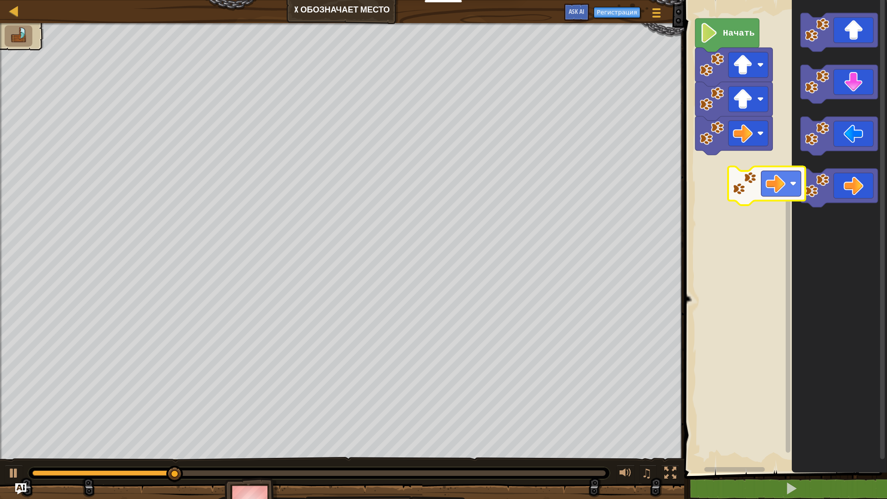
click at [795, 178] on icon "Рабочая область Blockly" at bounding box center [839, 234] width 95 height 478
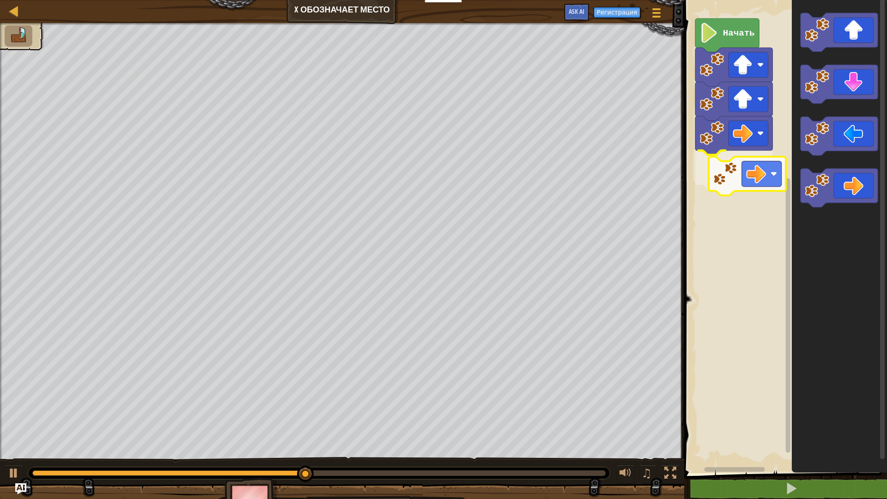
click at [743, 173] on div "Начать" at bounding box center [785, 234] width 206 height 478
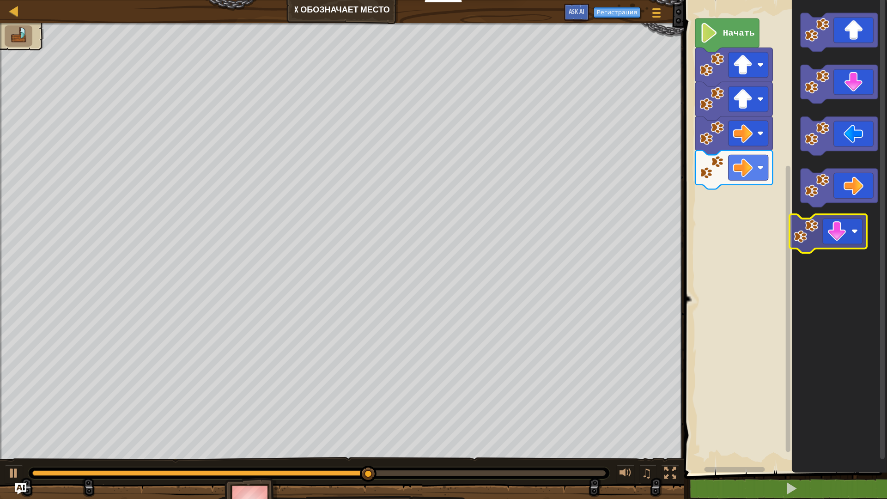
click at [840, 252] on icon "Рабочая область Blockly" at bounding box center [839, 234] width 95 height 478
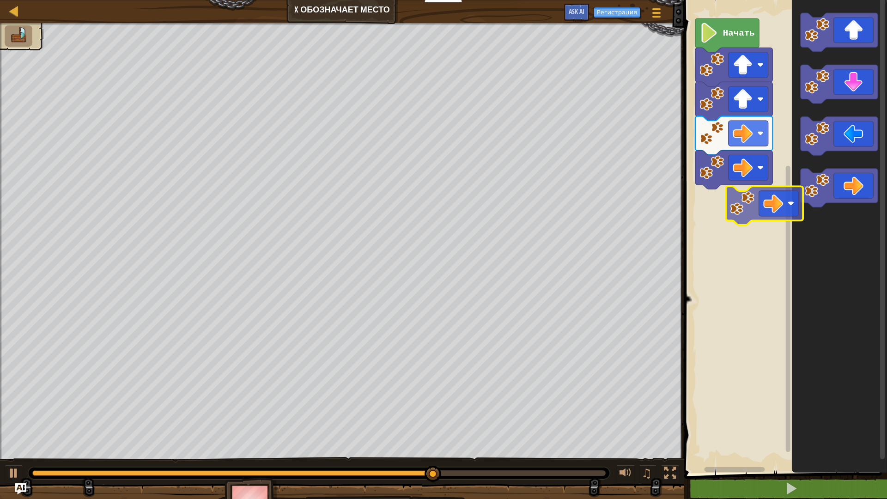
click at [756, 220] on div "Начать" at bounding box center [785, 234] width 206 height 478
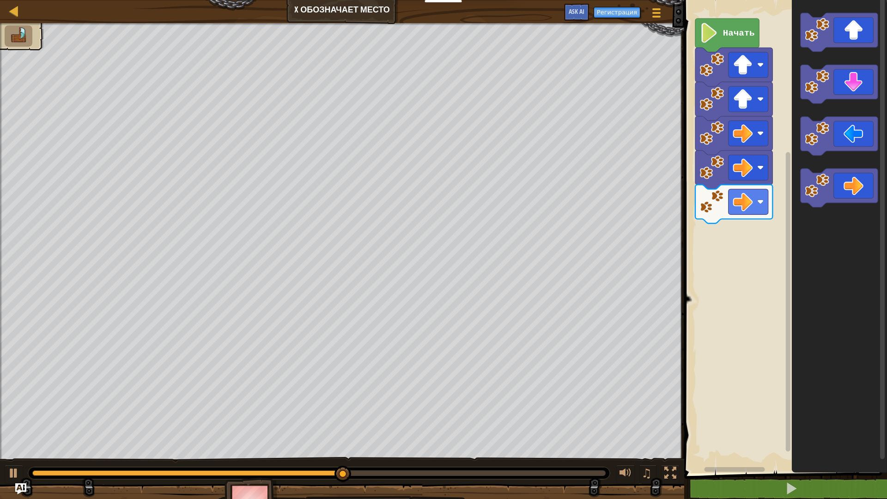
click at [793, 134] on icon "Рабочая область Blockly" at bounding box center [839, 234] width 95 height 478
click at [764, 226] on div "Начать" at bounding box center [785, 234] width 206 height 478
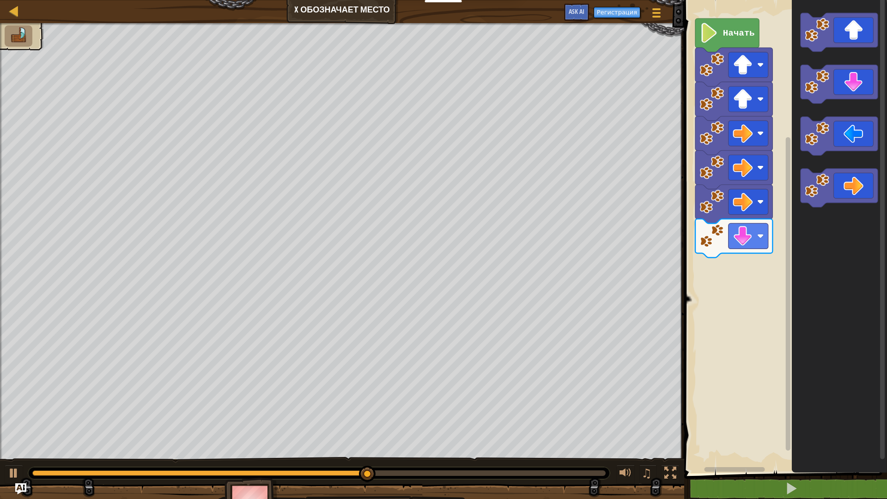
click at [805, 150] on g "Рабочая область Blockly" at bounding box center [839, 110] width 77 height 195
click at [819, 65] on icon "Рабочая область Blockly" at bounding box center [839, 234] width 95 height 478
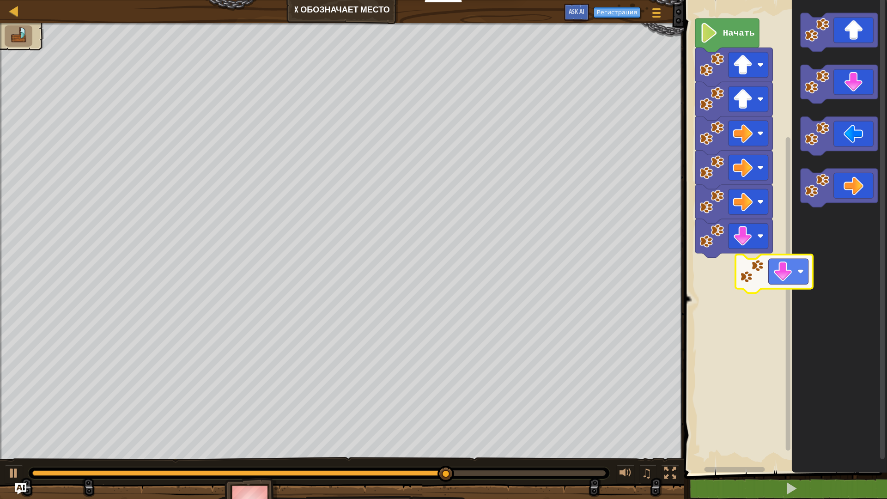
click at [743, 264] on div "Начать" at bounding box center [785, 234] width 206 height 478
click at [799, 206] on icon "Рабочая область Blockly" at bounding box center [839, 234] width 95 height 478
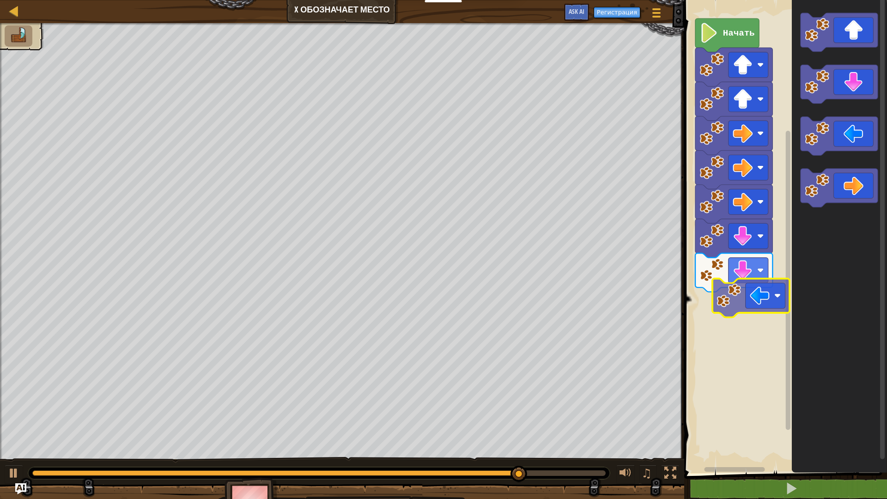
click at [758, 297] on div "Начать" at bounding box center [785, 234] width 206 height 478
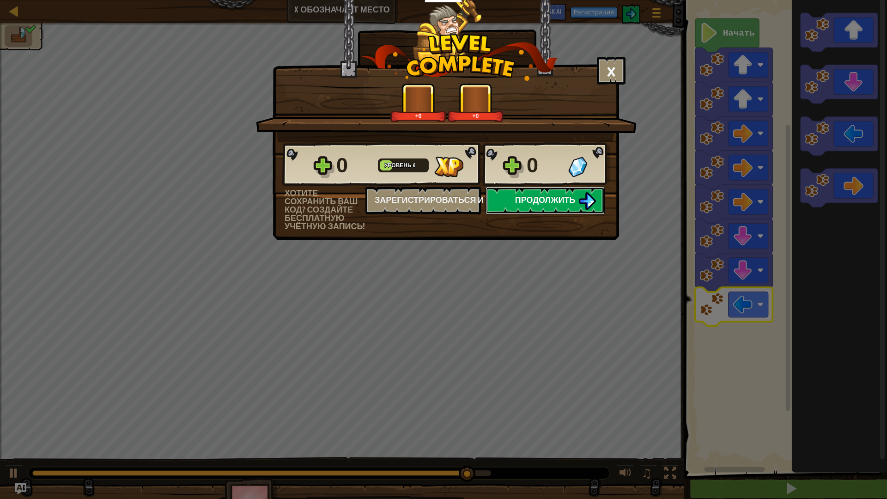
click at [540, 203] on span "Продолжить" at bounding box center [545, 200] width 61 height 12
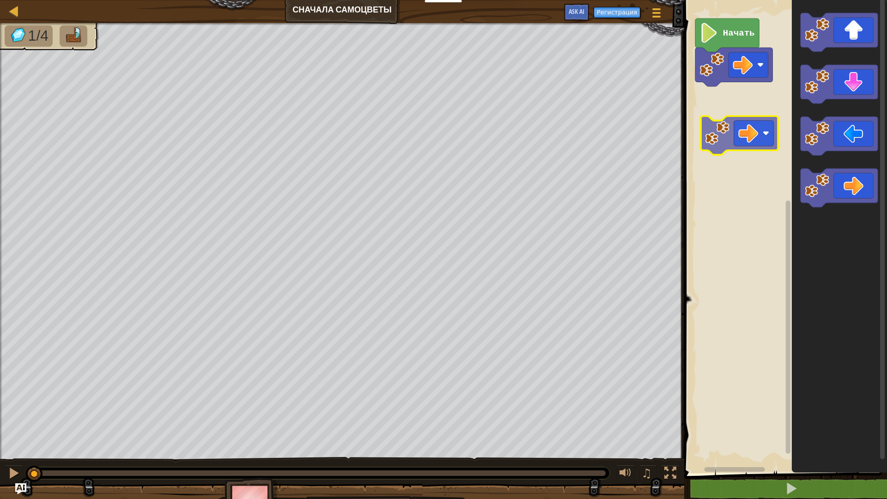
click at [755, 124] on div "Начать" at bounding box center [785, 234] width 206 height 478
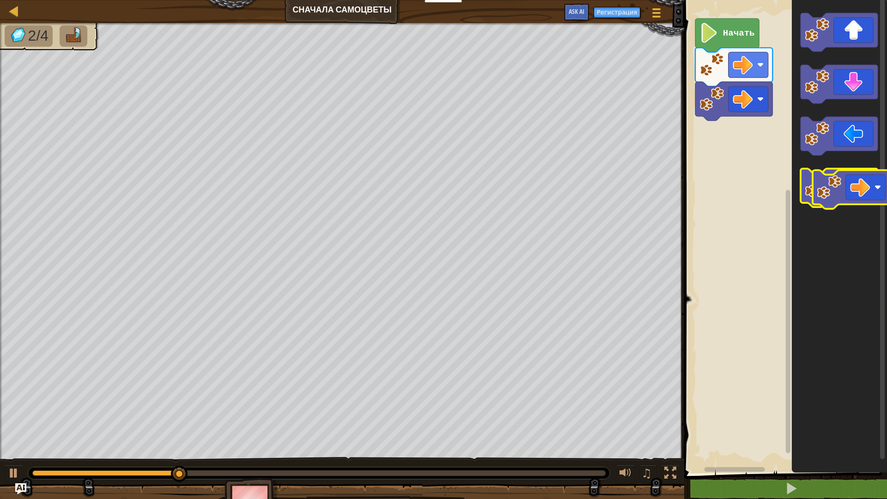
click at [866, 190] on icon "Рабочая область Blockly" at bounding box center [839, 188] width 77 height 39
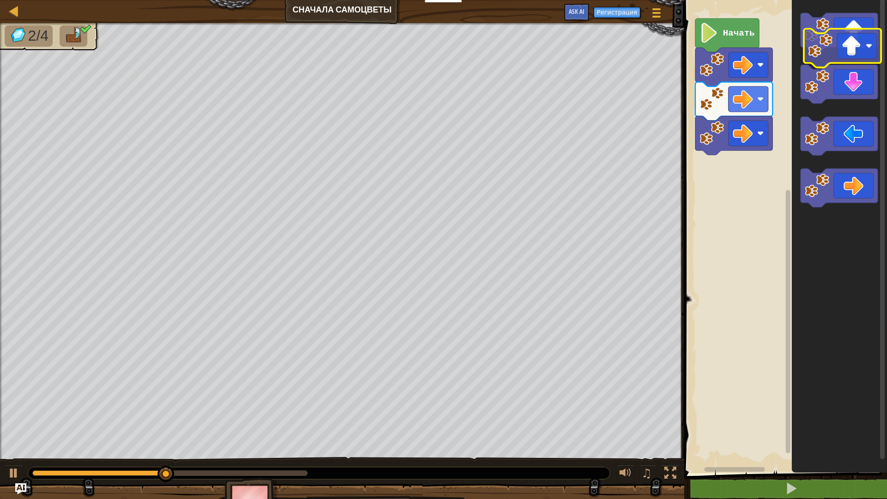
click at [860, 59] on icon "Рабочая область Blockly" at bounding box center [839, 234] width 95 height 478
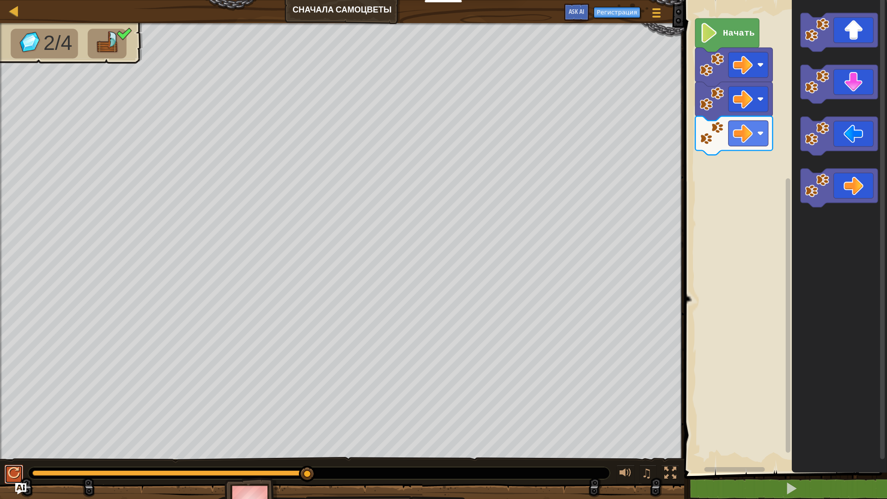
click at [19, 401] on div at bounding box center [14, 473] width 12 height 12
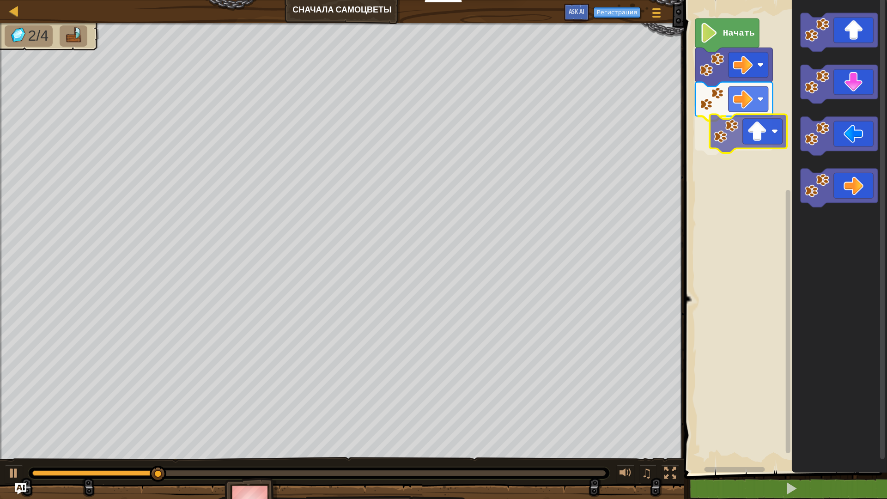
click at [764, 148] on div "Начать" at bounding box center [785, 234] width 206 height 478
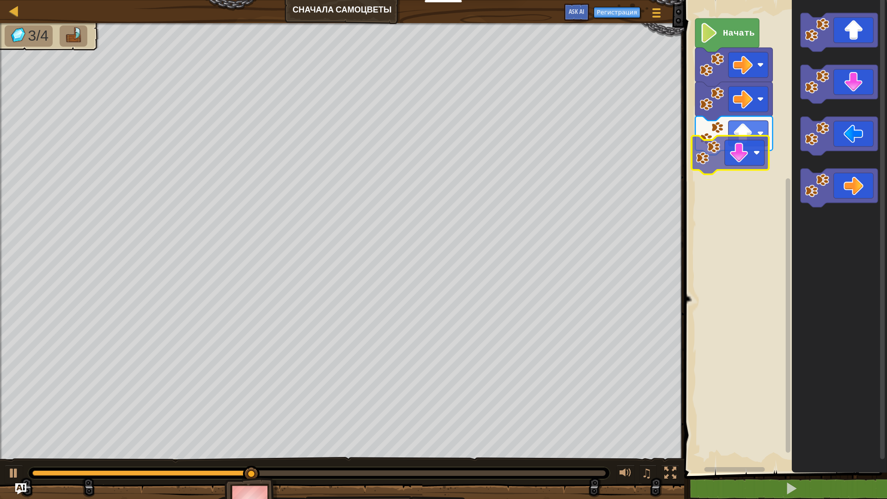
click at [738, 178] on div "Начать" at bounding box center [785, 234] width 206 height 478
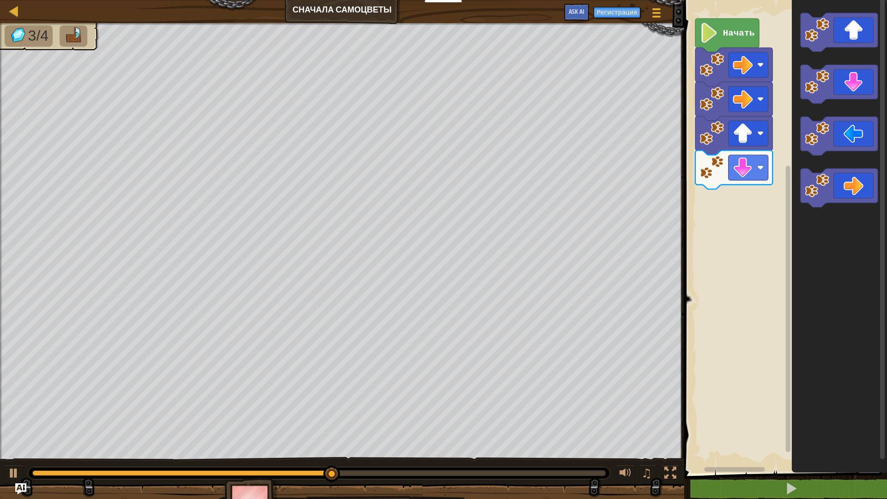
click at [823, 120] on g "Рабочая область Blockly" at bounding box center [839, 110] width 77 height 195
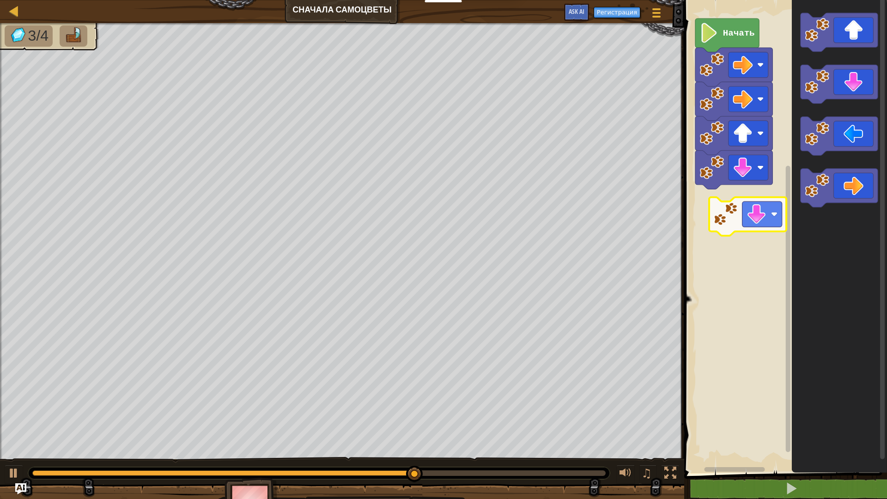
click at [750, 206] on div "Начать" at bounding box center [785, 234] width 206 height 478
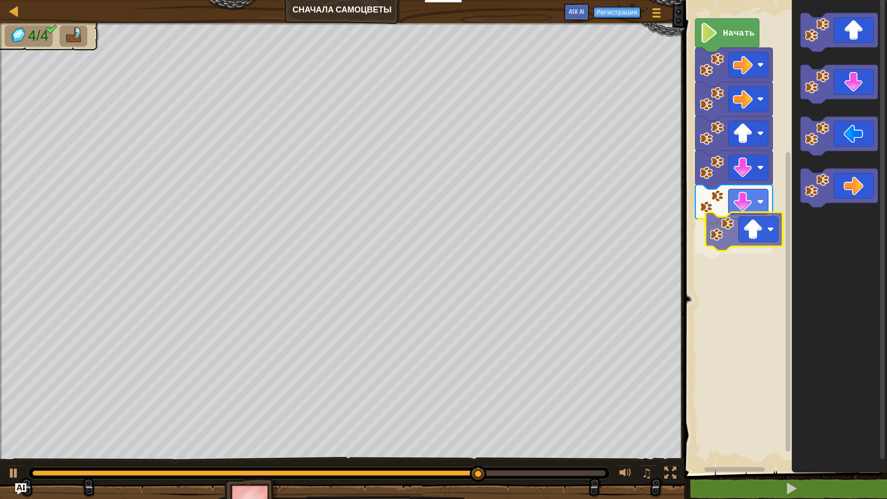
click at [749, 227] on div "Начать" at bounding box center [785, 234] width 206 height 478
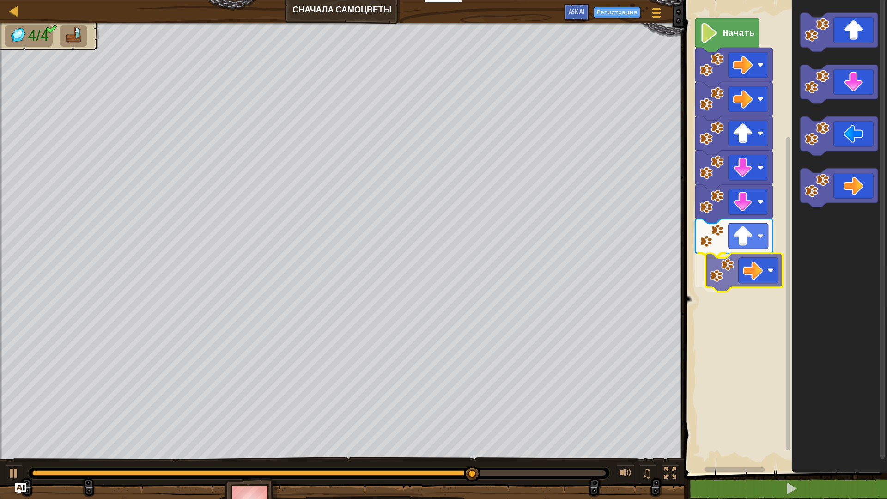
click at [766, 278] on div "Начать" at bounding box center [785, 234] width 206 height 478
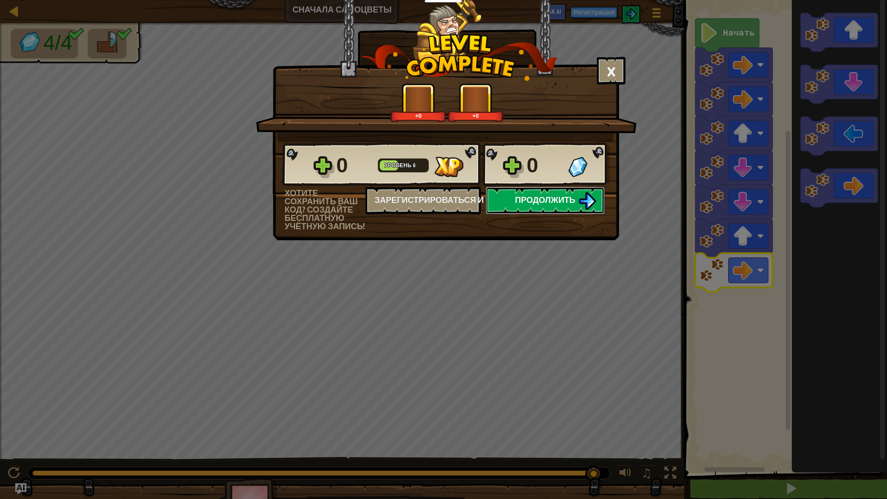
click at [563, 209] on button "Продолжить" at bounding box center [545, 201] width 119 height 28
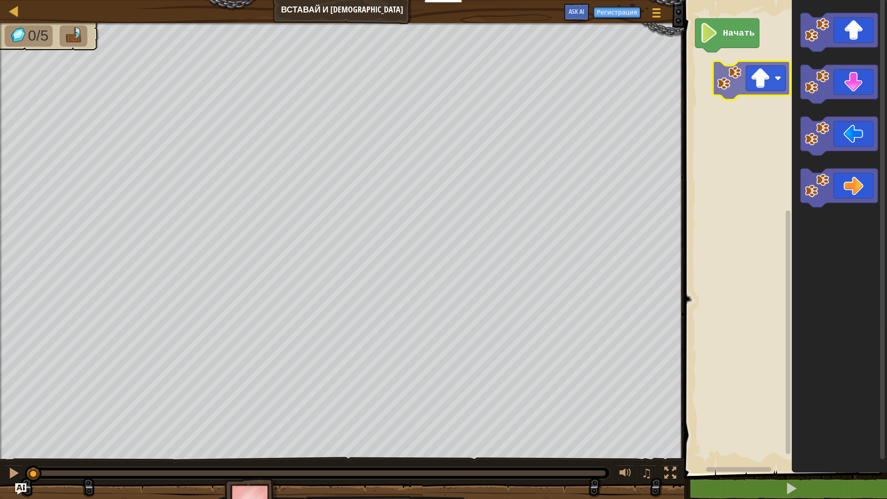
click at [764, 90] on div "Начать" at bounding box center [785, 234] width 206 height 478
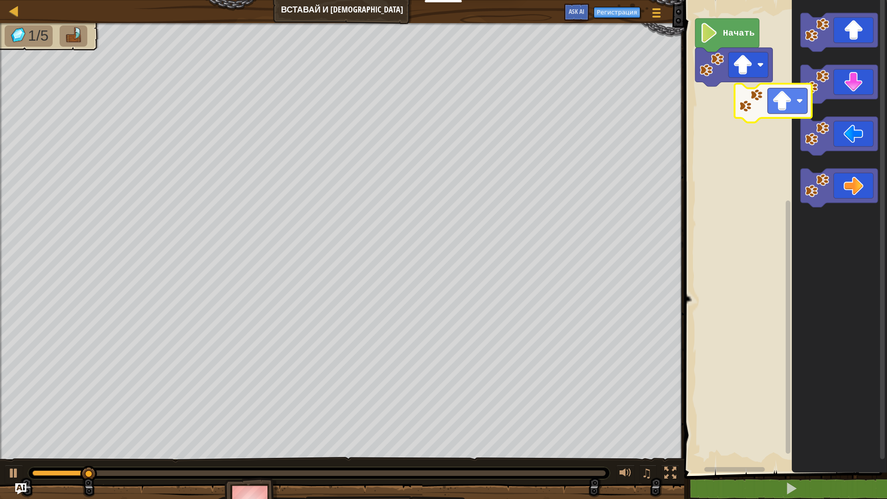
click at [750, 117] on div "Начать" at bounding box center [785, 234] width 206 height 478
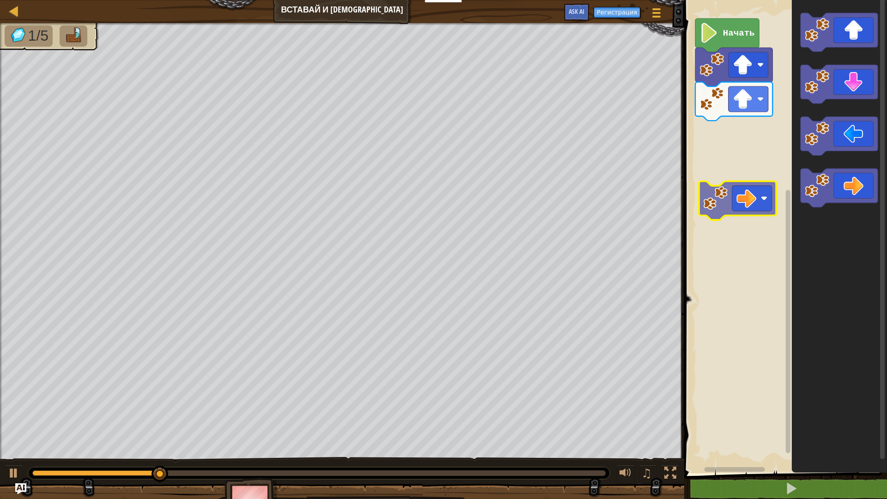
click at [750, 151] on div "Начать" at bounding box center [785, 234] width 206 height 478
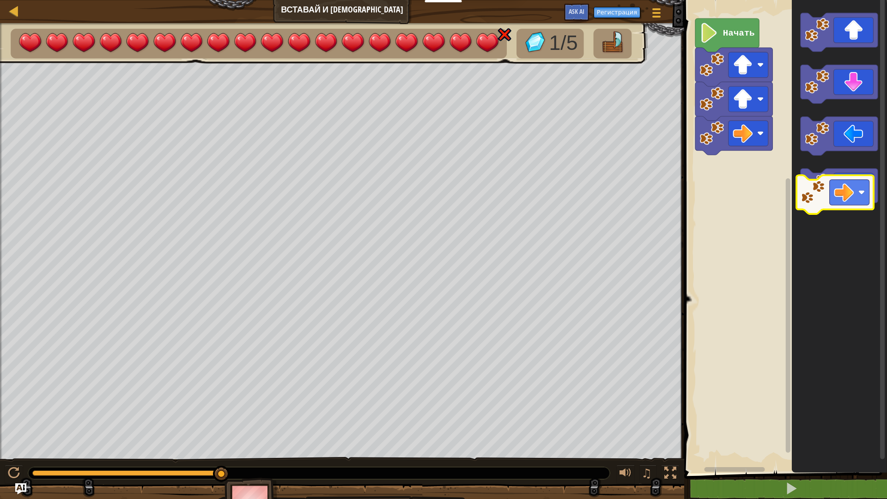
click at [838, 194] on icon "Рабочая область Blockly" at bounding box center [839, 188] width 77 height 39
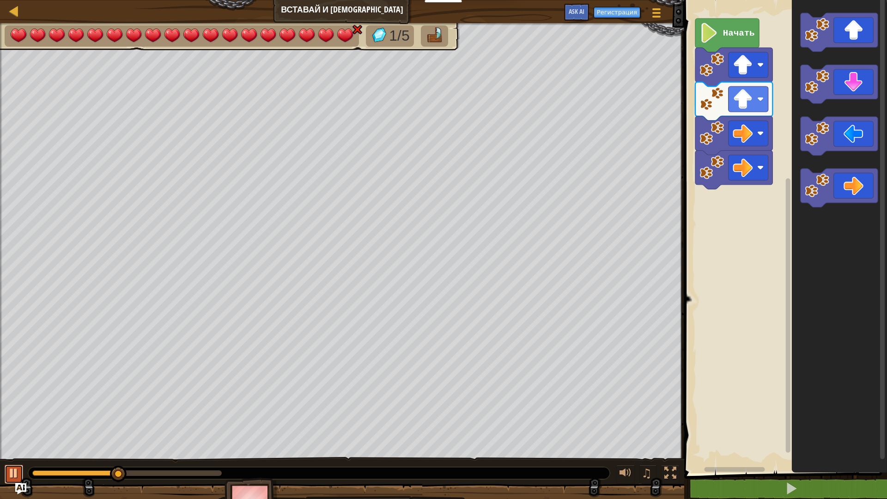
click at [19, 401] on div at bounding box center [14, 473] width 12 height 12
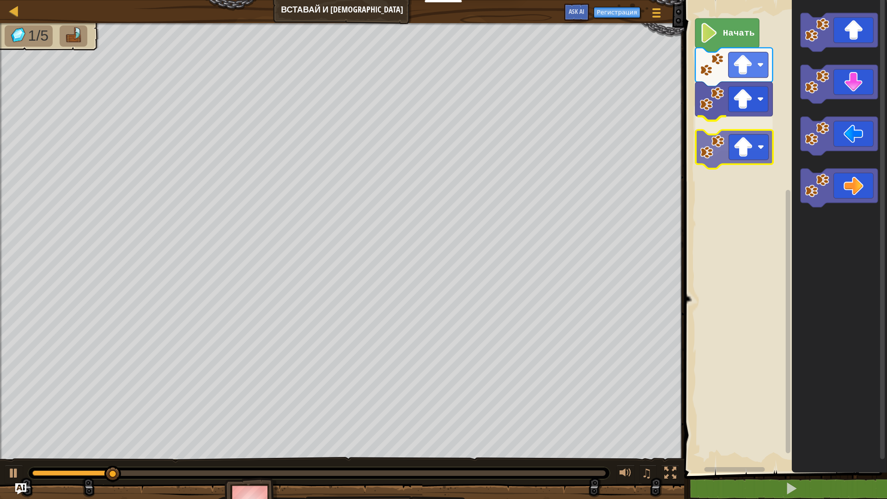
click at [749, 154] on div "Начать" at bounding box center [785, 234] width 206 height 478
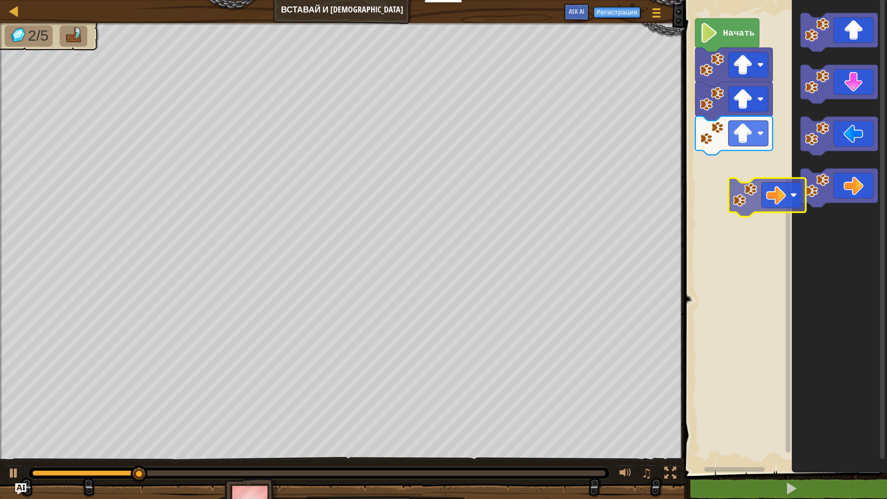
click at [751, 195] on div "Начать" at bounding box center [785, 234] width 206 height 478
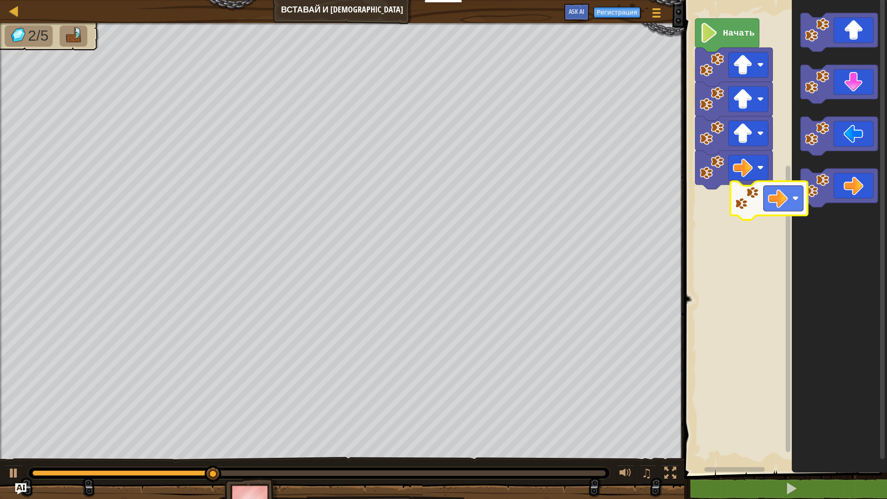
click at [756, 221] on div "Начать" at bounding box center [785, 234] width 206 height 478
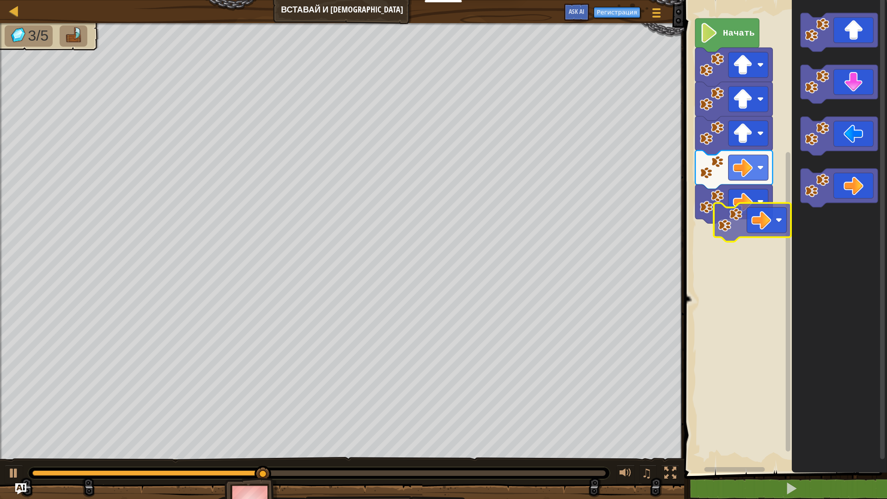
click at [748, 226] on div "Начать" at bounding box center [785, 234] width 206 height 478
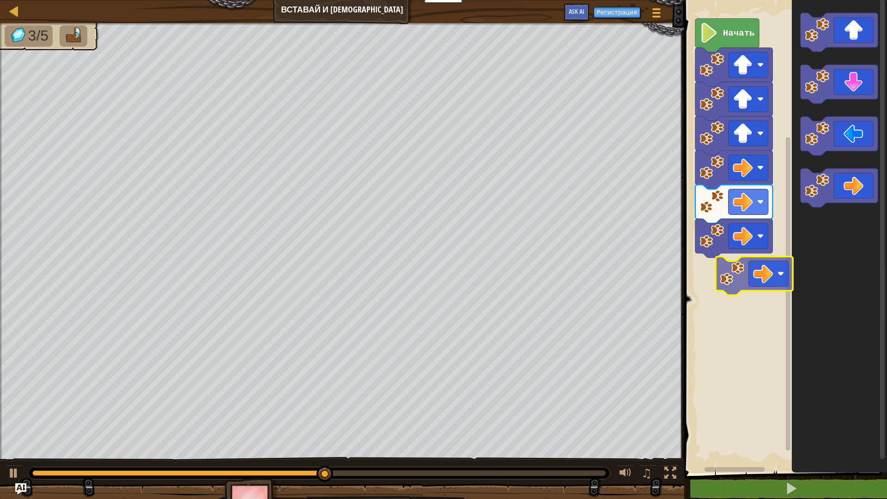
click at [750, 281] on div "Начать" at bounding box center [785, 234] width 206 height 478
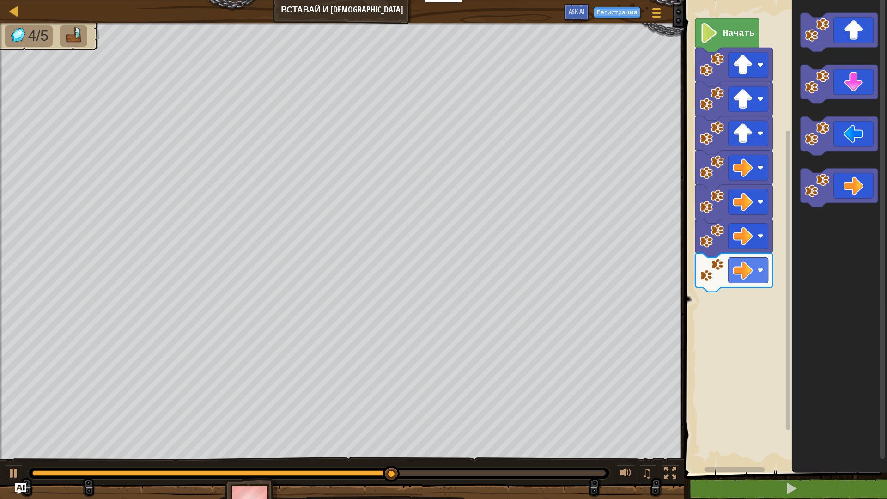
click at [773, 206] on div "Начать" at bounding box center [785, 234] width 206 height 478
click at [779, 204] on div "Начать" at bounding box center [785, 234] width 206 height 478
click at [828, 100] on g "Рабочая область Blockly" at bounding box center [839, 110] width 77 height 195
click at [829, 92] on g "Рабочая область Blockly" at bounding box center [839, 84] width 77 height 39
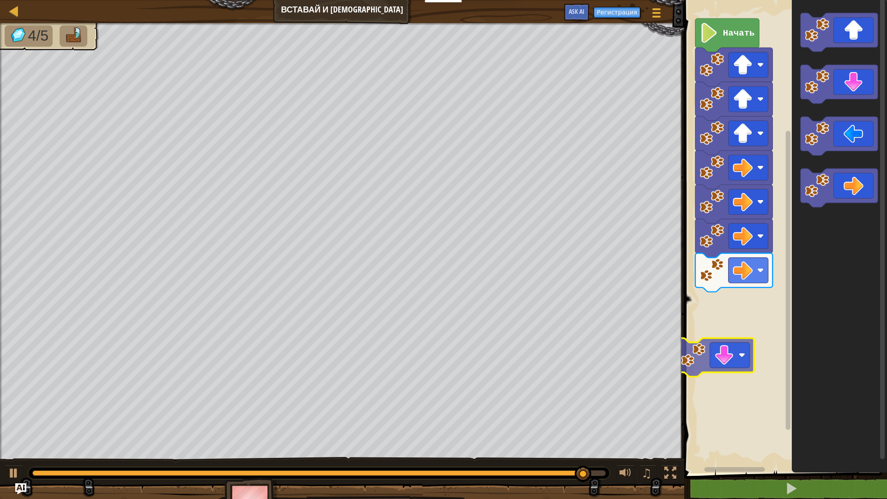
click at [732, 319] on div "Начать" at bounding box center [785, 234] width 206 height 478
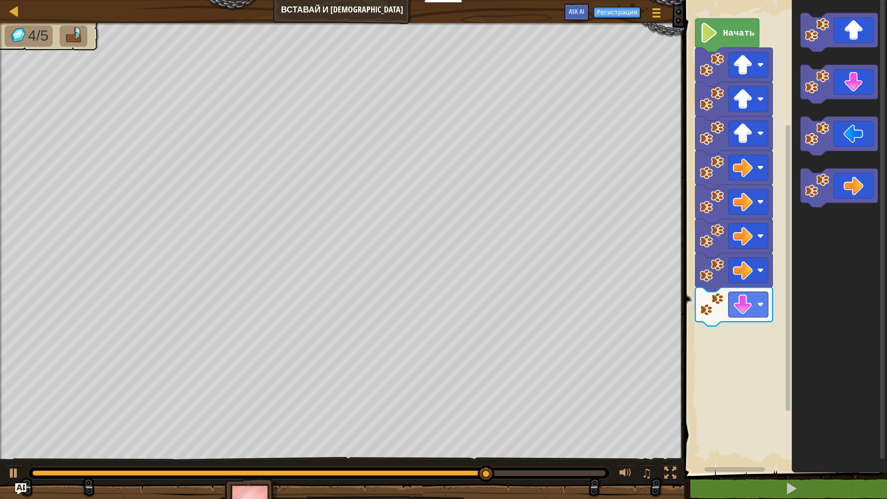
click at [751, 381] on div "Начать" at bounding box center [785, 234] width 206 height 478
click at [841, 104] on g "Рабочая область Blockly" at bounding box center [839, 110] width 77 height 195
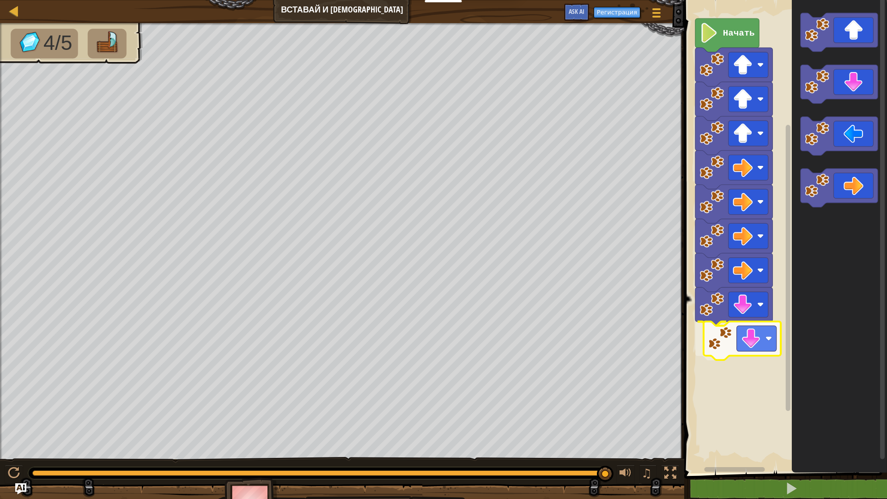
click at [740, 349] on div "Начать" at bounding box center [785, 234] width 206 height 478
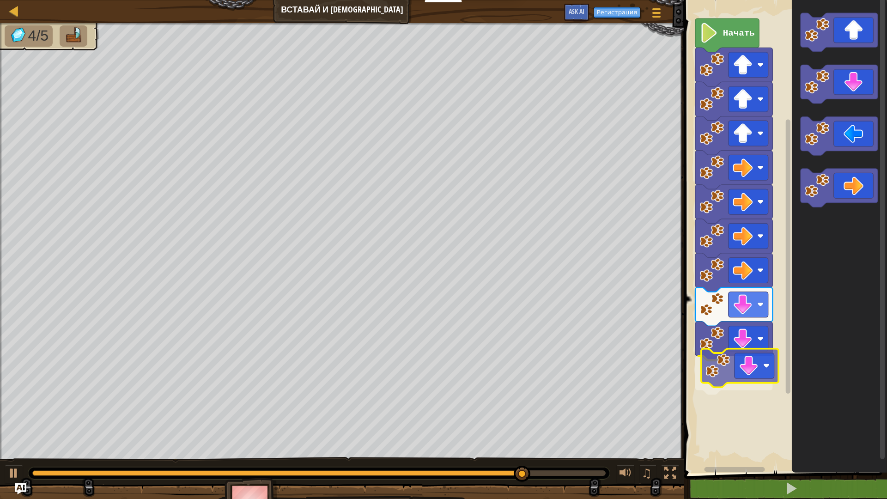
click at [752, 368] on div "Начать" at bounding box center [785, 234] width 206 height 478
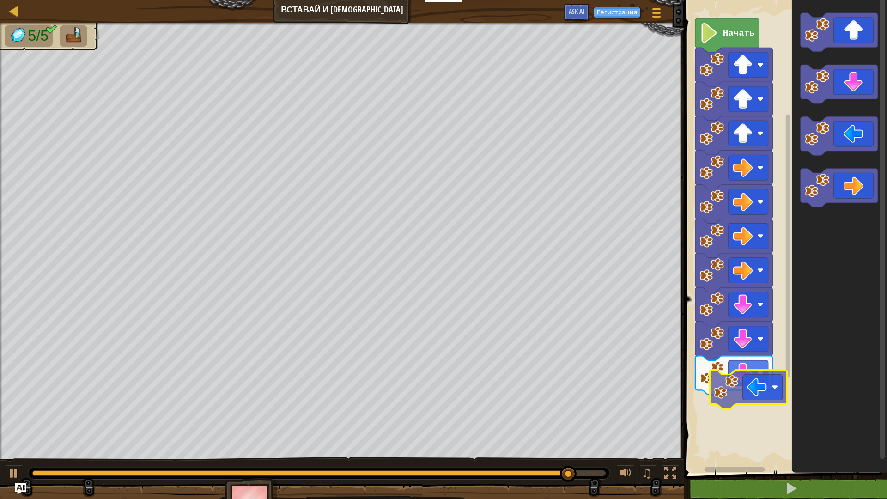
click at [758, 397] on div "Начать" at bounding box center [785, 234] width 206 height 478
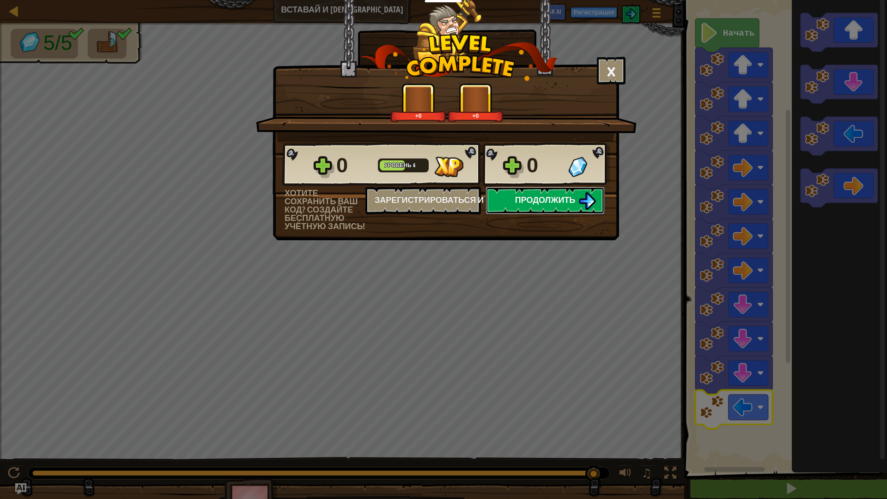
click at [554, 200] on span "Продолжить" at bounding box center [545, 200] width 61 height 12
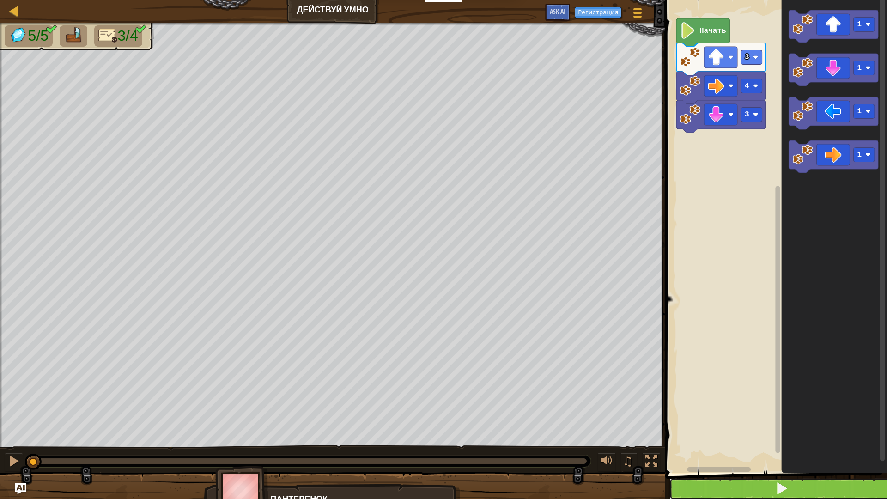
click at [805, 401] on button at bounding box center [782, 488] width 225 height 21
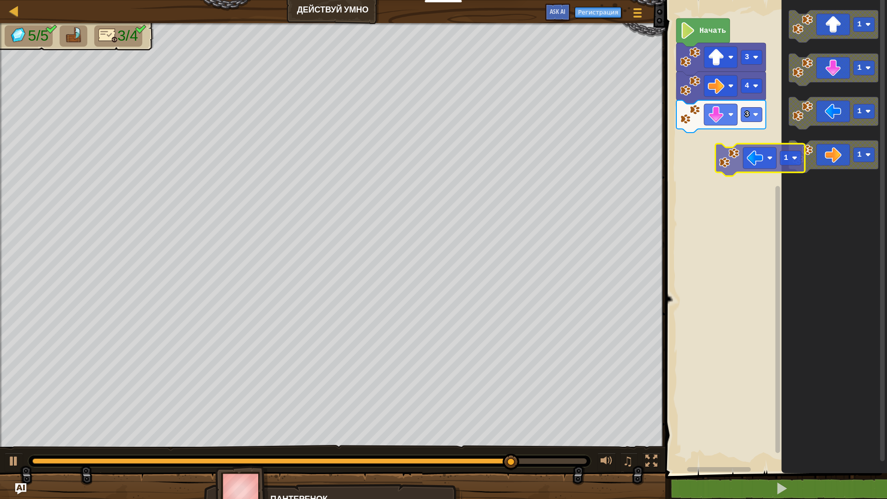
click at [751, 160] on div "3 4 3 Начать 1 1 1 1 1" at bounding box center [775, 234] width 225 height 478
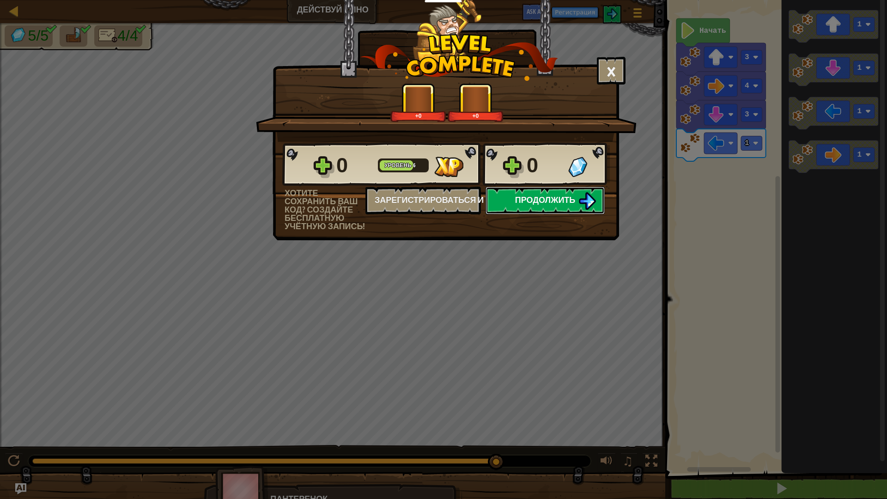
click at [548, 197] on span "Продолжить" at bounding box center [545, 200] width 61 height 12
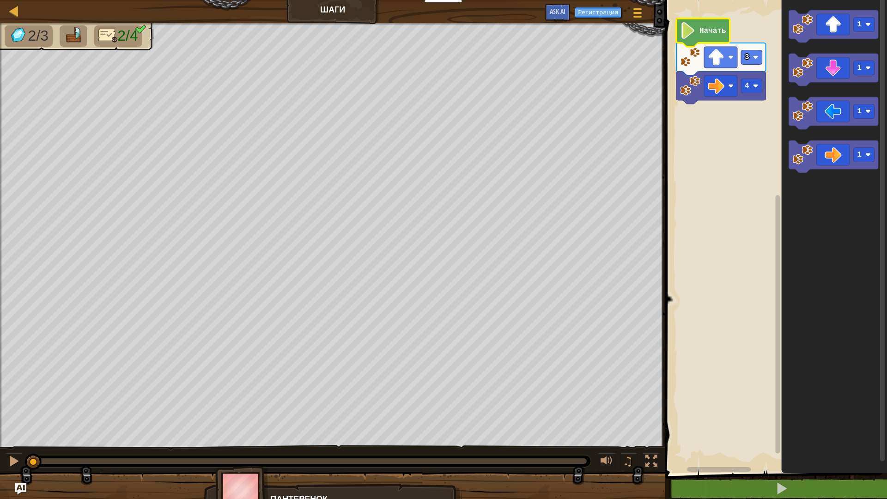
click at [706, 24] on icon "Рабочая область Blockly" at bounding box center [704, 32] width 54 height 28
click at [786, 102] on icon "1 1 1 1" at bounding box center [835, 234] width 106 height 478
click at [738, 144] on div "4 3 Начать 1 1 1 1 1" at bounding box center [775, 234] width 225 height 478
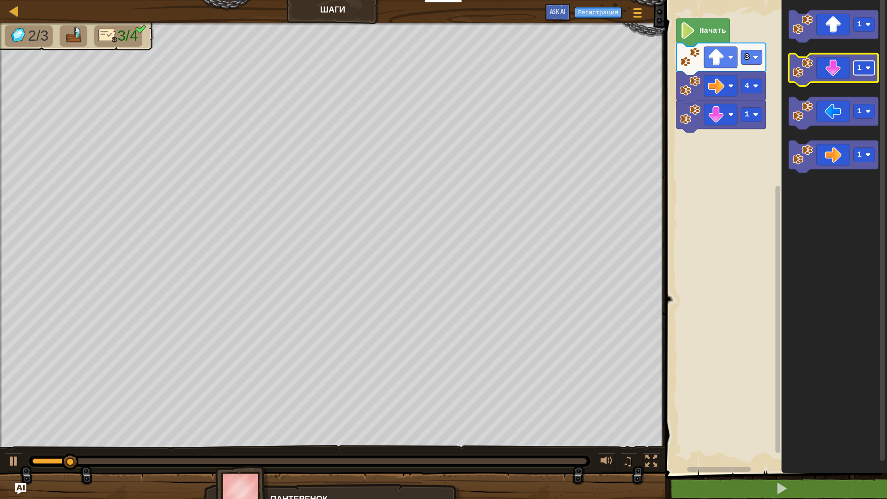
click at [866, 73] on rect "Рабочая область Blockly" at bounding box center [864, 68] width 21 height 14
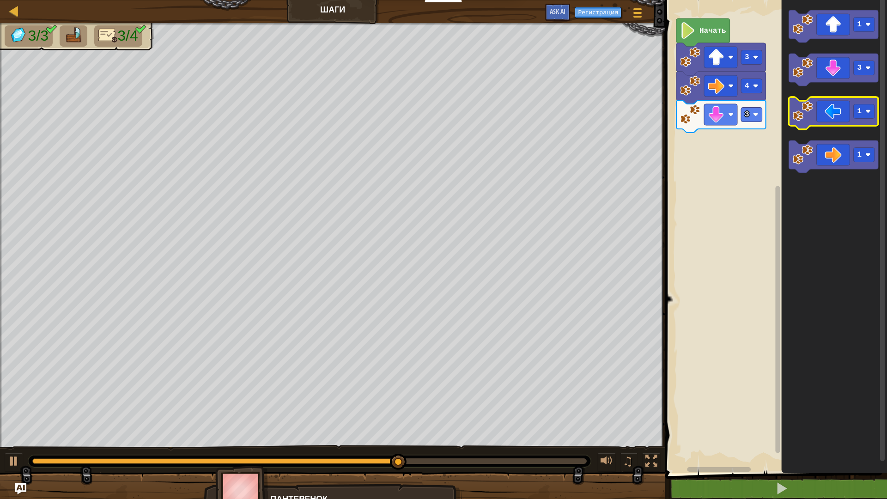
click at [848, 120] on icon "Рабочая область Blockly" at bounding box center [834, 113] width 90 height 32
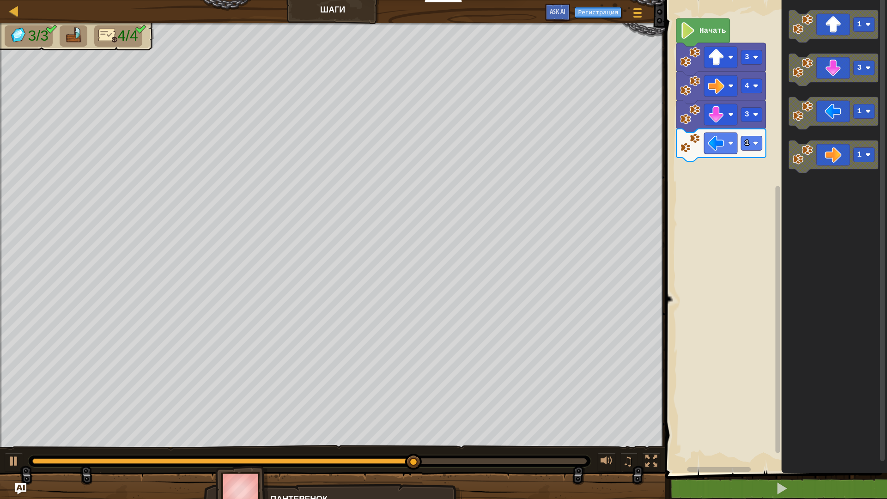
click at [821, 238] on icon "1 3 1 1" at bounding box center [835, 234] width 106 height 478
click at [762, 138] on g "1" at bounding box center [722, 145] width 90 height 32
click at [755, 145] on image "Рабочая область Blockly" at bounding box center [756, 143] width 6 height 6
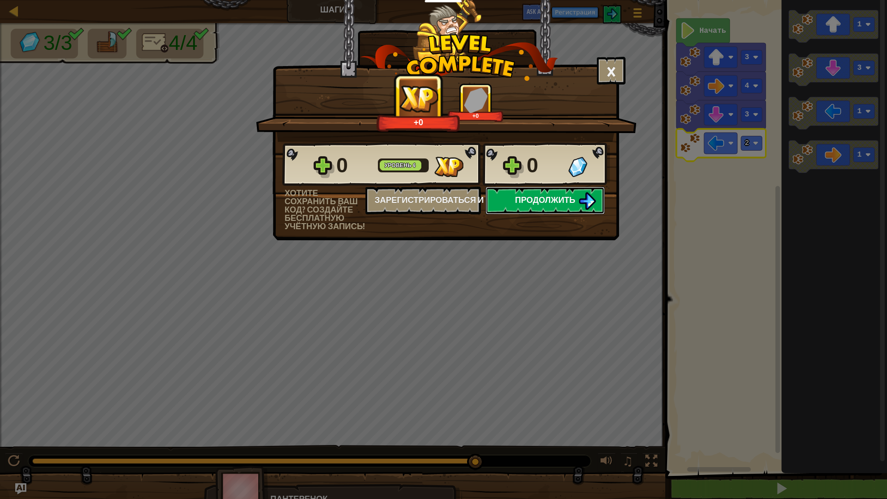
click at [542, 202] on span "Продолжить" at bounding box center [545, 200] width 61 height 12
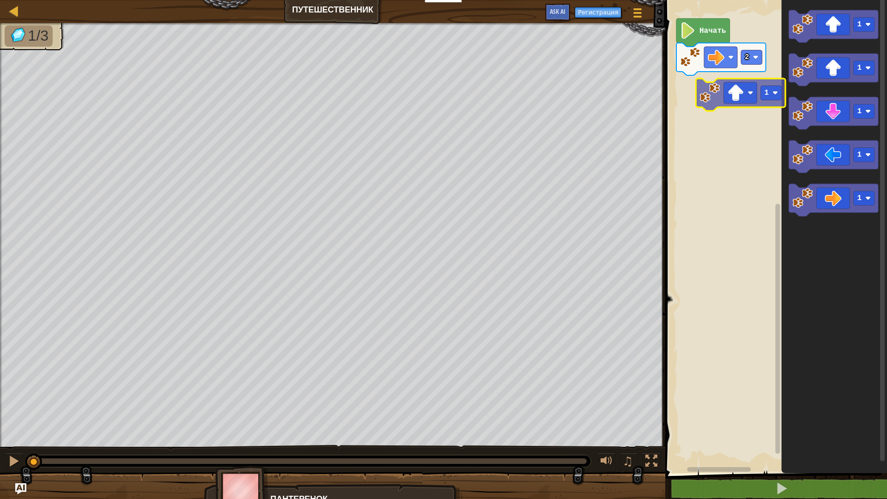
click at [717, 105] on div "2 Начать 1 1 1 1 1 1" at bounding box center [775, 234] width 225 height 478
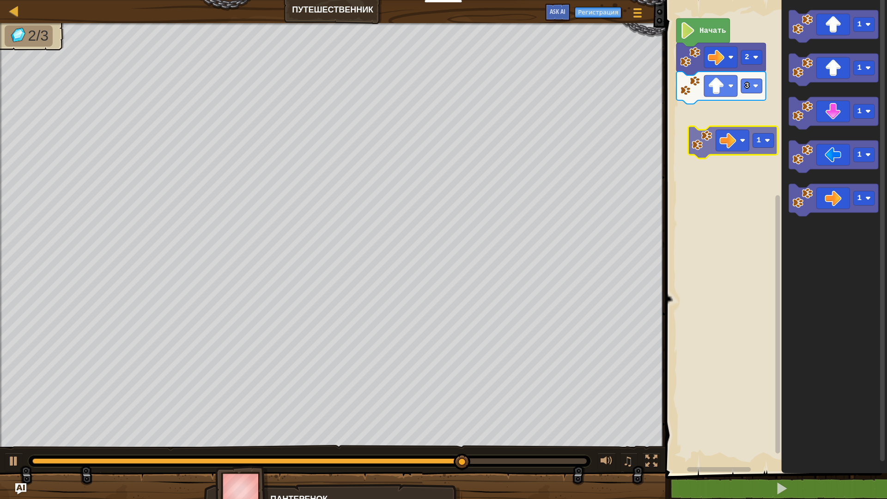
click at [738, 149] on div "Начать 2 3 1 1 1 1 1 1" at bounding box center [775, 234] width 225 height 478
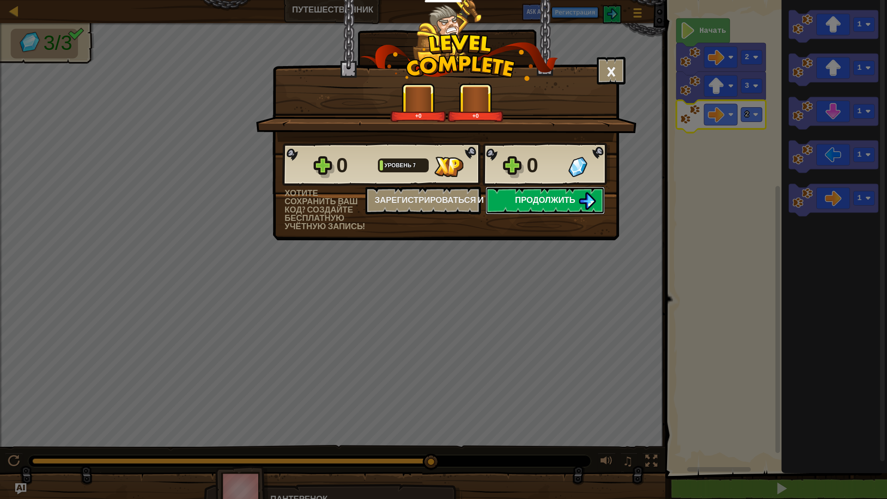
click at [564, 196] on span "Продолжить" at bounding box center [545, 200] width 61 height 12
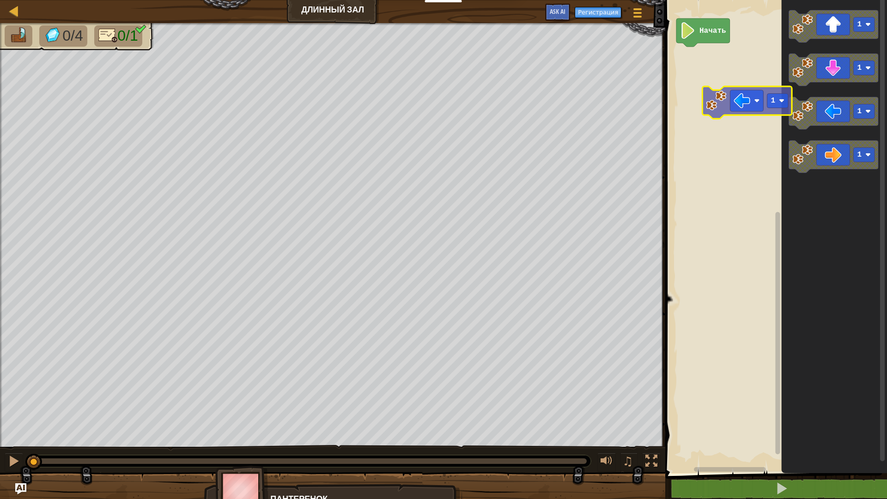
click at [747, 101] on div "Начать 1 1 1 1 1" at bounding box center [775, 234] width 225 height 478
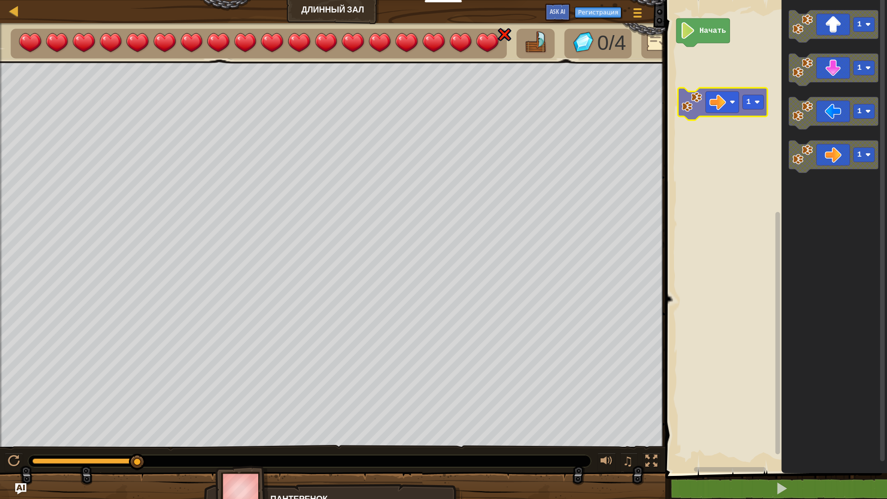
click at [732, 103] on div "Начать 1 1 1 1 1" at bounding box center [775, 234] width 225 height 478
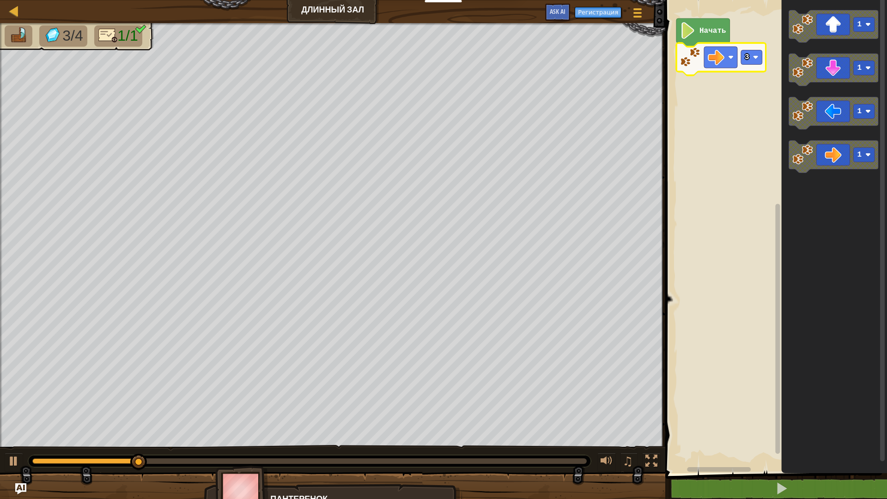
click at [752, 65] on icon "Рабочая область Blockly" at bounding box center [722, 59] width 90 height 32
click at [747, 60] on text "3" at bounding box center [747, 57] width 5 height 8
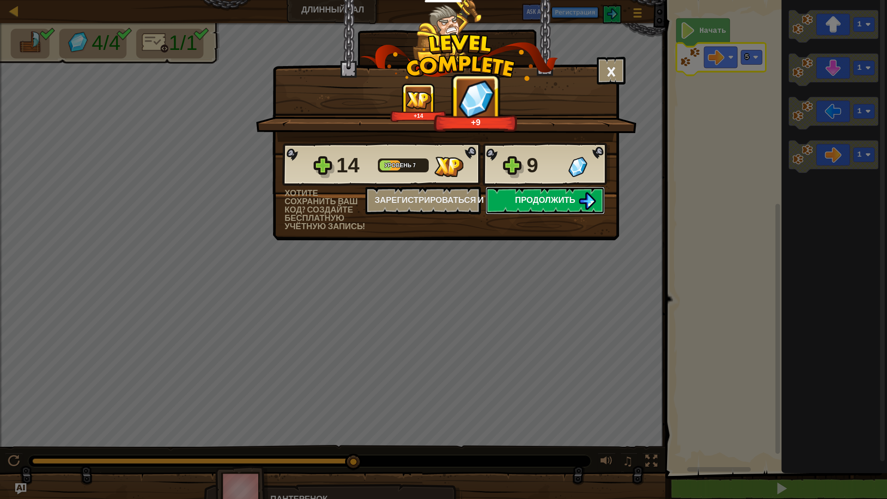
click at [565, 204] on span "Продолжить" at bounding box center [545, 200] width 61 height 12
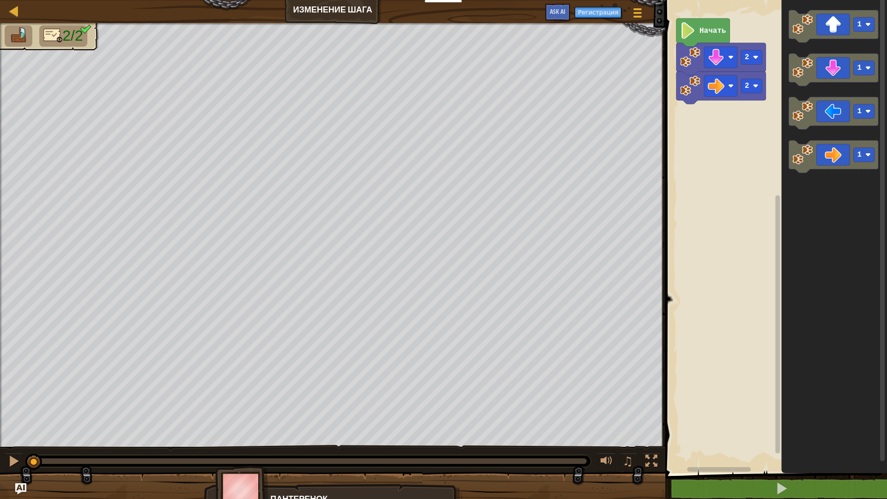
click at [723, 36] on icon "Рабочая область Blockly" at bounding box center [704, 32] width 54 height 28
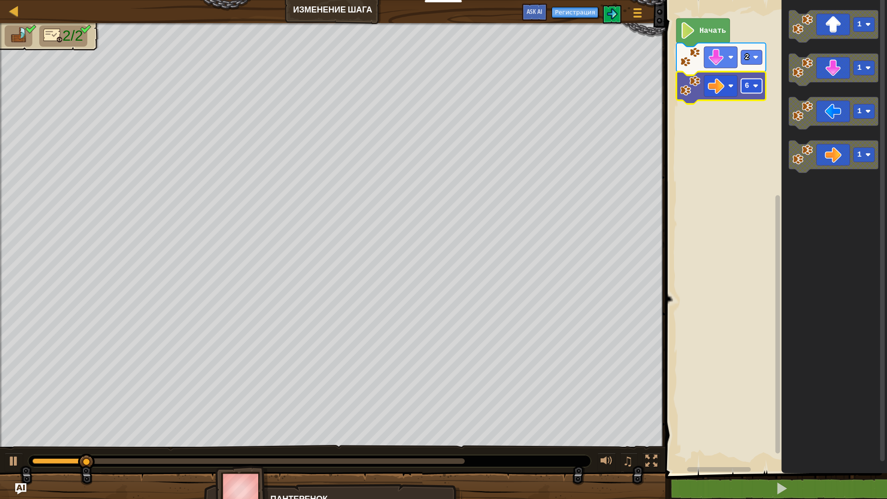
click at [751, 88] on rect "Рабочая область Blockly" at bounding box center [751, 86] width 21 height 14
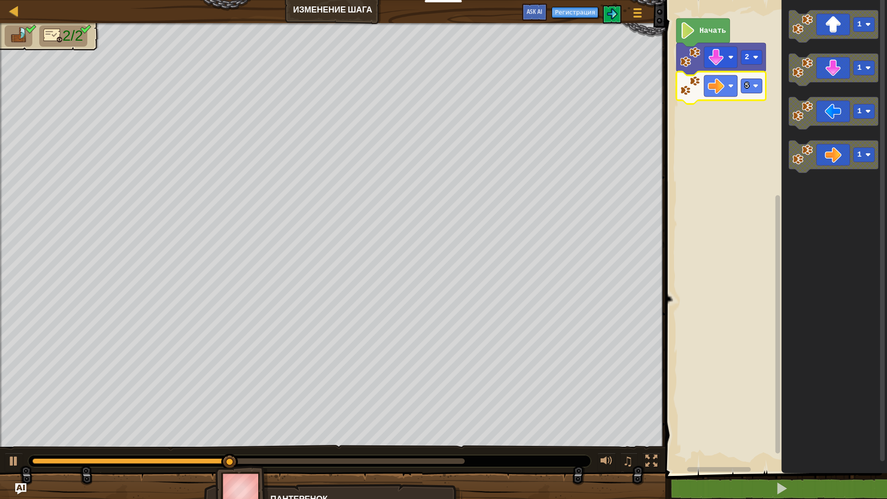
click at [455, 401] on div at bounding box center [310, 461] width 564 height 13
click at [457, 401] on div at bounding box center [248, 461] width 433 height 6
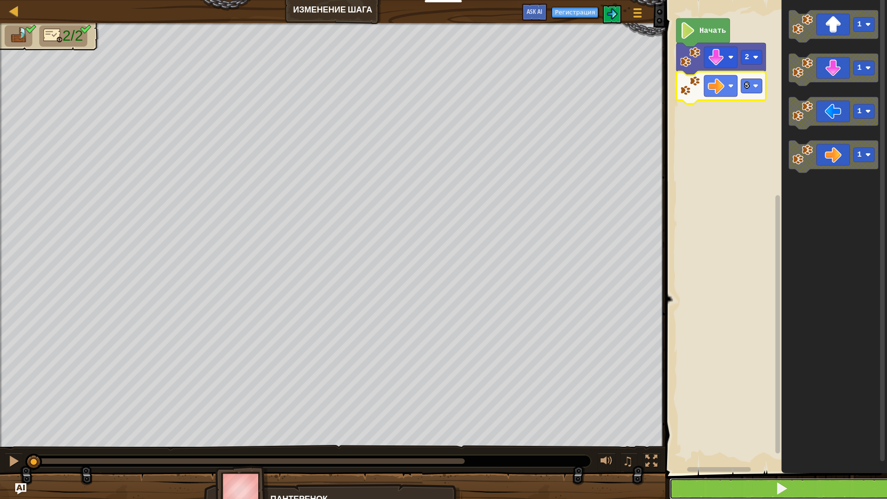
click at [751, 401] on button at bounding box center [782, 488] width 225 height 21
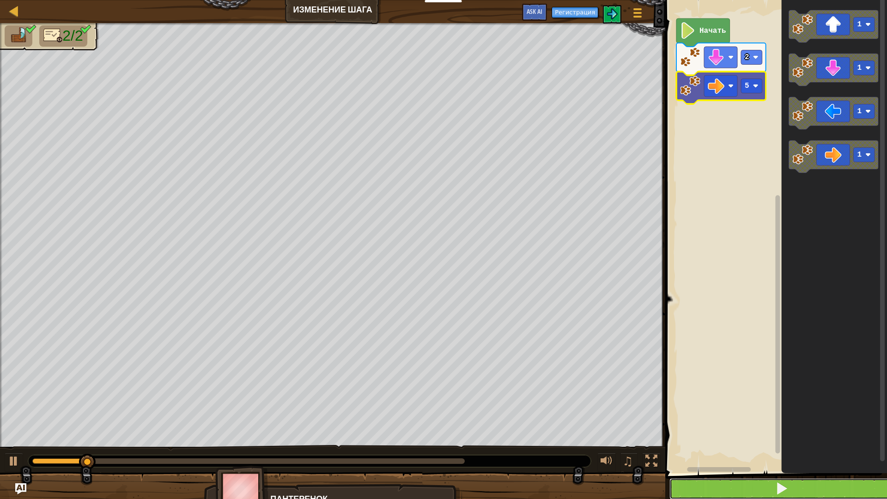
click at [743, 401] on button at bounding box center [782, 488] width 225 height 21
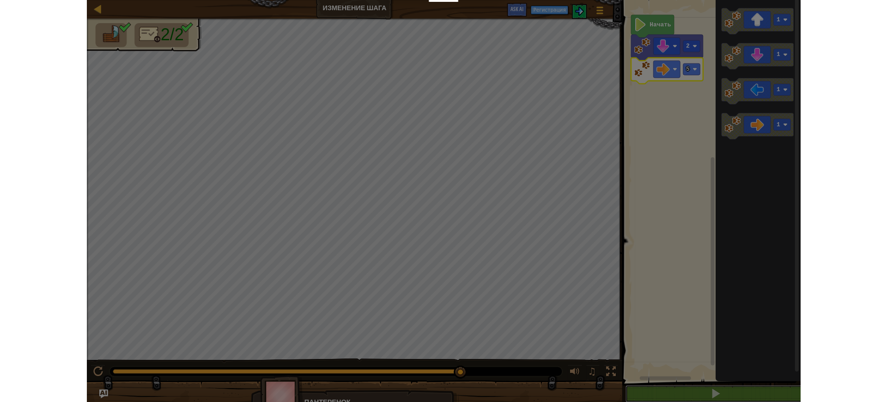
scroll to position [0, 0]
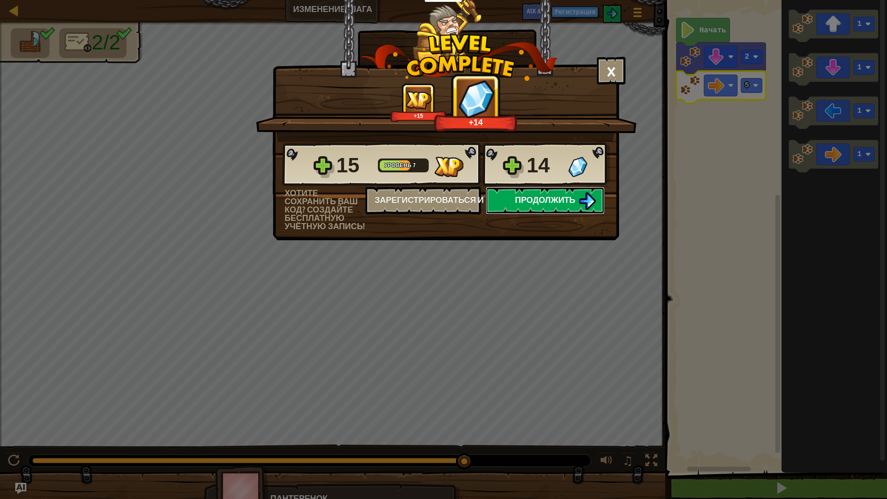
click at [547, 195] on span "Продолжить" at bounding box center [545, 200] width 61 height 12
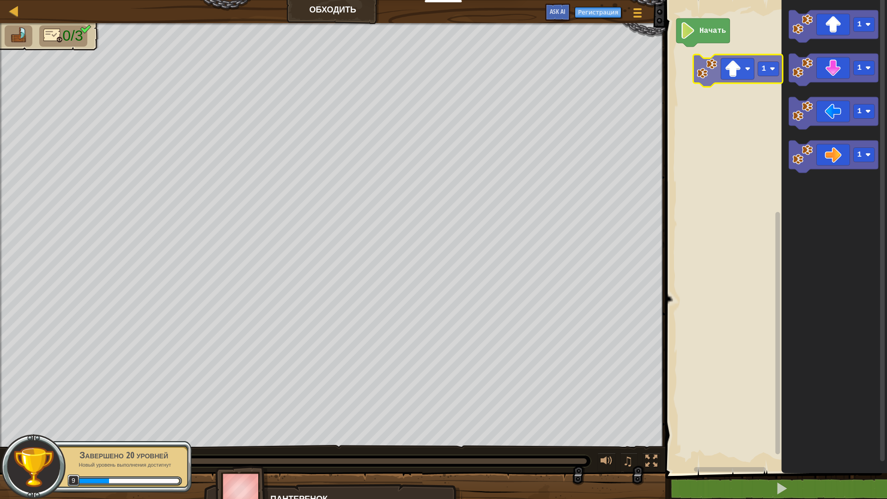
click at [738, 72] on div "Начать 1 1 1 1 1" at bounding box center [775, 234] width 225 height 478
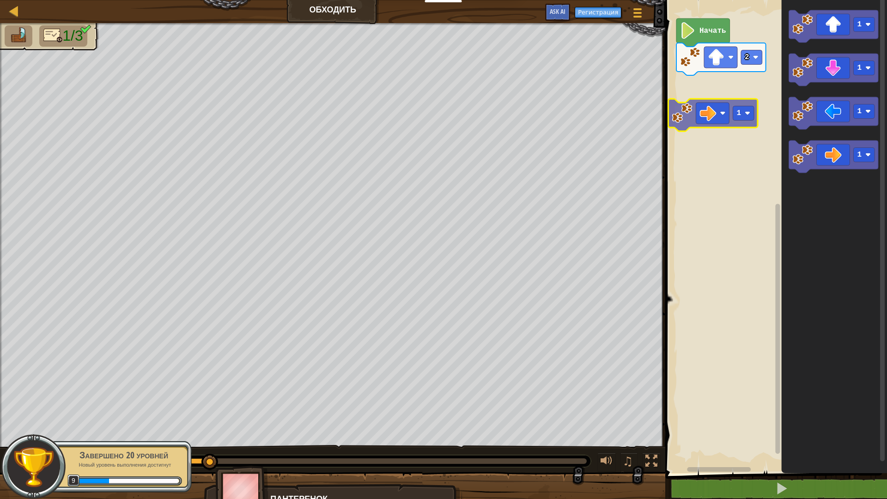
click at [727, 109] on div "Начать 2 1 1 1 1 1" at bounding box center [775, 234] width 225 height 478
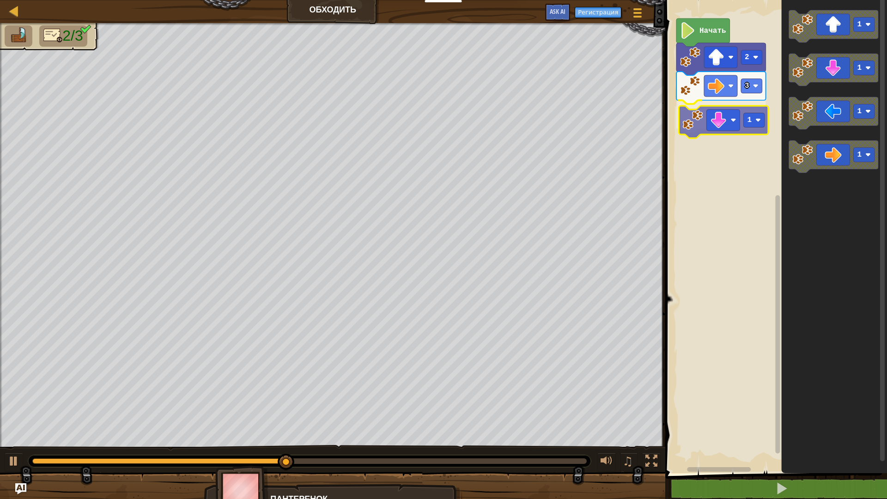
click at [740, 125] on div "Начать 2 3 1 1 1 1 1 1" at bounding box center [775, 234] width 225 height 478
click at [757, 119] on rect "Рабочая область Blockly" at bounding box center [751, 115] width 21 height 14
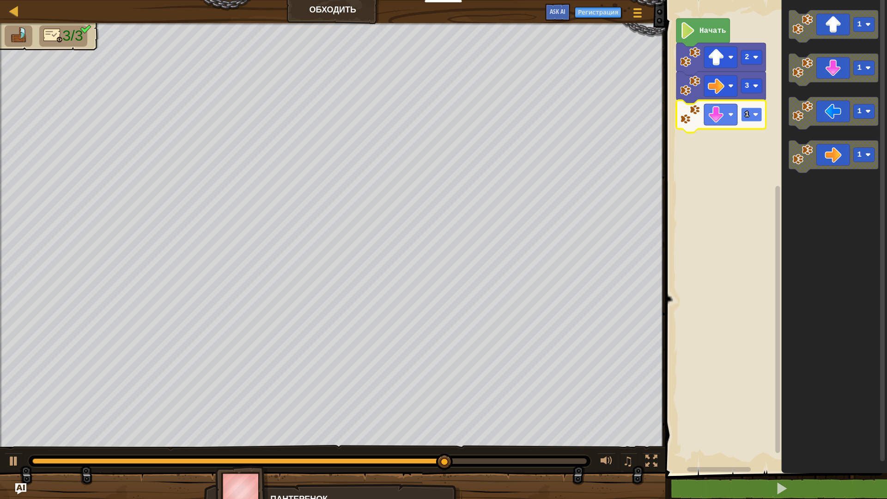
click at [754, 114] on image "Рабочая область Blockly" at bounding box center [756, 115] width 6 height 6
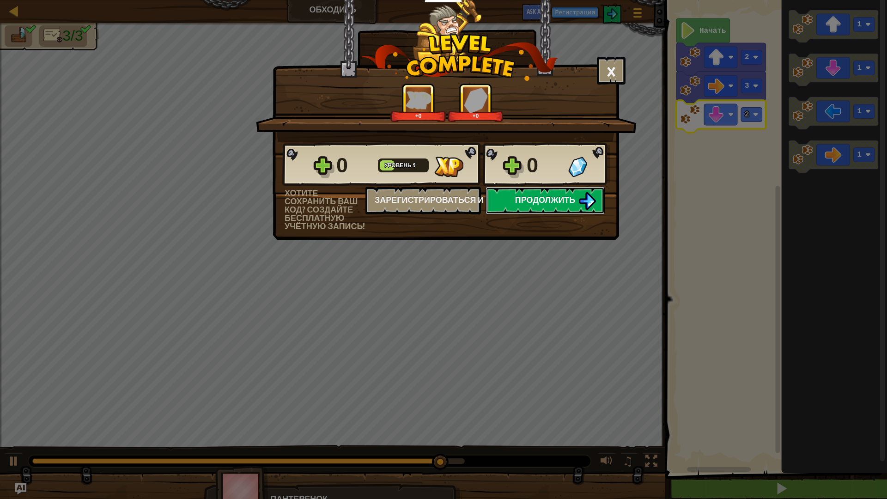
click at [525, 196] on span "Продолжить" at bounding box center [545, 200] width 61 height 12
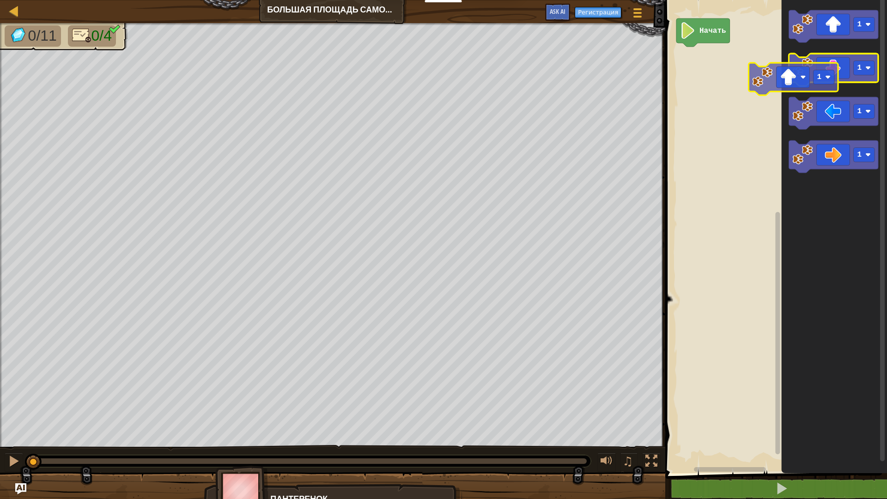
click at [756, 90] on div "Начать 1 1 1 1 1" at bounding box center [775, 234] width 225 height 478
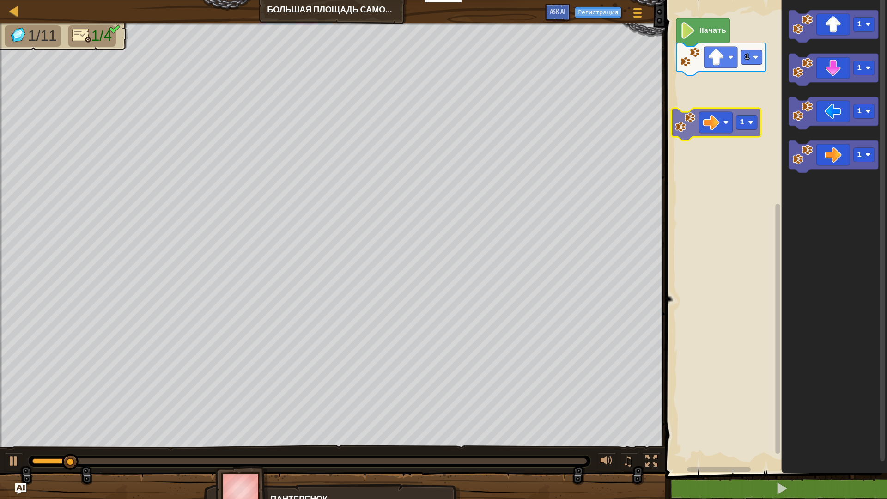
click at [715, 112] on div "1 Начать 1 1 1 1 1" at bounding box center [775, 234] width 225 height 478
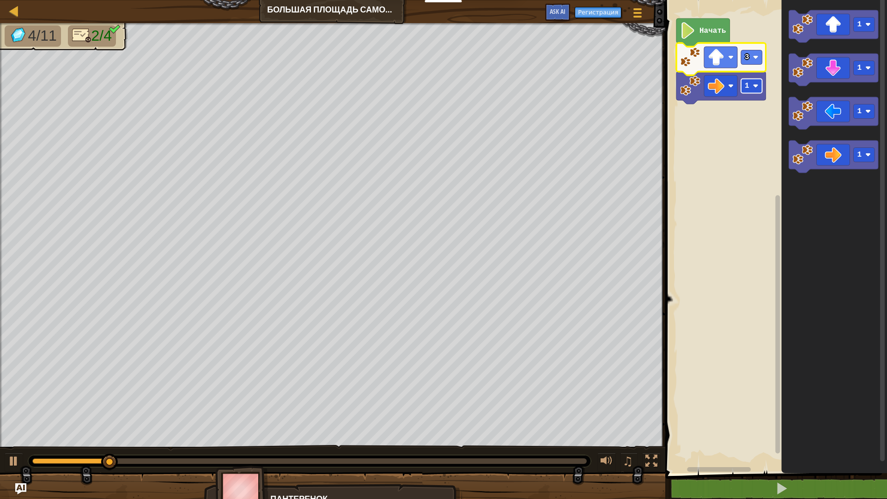
click at [760, 86] on rect "Рабочая область Blockly" at bounding box center [751, 86] width 21 height 14
click at [756, 88] on image "Рабочая область Blockly" at bounding box center [756, 86] width 6 height 6
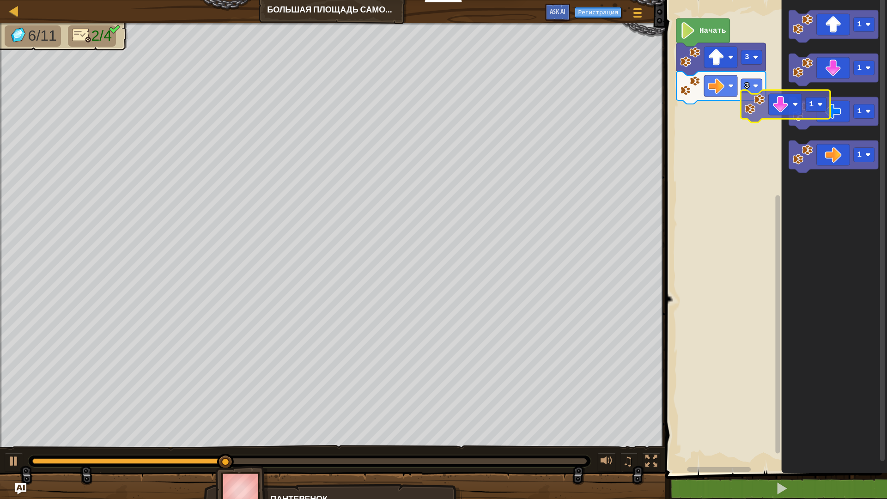
click at [711, 134] on div "Начать 3 3 1 1 1 1 1" at bounding box center [775, 234] width 225 height 478
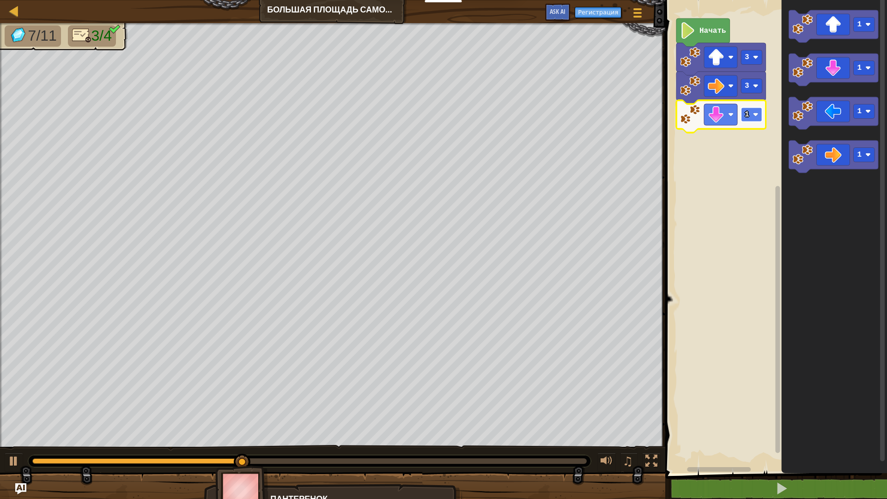
click at [753, 115] on rect "Рабочая область Blockly" at bounding box center [751, 115] width 21 height 14
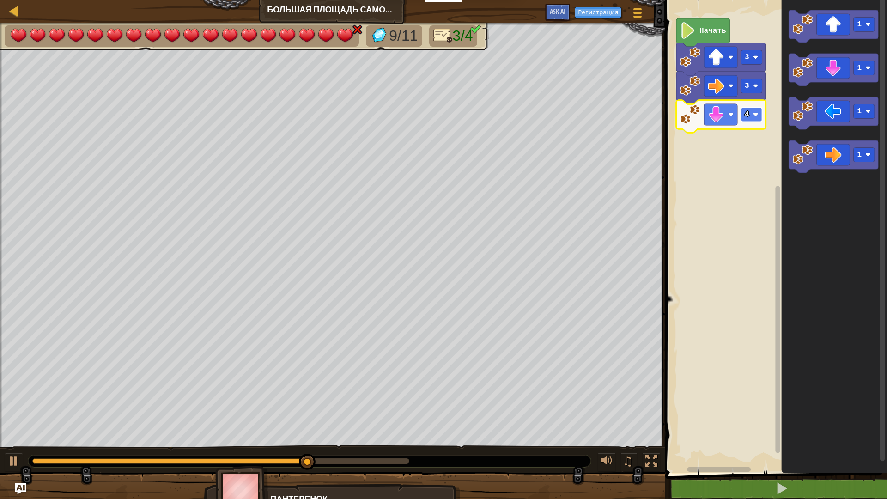
click at [756, 122] on rect "Рабочая область Blockly" at bounding box center [751, 115] width 21 height 14
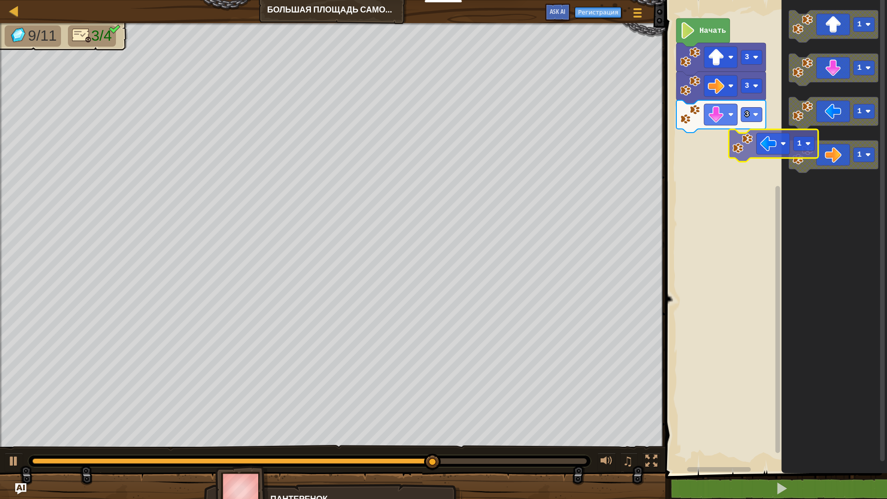
click at [757, 151] on div "Начать 3 3 3 1 1 1 1 1" at bounding box center [775, 234] width 225 height 478
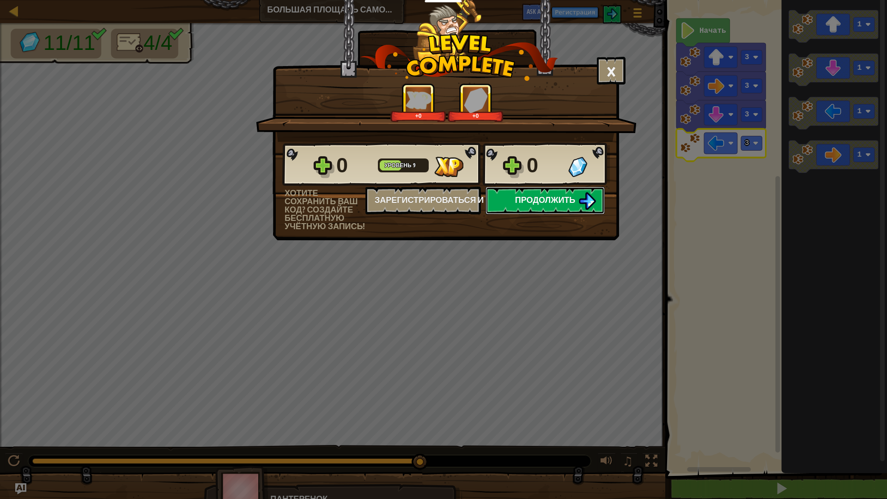
click at [550, 198] on span "Продолжить" at bounding box center [545, 200] width 61 height 12
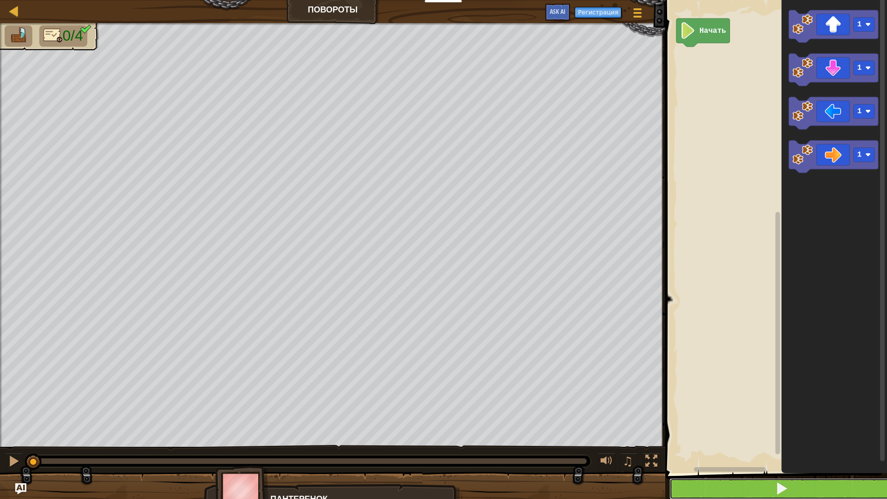
click at [746, 401] on button at bounding box center [782, 488] width 225 height 21
drag, startPoint x: 149, startPoint y: 460, endPoint x: 0, endPoint y: 474, distance: 149.9
click at [0, 401] on div "0/4 ♫ Пантеренок" at bounding box center [443, 266] width 887 height 487
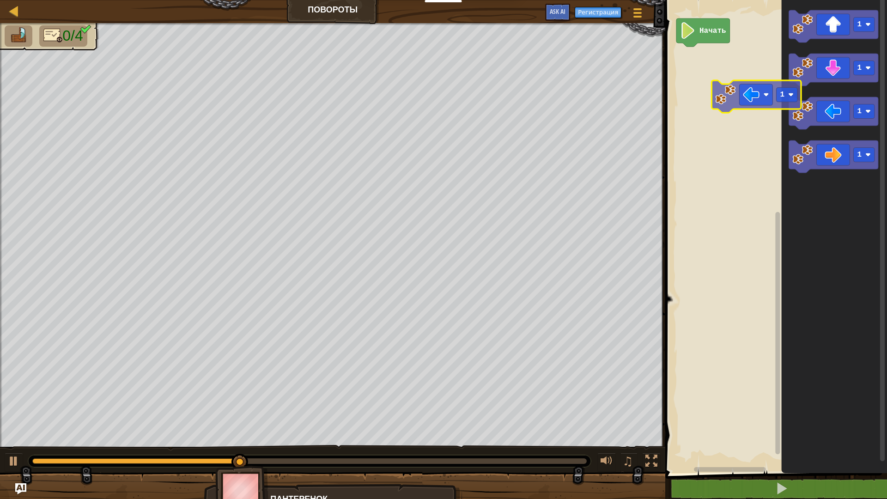
click at [739, 91] on div "Начать 1 1 1 1 1" at bounding box center [775, 234] width 225 height 478
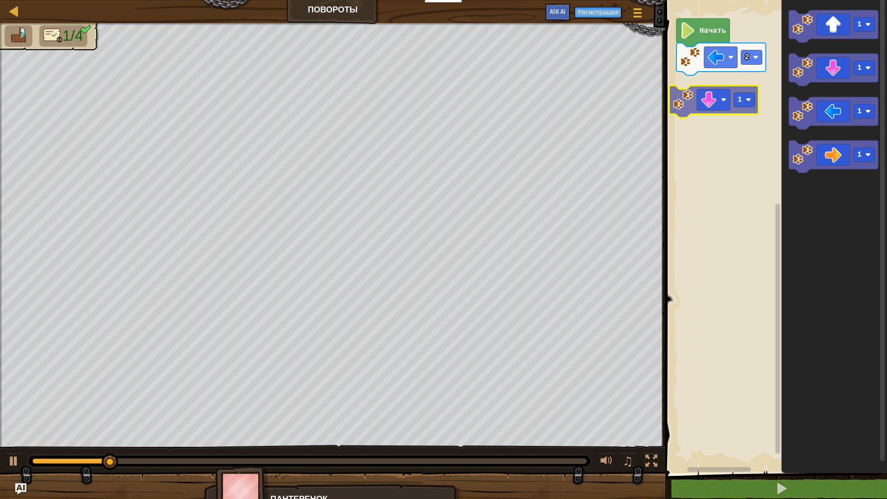
click at [713, 102] on div "Начать 2 1 1 1 1 1 1" at bounding box center [775, 234] width 225 height 478
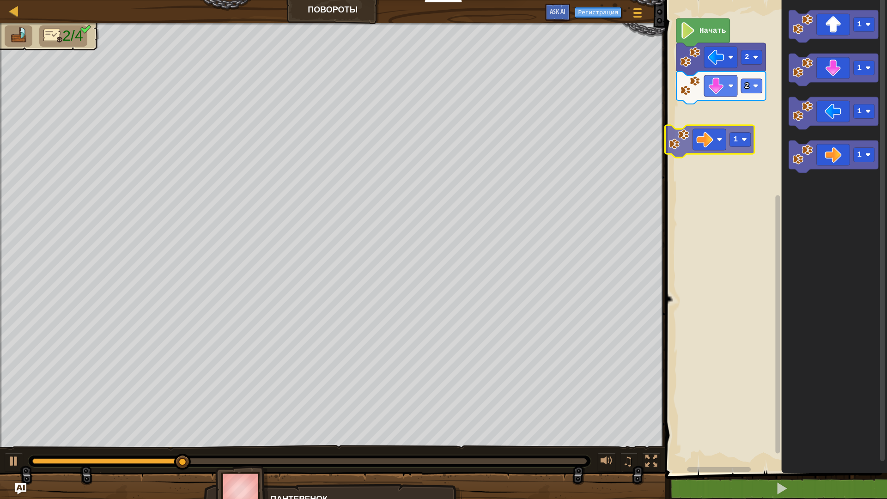
click at [710, 130] on div "Начать 2 2 1 1 1 1 1" at bounding box center [775, 234] width 225 height 478
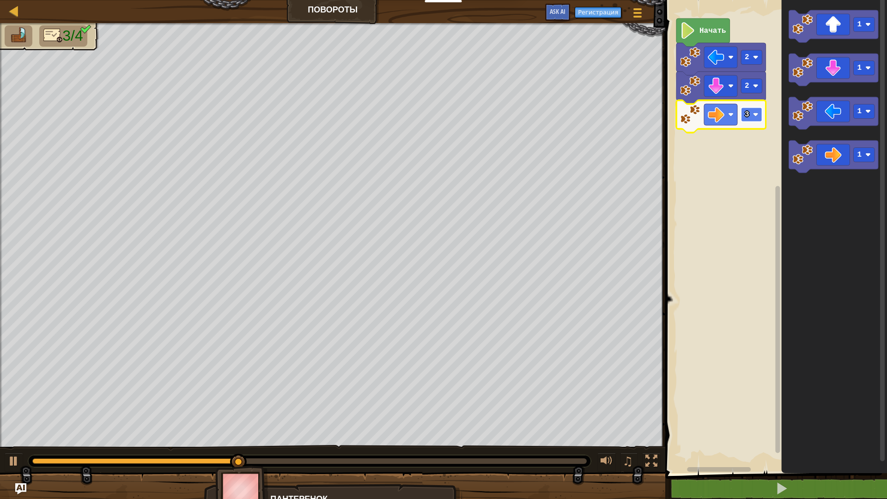
click at [755, 119] on rect "Рабочая область Blockly" at bounding box center [751, 115] width 21 height 14
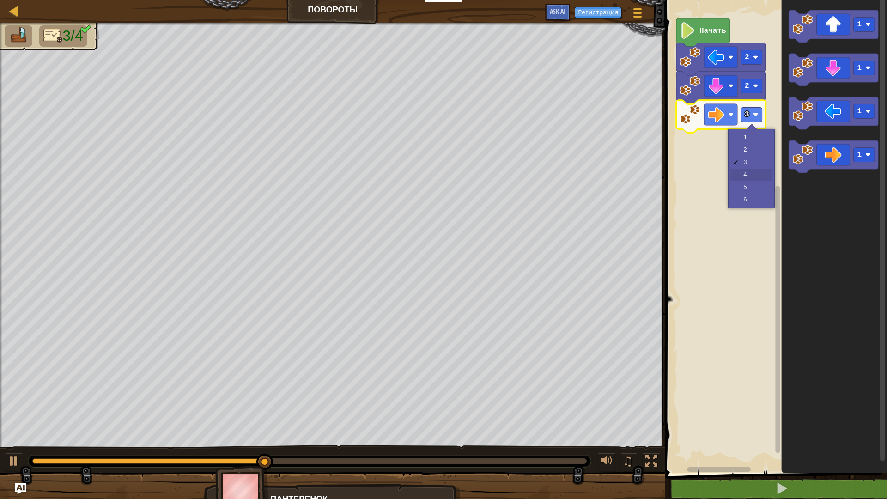
drag, startPoint x: 755, startPoint y: 173, endPoint x: 799, endPoint y: 177, distance: 44.1
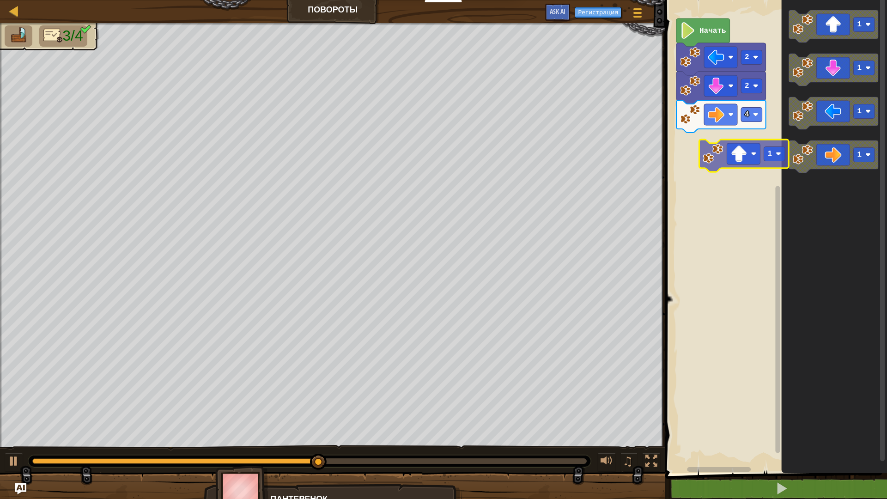
click at [738, 152] on div "Начать 2 2 4 1 1 1 1 1" at bounding box center [775, 234] width 225 height 478
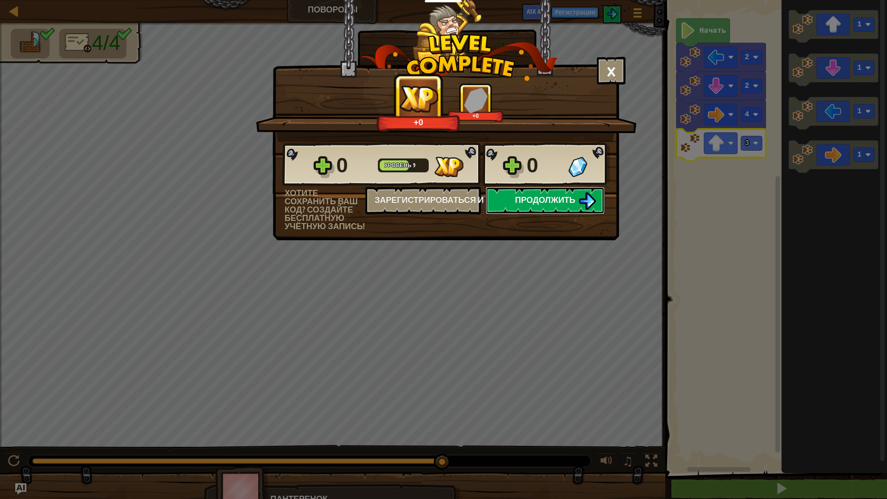
click at [547, 206] on button "Продолжить" at bounding box center [545, 201] width 119 height 28
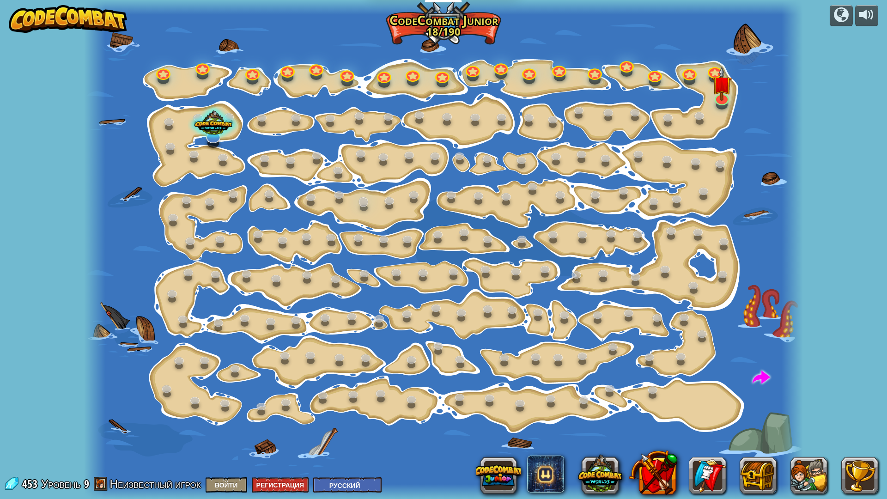
select select "ru"
click at [725, 94] on img at bounding box center [723, 75] width 20 height 45
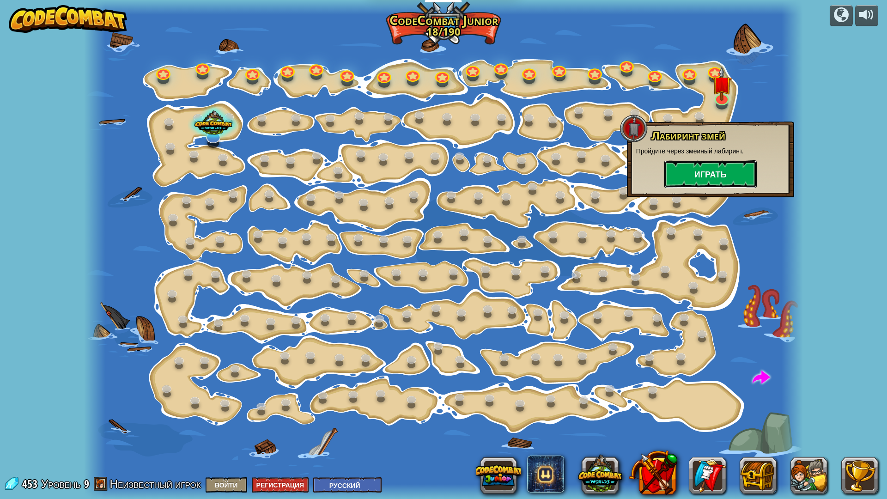
click at [738, 179] on button "Играть" at bounding box center [711, 174] width 92 height 28
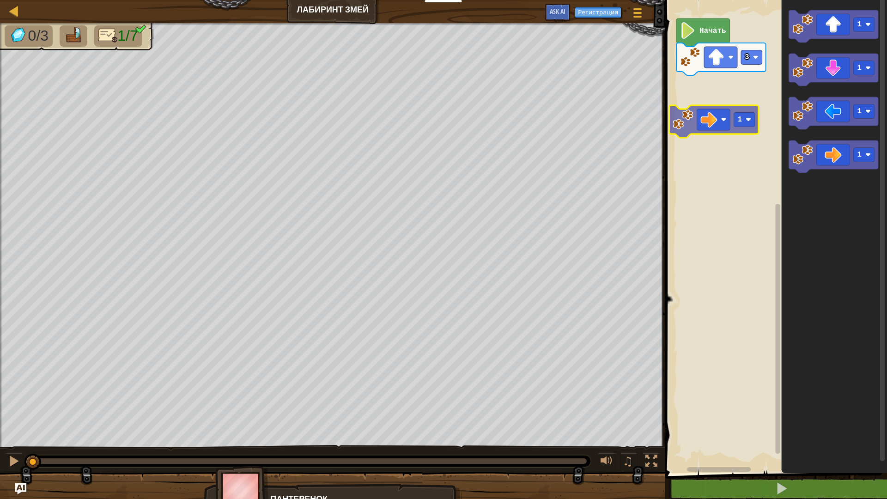
click at [717, 119] on div "3 Начать 1 1 1 1 1" at bounding box center [775, 234] width 225 height 478
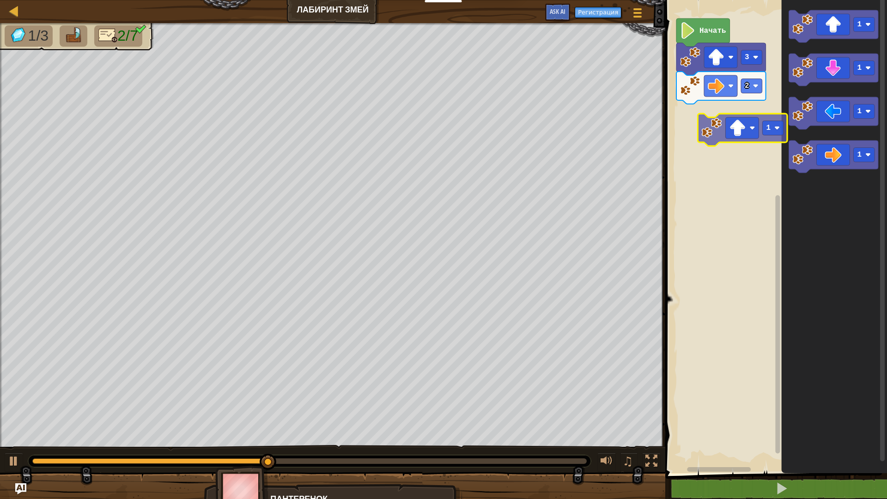
click at [731, 134] on div "Начать 3 2 1 1 1 1 1" at bounding box center [775, 234] width 225 height 478
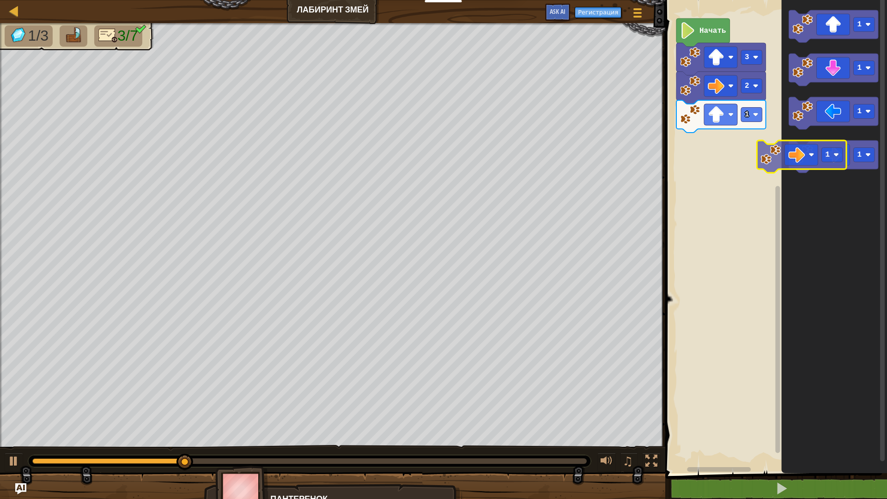
click at [740, 151] on div "1 2 3 Начать 1 1 1 1 1" at bounding box center [775, 234] width 225 height 478
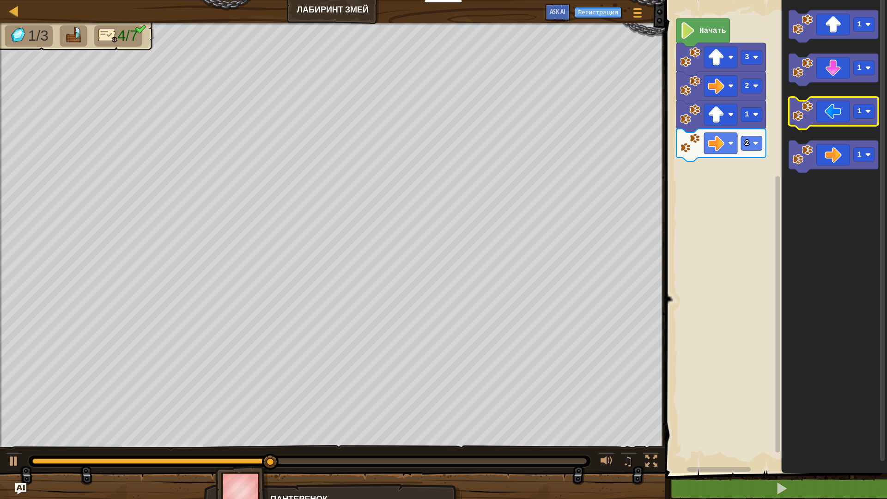
click at [806, 99] on g "1 1 1 1" at bounding box center [834, 91] width 90 height 163
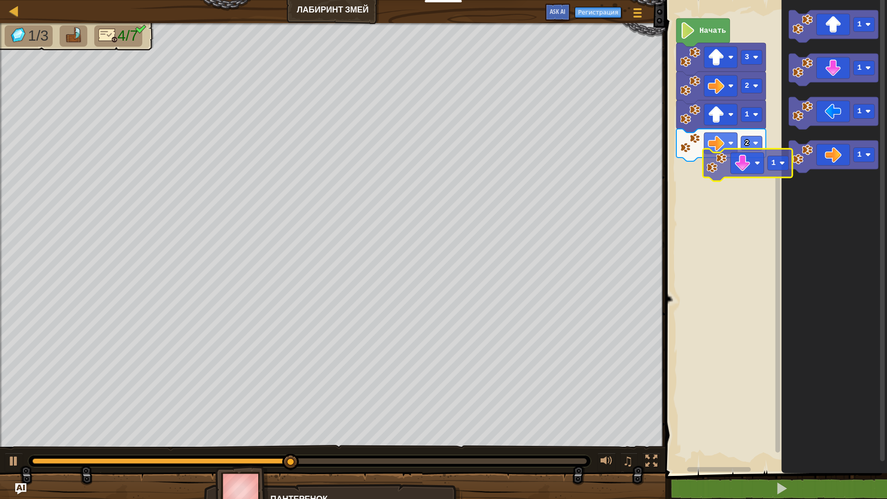
click at [735, 185] on div "Начать 3 2 1 2 1 1 1 1 1" at bounding box center [775, 234] width 225 height 478
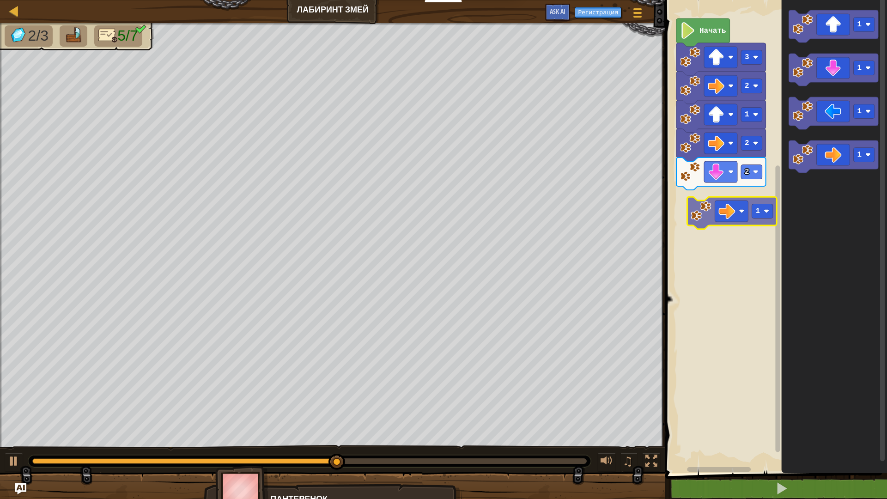
click at [741, 212] on div "Начать 3 2 1 2 2 1 1 1 1 1" at bounding box center [775, 234] width 225 height 478
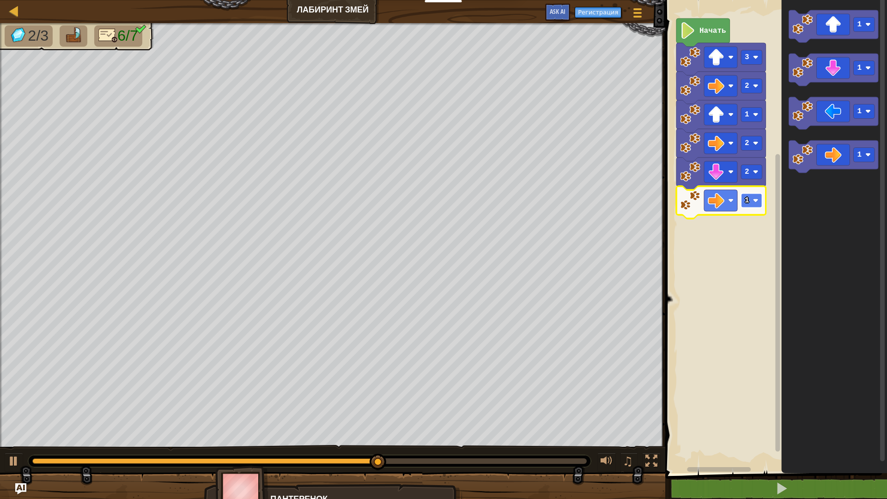
click at [758, 203] on image "Рабочая область Blockly" at bounding box center [756, 201] width 6 height 6
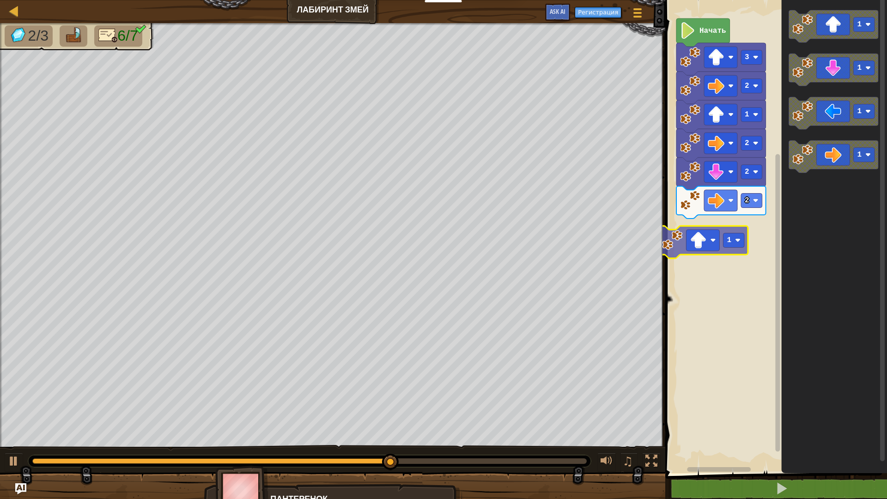
click at [701, 254] on div "Начать 3 2 1 2 2 2 1 1 1 1 1 1" at bounding box center [775, 234] width 225 height 478
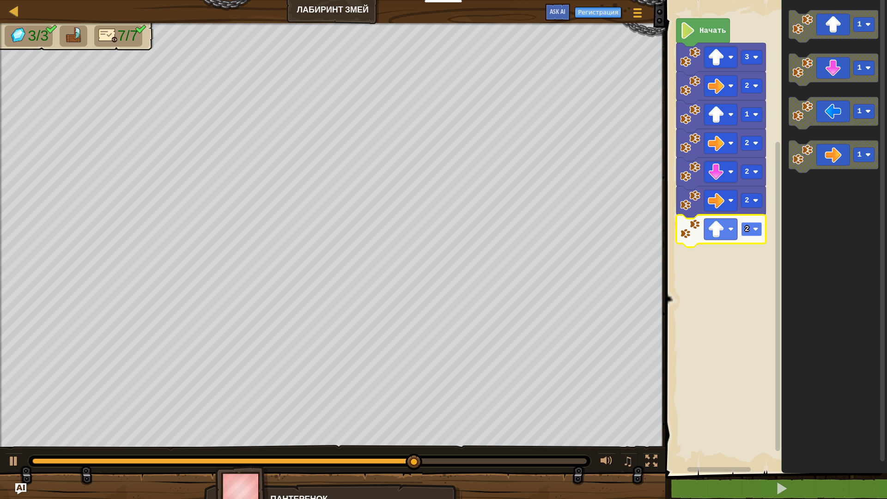
click at [757, 236] on rect "Рабочая область Blockly" at bounding box center [751, 229] width 21 height 14
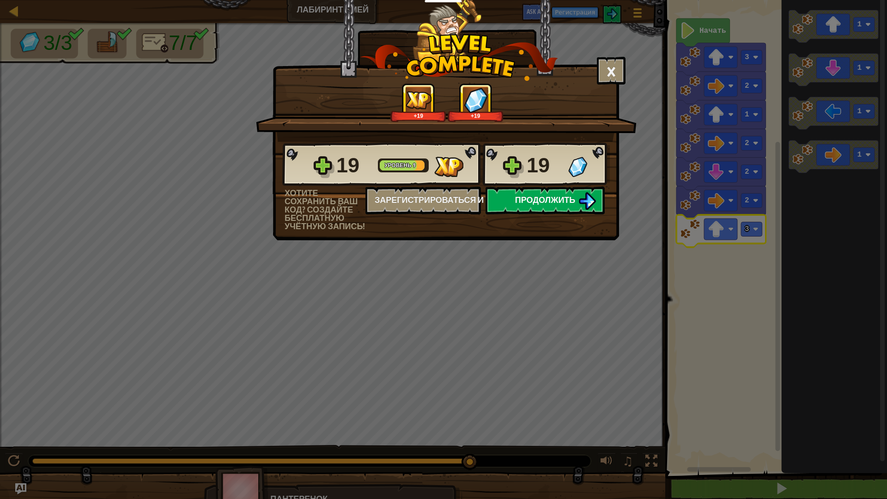
click at [522, 201] on span "Продолжить" at bounding box center [545, 200] width 61 height 12
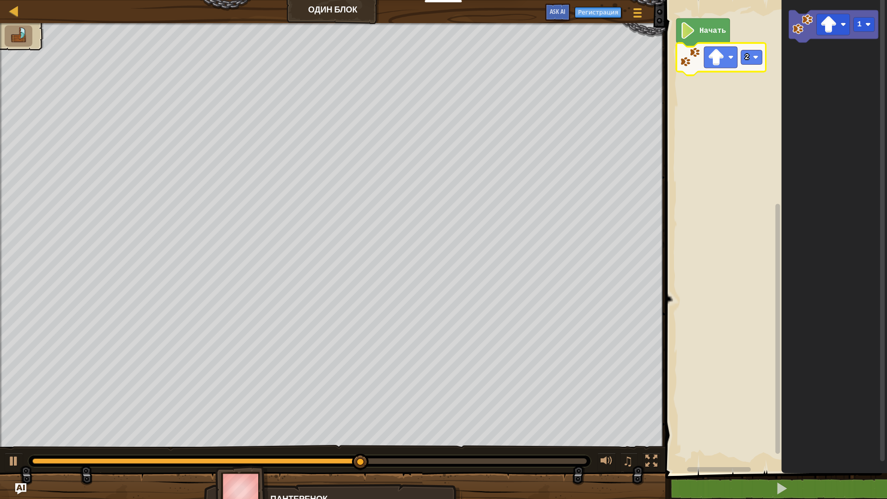
click at [723, 96] on rect "Рабочая область Blockly" at bounding box center [775, 234] width 225 height 478
click at [738, 89] on rect "Рабочая область Blockly" at bounding box center [775, 234] width 225 height 478
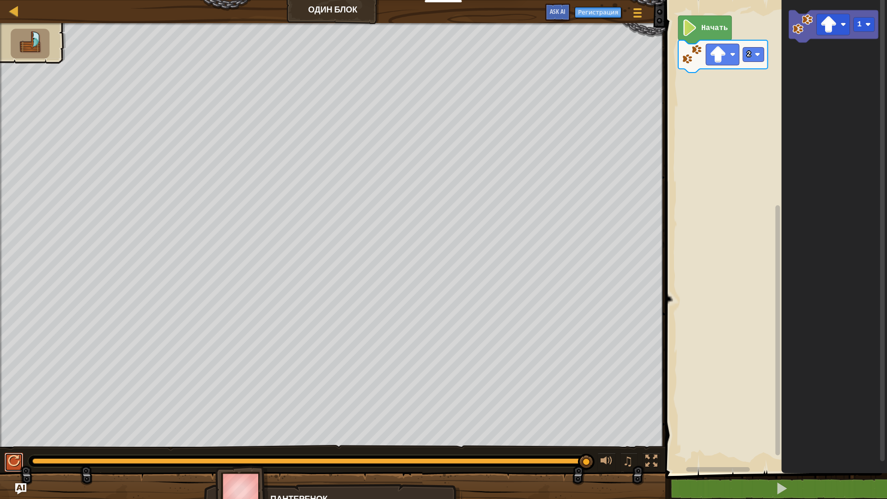
click at [8, 401] on div at bounding box center [14, 461] width 12 height 12
click at [728, 51] on rect "Рабочая область Blockly" at bounding box center [722, 54] width 33 height 21
click at [836, 84] on icon "Рабочая область Blockly" at bounding box center [835, 234] width 106 height 478
click at [721, 106] on div "Начать 2 1 1" at bounding box center [775, 234] width 225 height 478
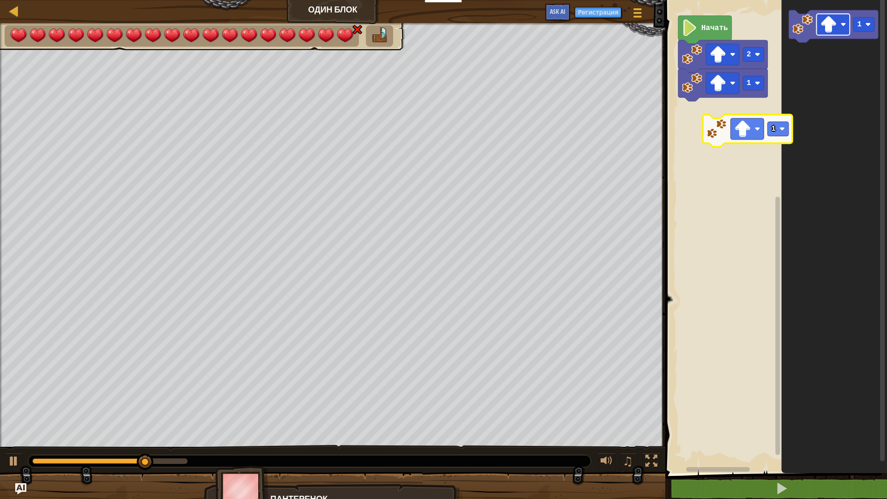
click at [725, 129] on div "1 2 Начать 1 1" at bounding box center [775, 234] width 225 height 478
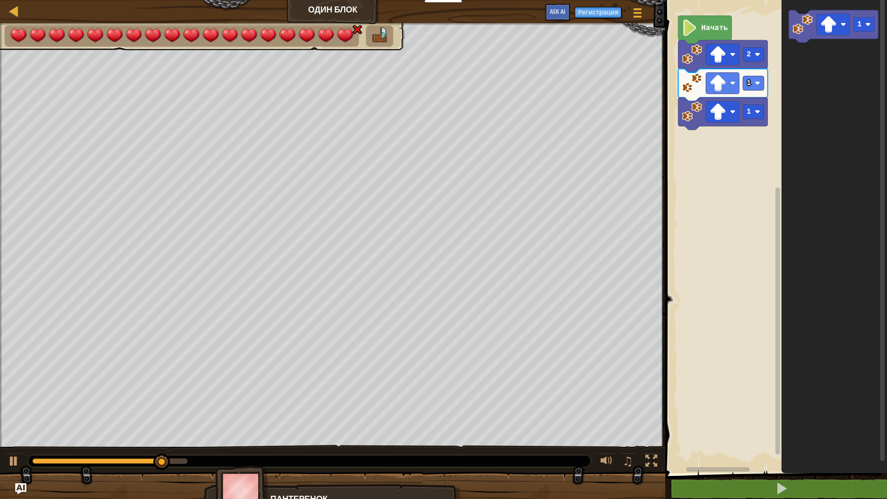
click at [836, 32] on icon "Рабочая область Blockly" at bounding box center [835, 234] width 106 height 478
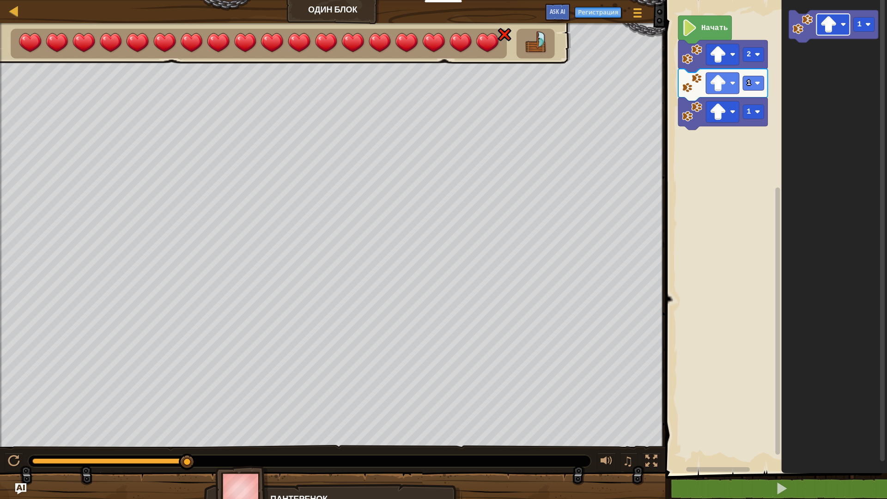
click at [786, 100] on icon "1" at bounding box center [835, 234] width 106 height 478
click at [724, 155] on div "1 1 2 Начать 1 1" at bounding box center [775, 234] width 225 height 478
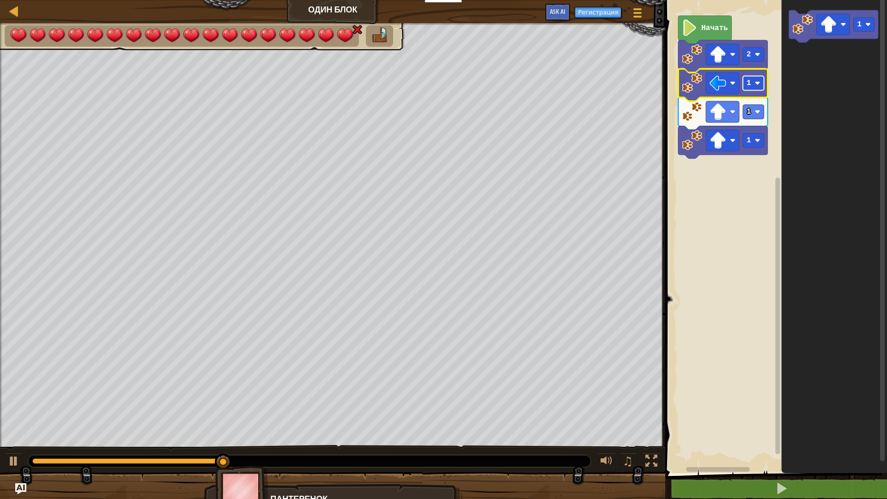
click at [752, 86] on rect "Рабочая область Blockly" at bounding box center [753, 83] width 21 height 14
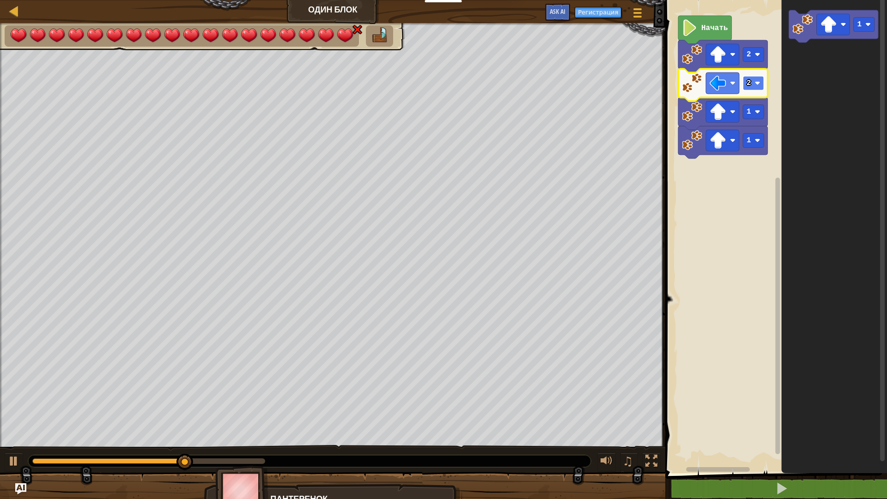
click at [763, 88] on rect "Рабочая область Blockly" at bounding box center [753, 83] width 21 height 14
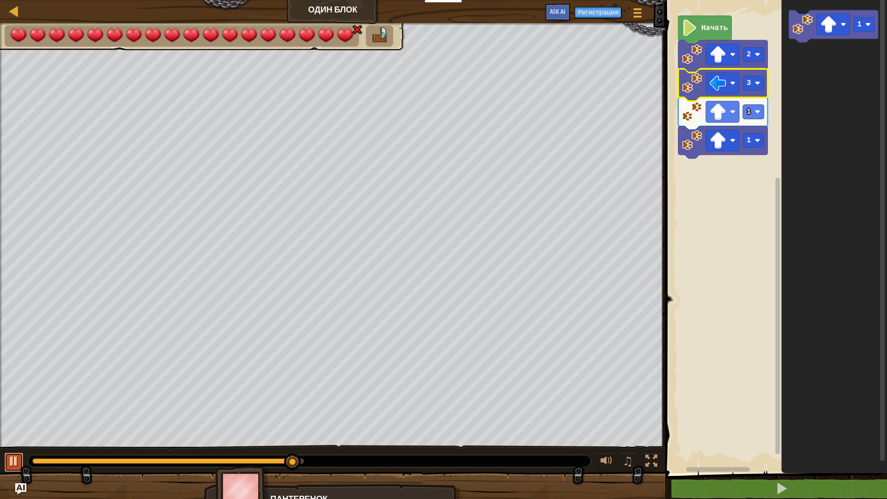
click at [8, 401] on div at bounding box center [14, 461] width 12 height 12
click at [727, 113] on rect "Рабочая область Blockly" at bounding box center [722, 111] width 33 height 21
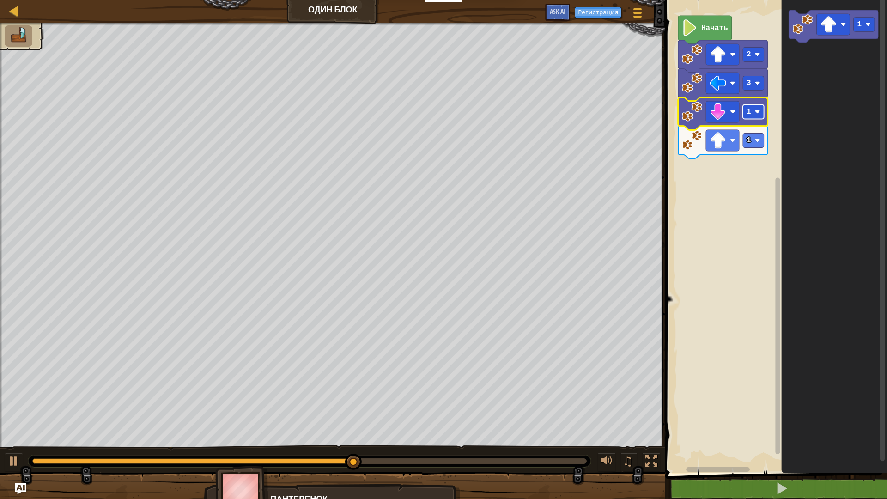
click at [751, 116] on rect "Рабочая область Blockly" at bounding box center [753, 112] width 21 height 14
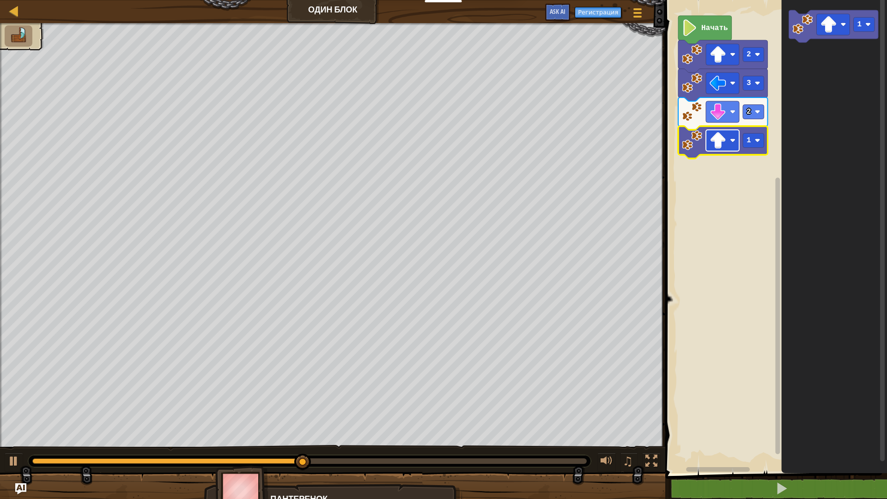
click at [733, 143] on image "Рабочая область Blockly" at bounding box center [733, 141] width 6 height 6
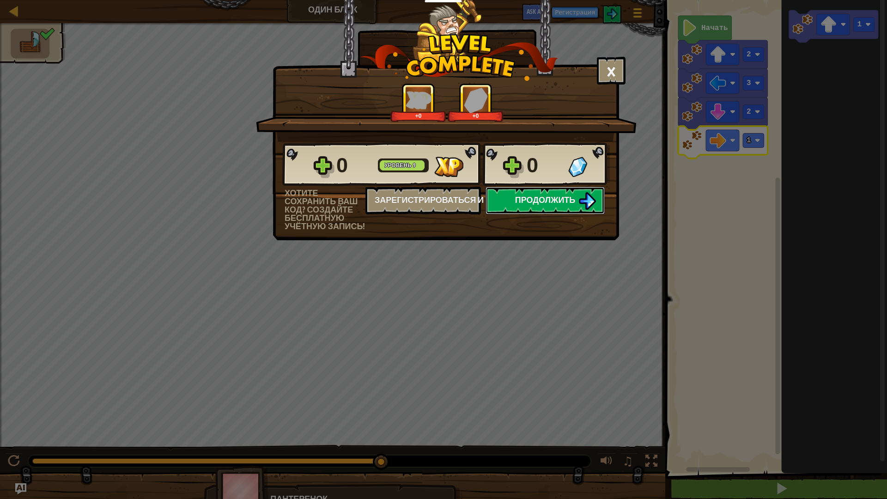
click at [537, 204] on span "Продолжить" at bounding box center [545, 200] width 61 height 12
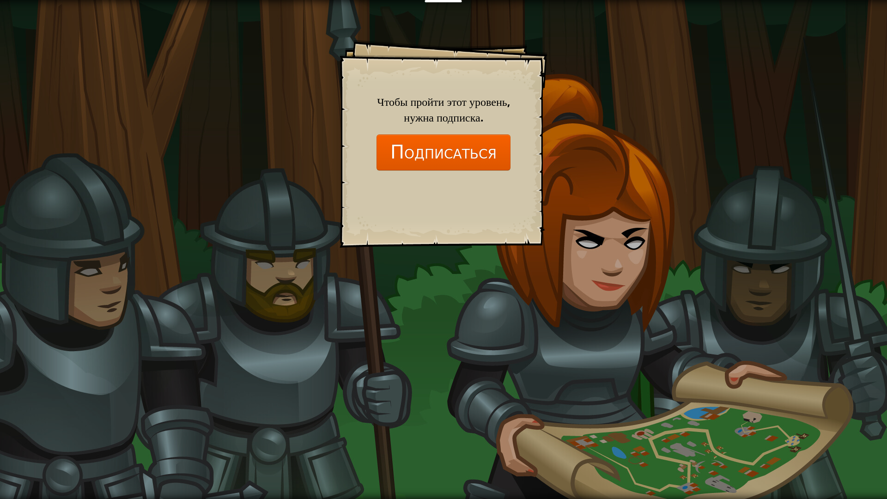
click at [497, 189] on div "Goals Start Level Ошибка загрузки с сервера Чтобы пройти этот уровень, нужна по…" at bounding box center [444, 144] width 208 height 208
click at [498, 190] on div "Goals Start Level Ошибка загрузки с сервера Чтобы пройти этот уровень, нужна по…" at bounding box center [444, 144] width 208 height 208
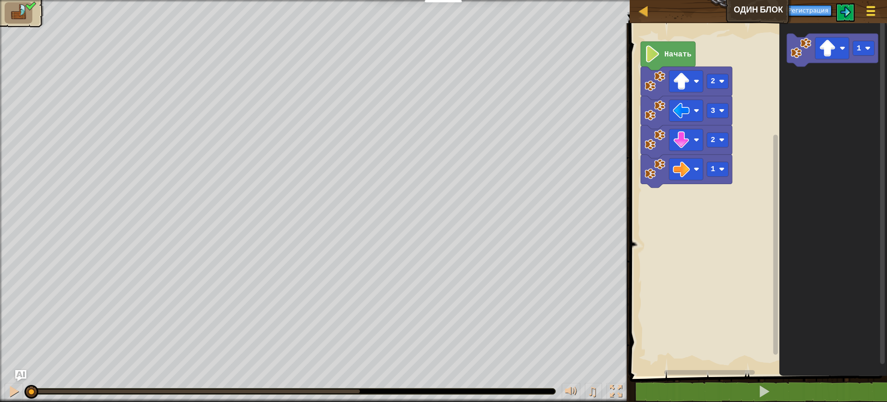
click at [867, 15] on span at bounding box center [871, 15] width 9 height 2
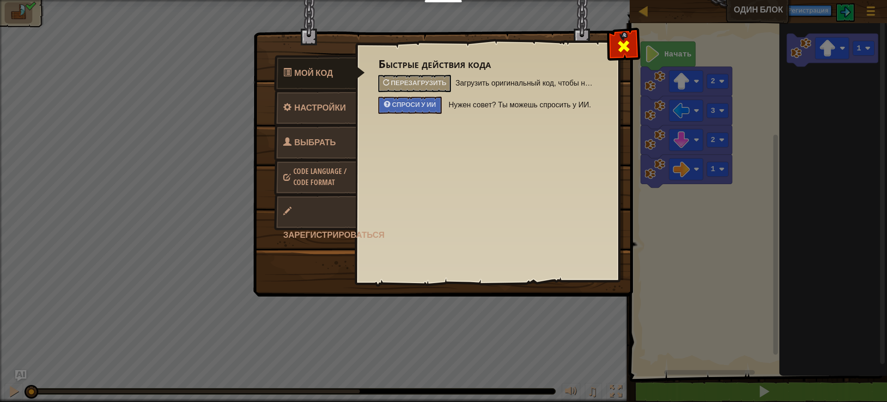
click at [613, 51] on div at bounding box center [623, 44] width 29 height 29
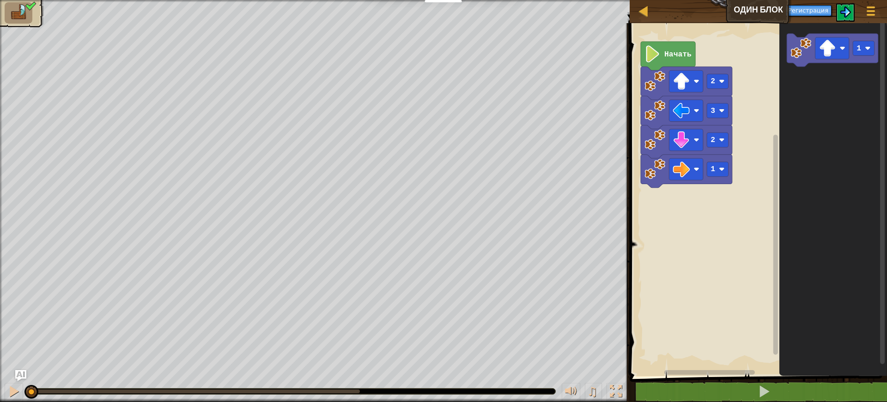
drag, startPoint x: 856, startPoint y: 15, endPoint x: 852, endPoint y: 13, distance: 4.8
click at [853, 14] on div "Меню игры Регистрация Ask AI" at bounding box center [817, 13] width 132 height 22
click at [852, 13] on button at bounding box center [845, 12] width 18 height 18
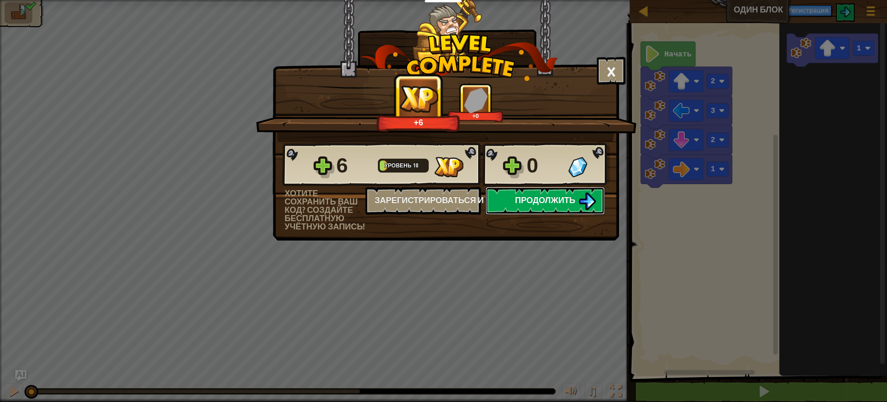
click at [539, 195] on span "Продолжить" at bounding box center [545, 200] width 61 height 12
